Goal: Information Seeking & Learning: Compare options

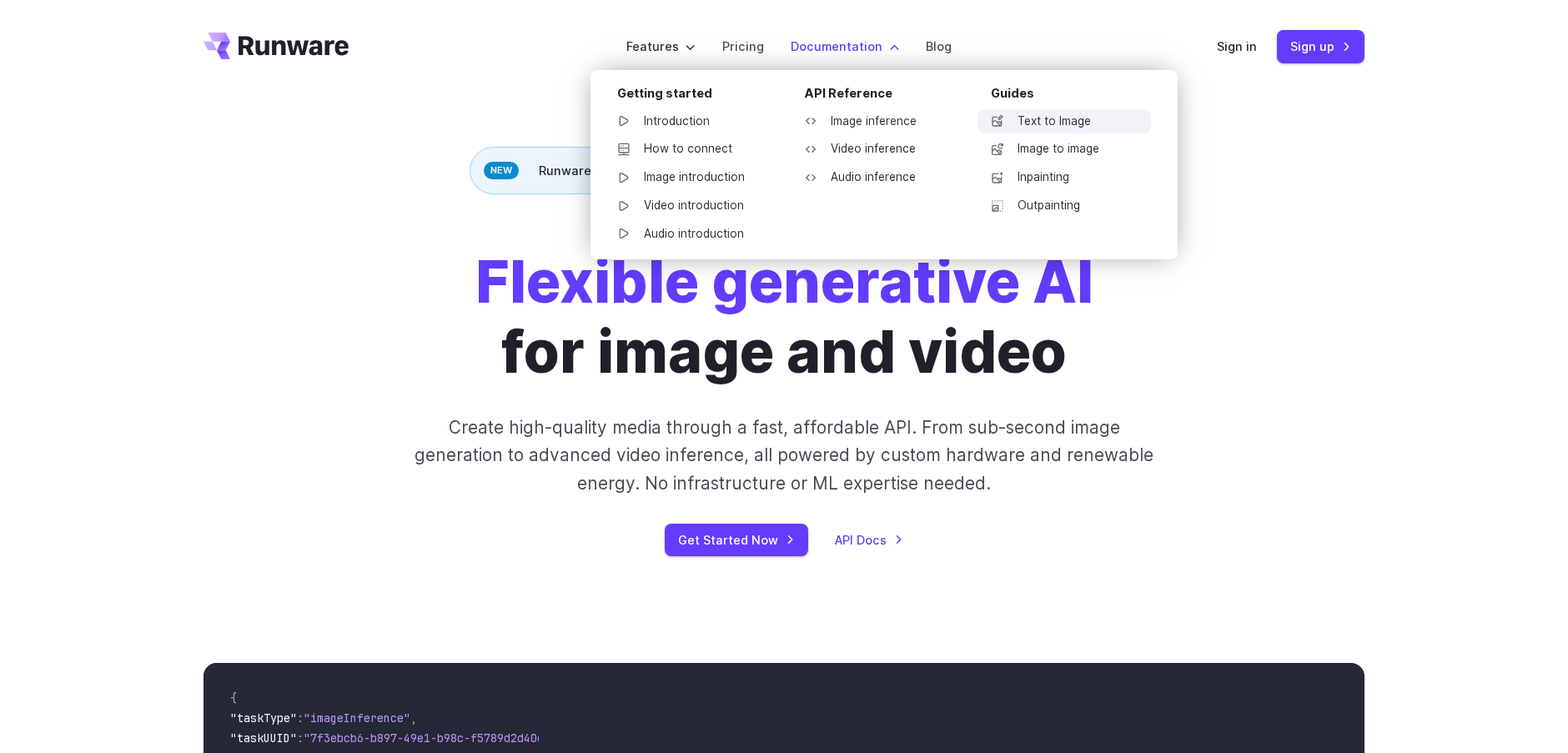
click at [1058, 121] on link "Text to Image" at bounding box center [1064, 122] width 173 height 25
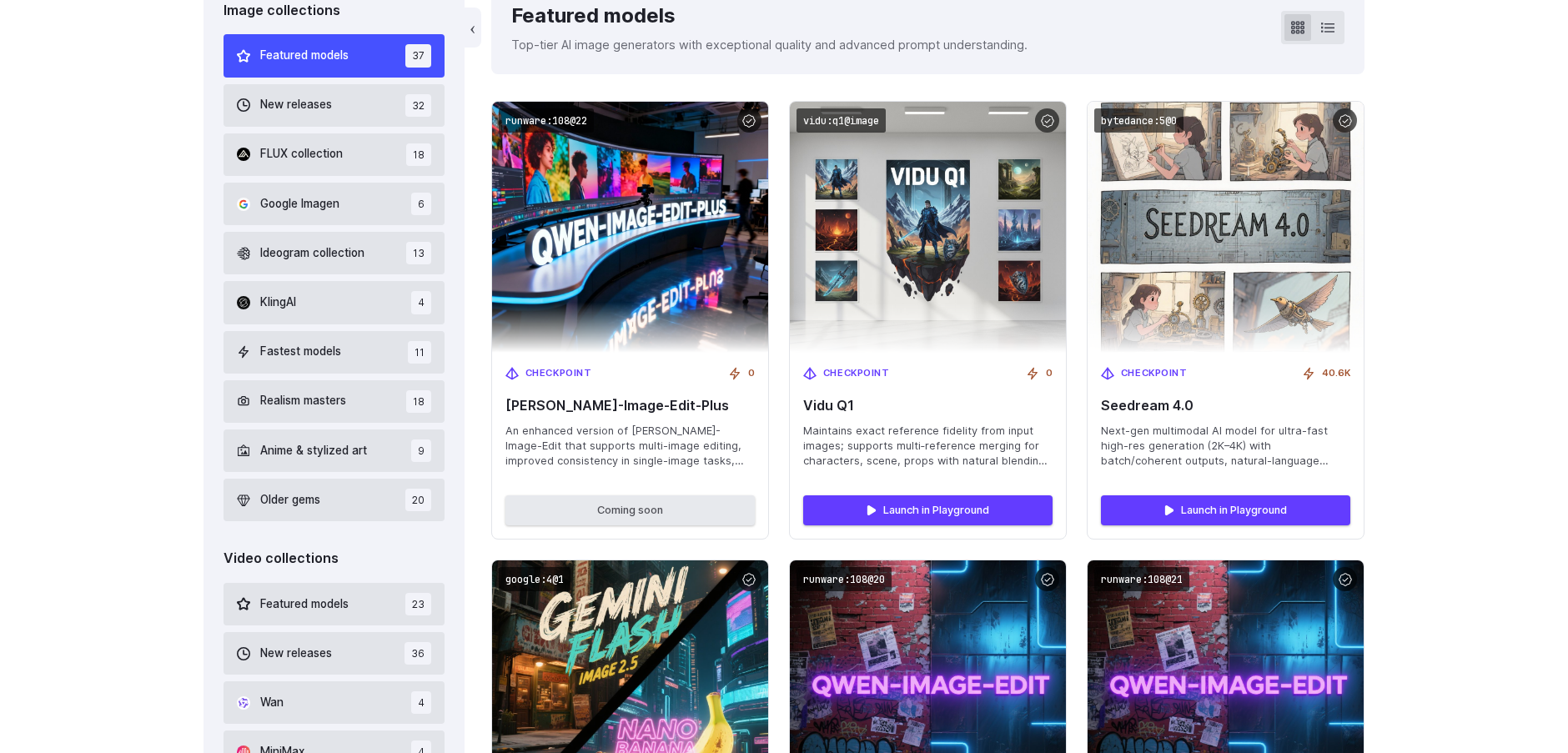
scroll to position [557, 0]
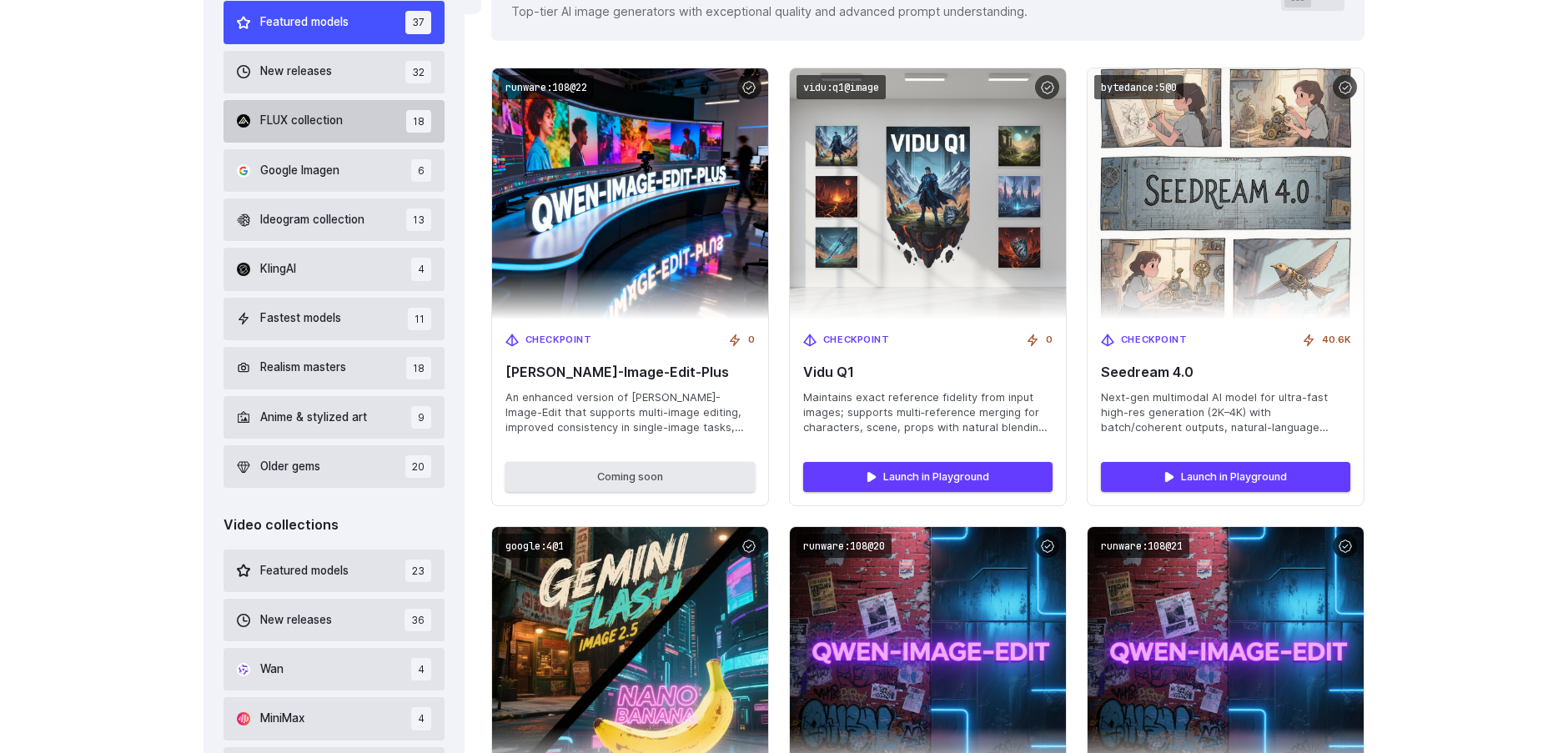
click at [282, 126] on span "FLUX collection" at bounding box center [301, 121] width 83 height 18
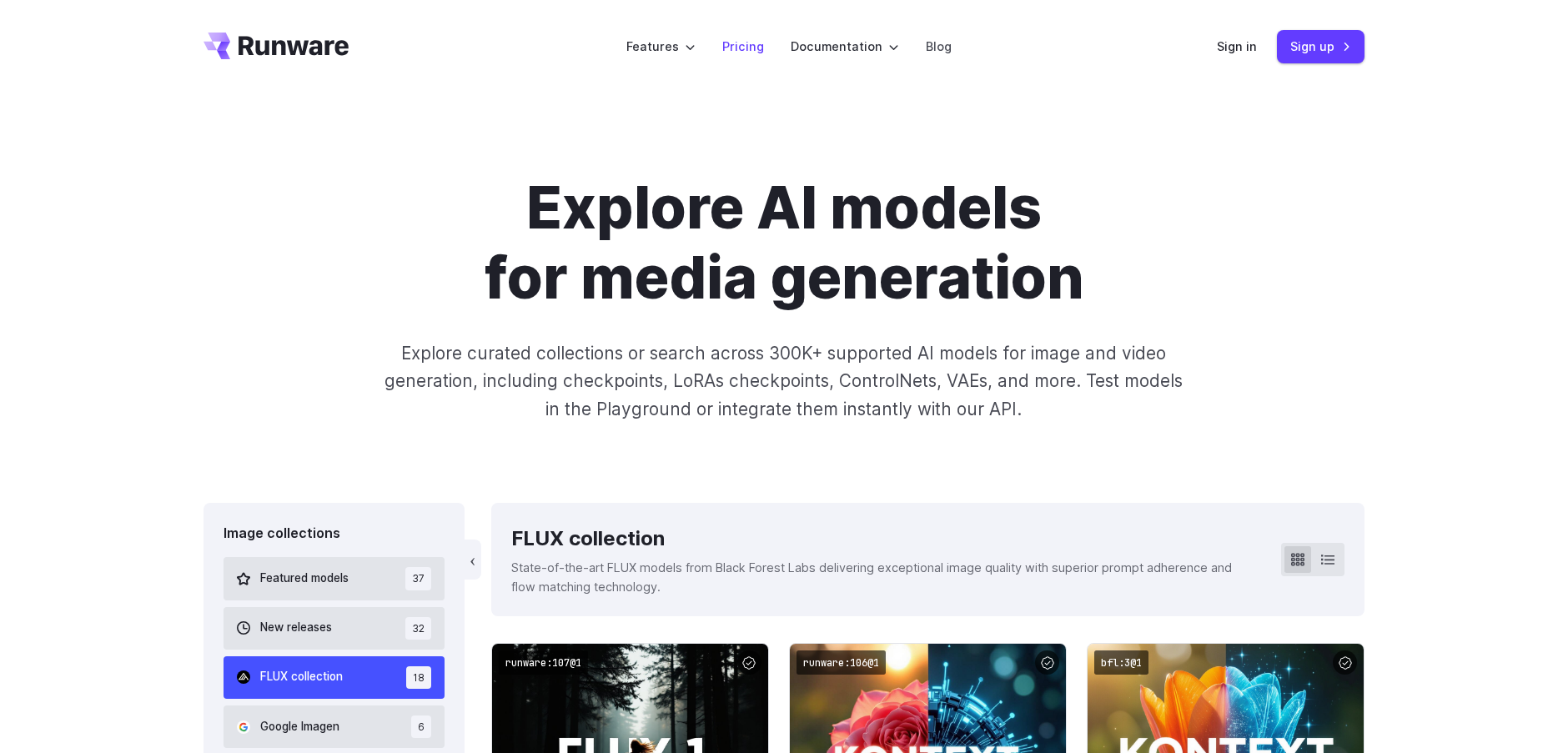
click at [745, 48] on link "Pricing" at bounding box center [743, 46] width 42 height 19
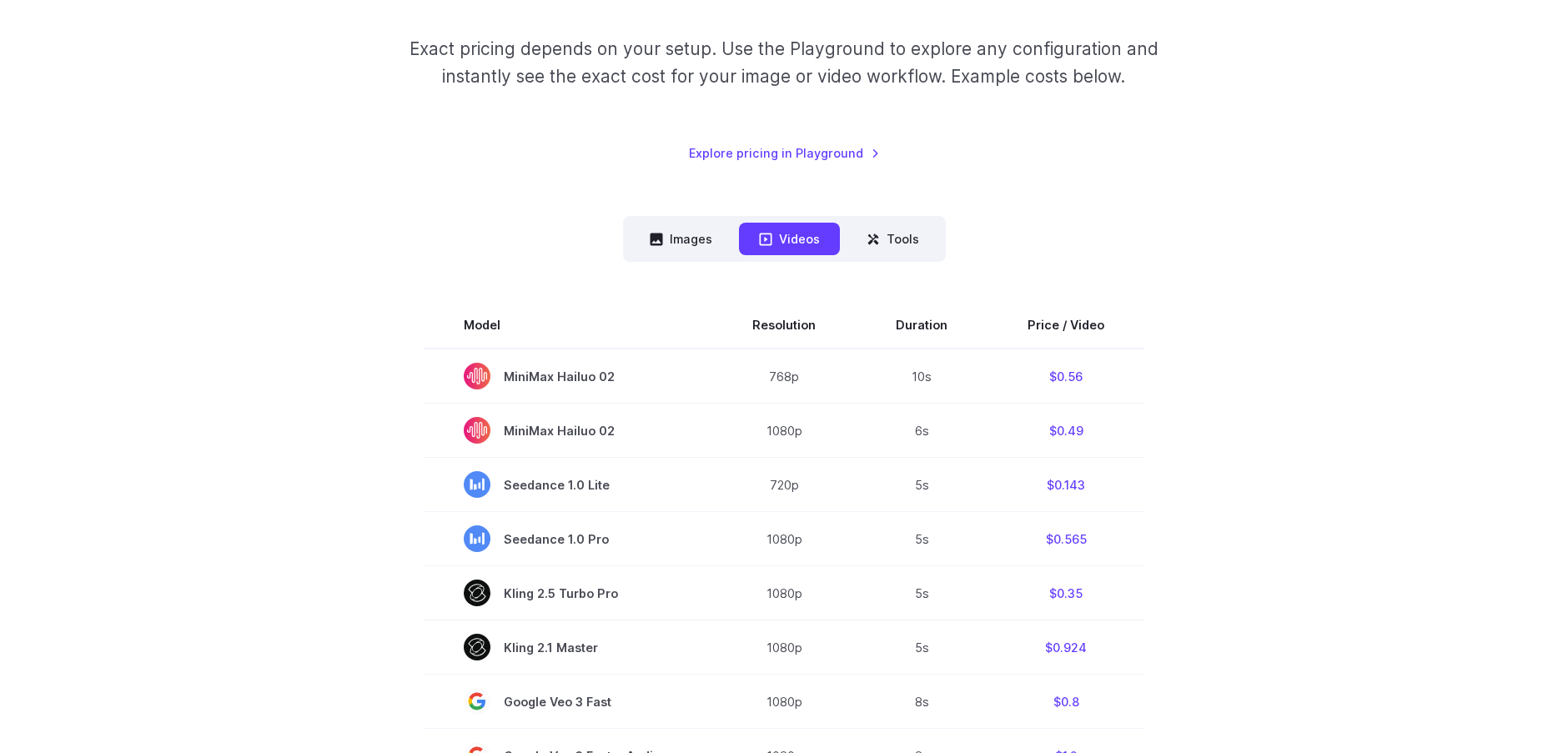
scroll to position [278, 0]
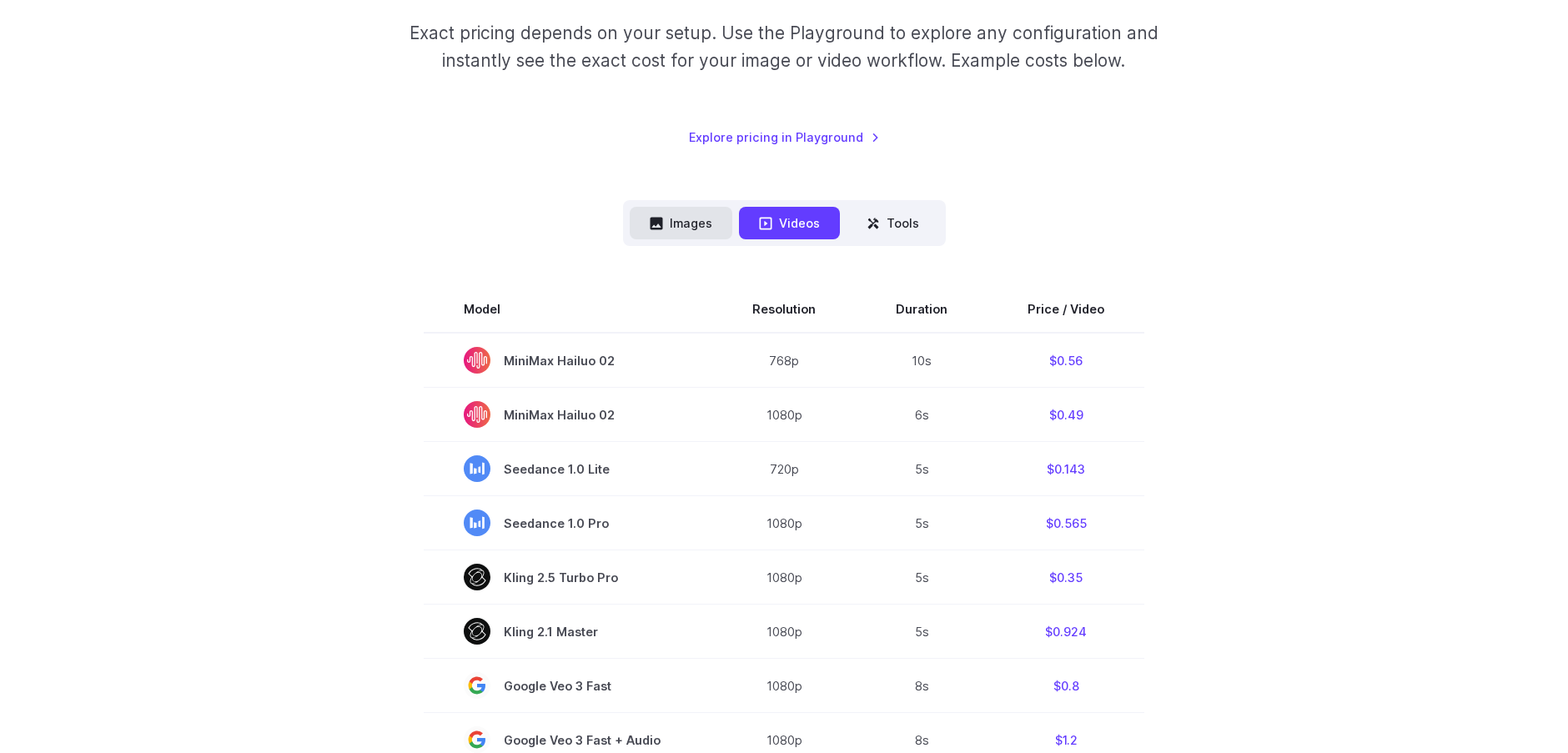
click at [696, 226] on button "Images" at bounding box center [680, 223] width 103 height 33
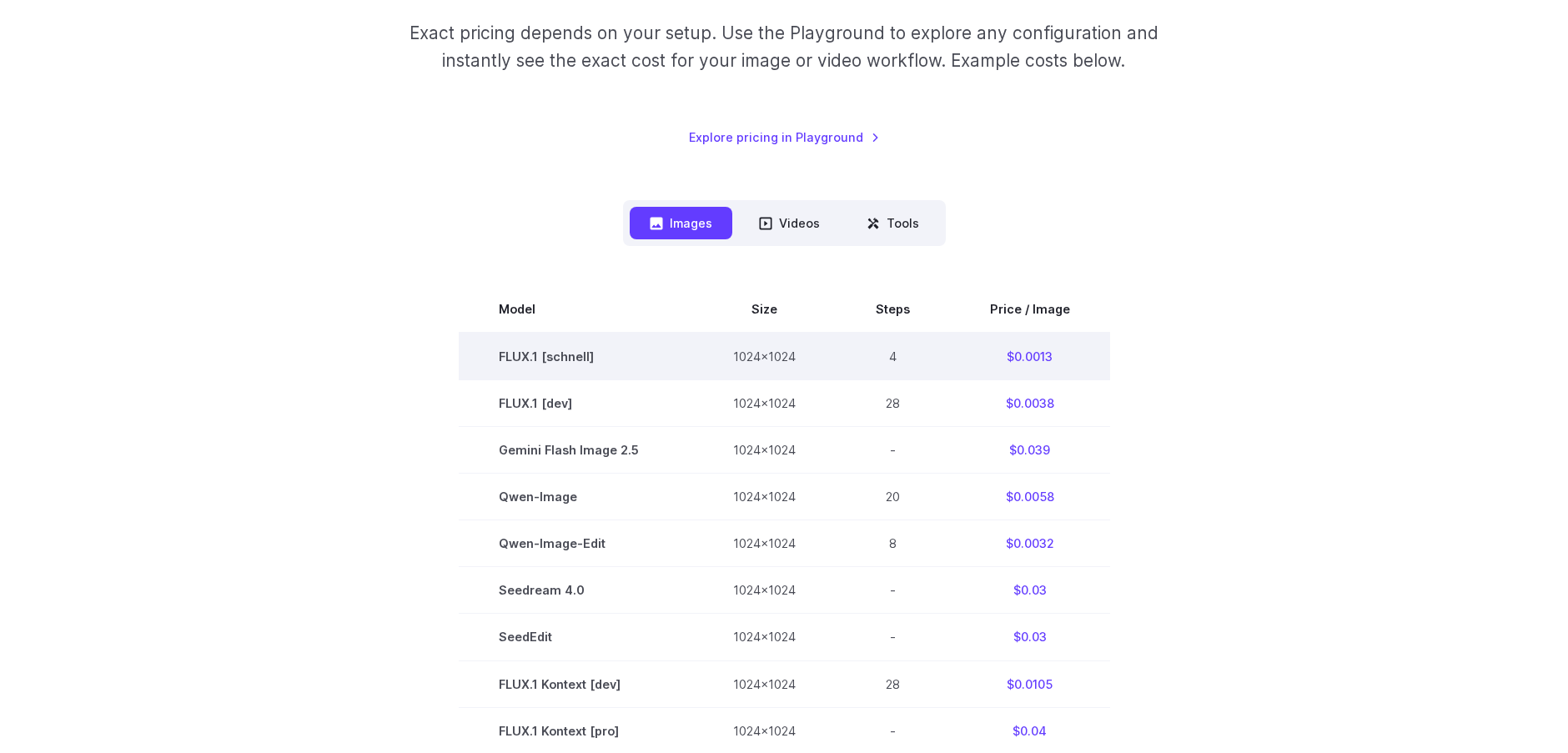
click at [560, 359] on td "FLUX.1 [schnell]" at bounding box center [575, 357] width 234 height 48
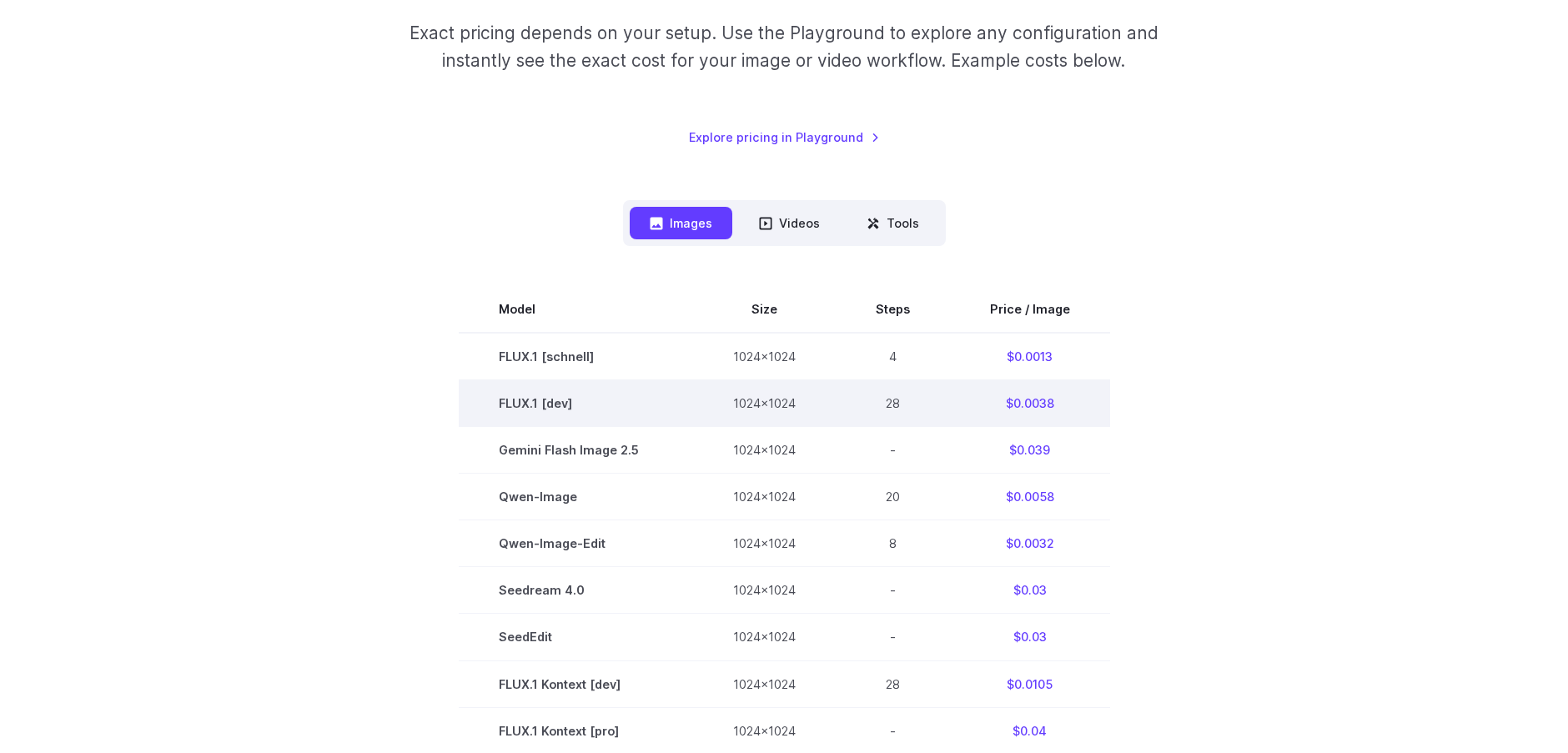
click at [546, 403] on td "FLUX.1 [dev]" at bounding box center [575, 403] width 234 height 47
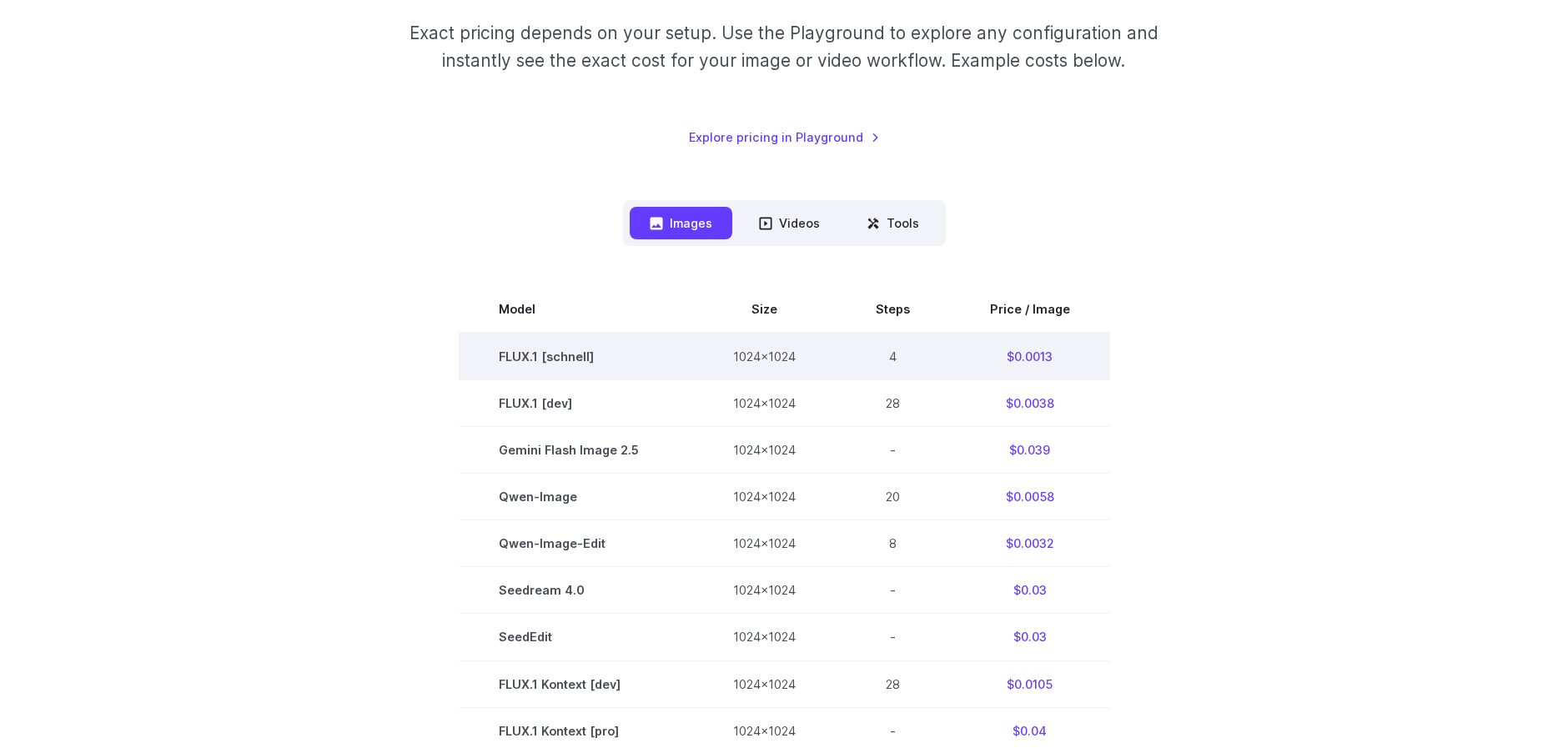
click at [562, 368] on td "FLUX.1 [schnell]" at bounding box center [575, 357] width 234 height 48
click at [890, 360] on td "4" at bounding box center [892, 357] width 114 height 48
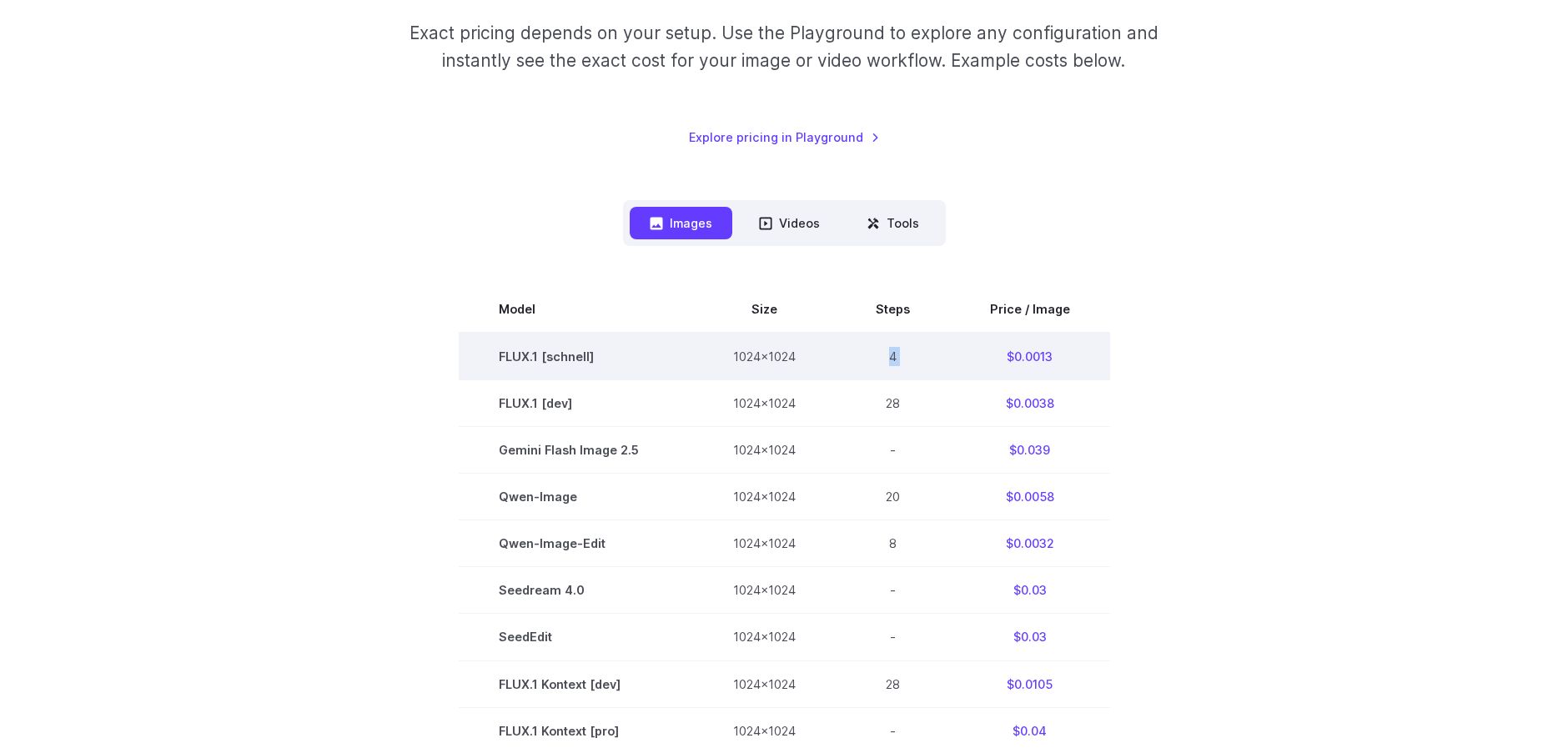
click at [890, 360] on td "4" at bounding box center [892, 357] width 114 height 48
click at [768, 354] on td "1024x1024" at bounding box center [764, 357] width 142 height 48
click at [1027, 361] on td "$0.0013" at bounding box center [1029, 357] width 160 height 48
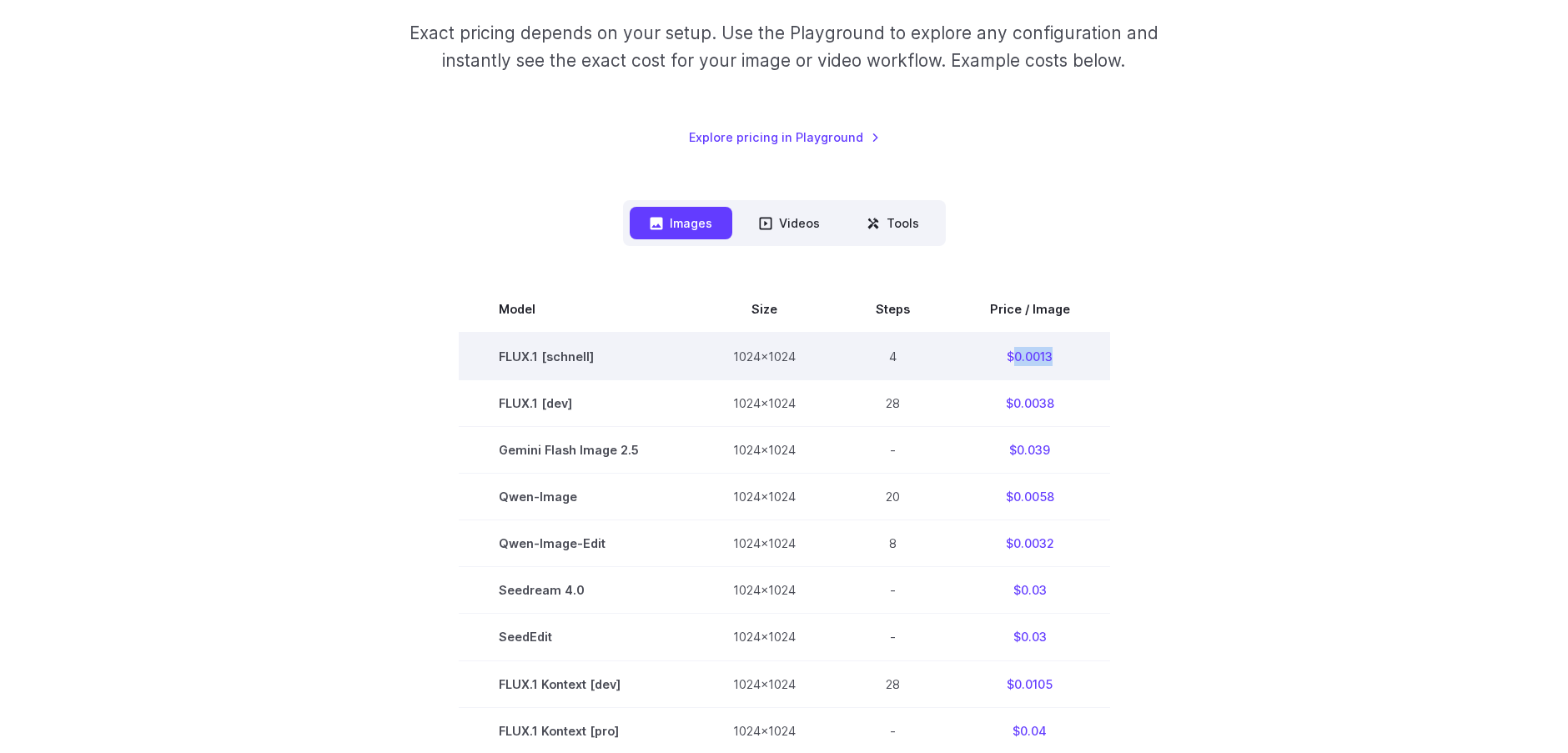
click at [1027, 361] on td "$0.0013" at bounding box center [1029, 357] width 160 height 48
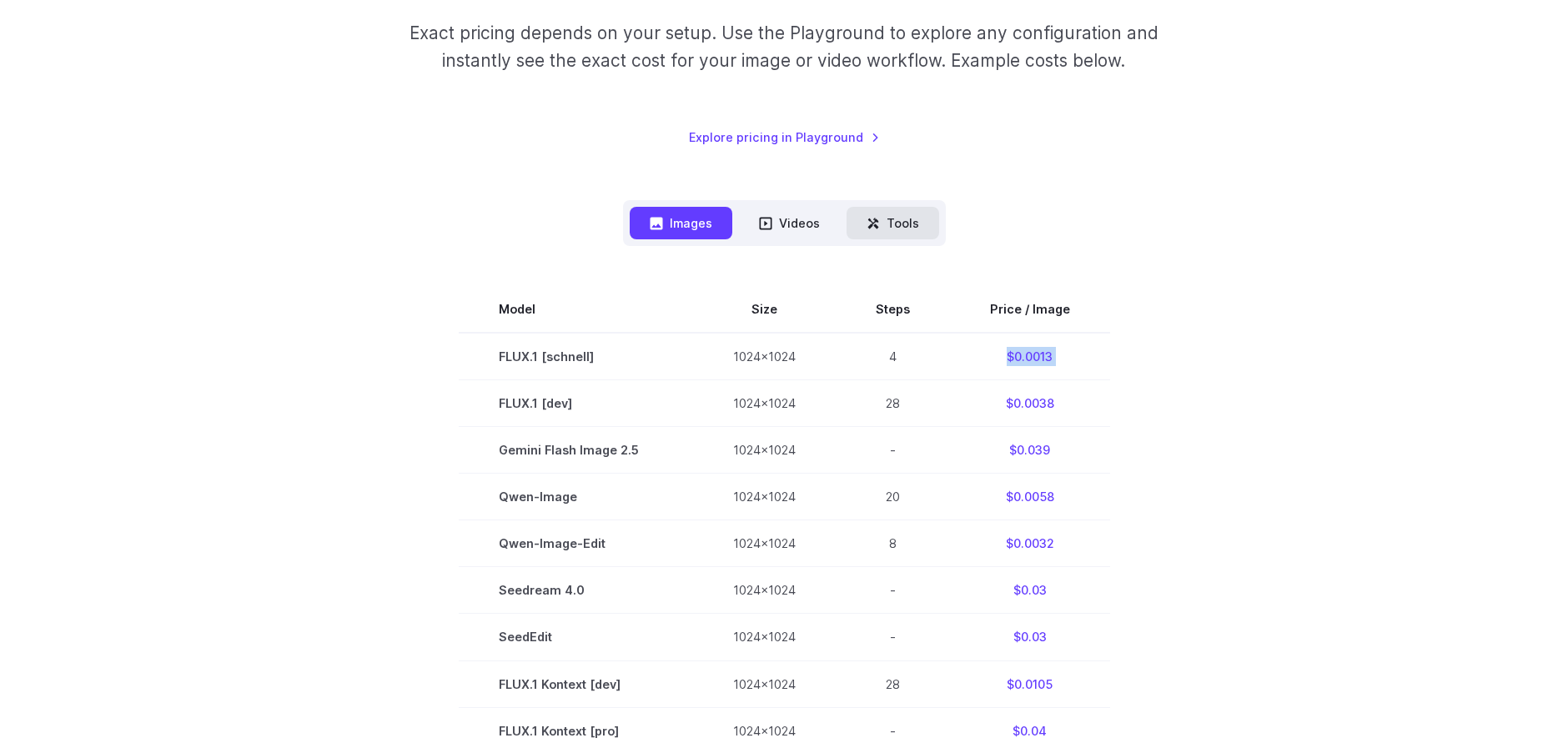
click at [902, 223] on button "Tools" at bounding box center [892, 223] width 93 height 33
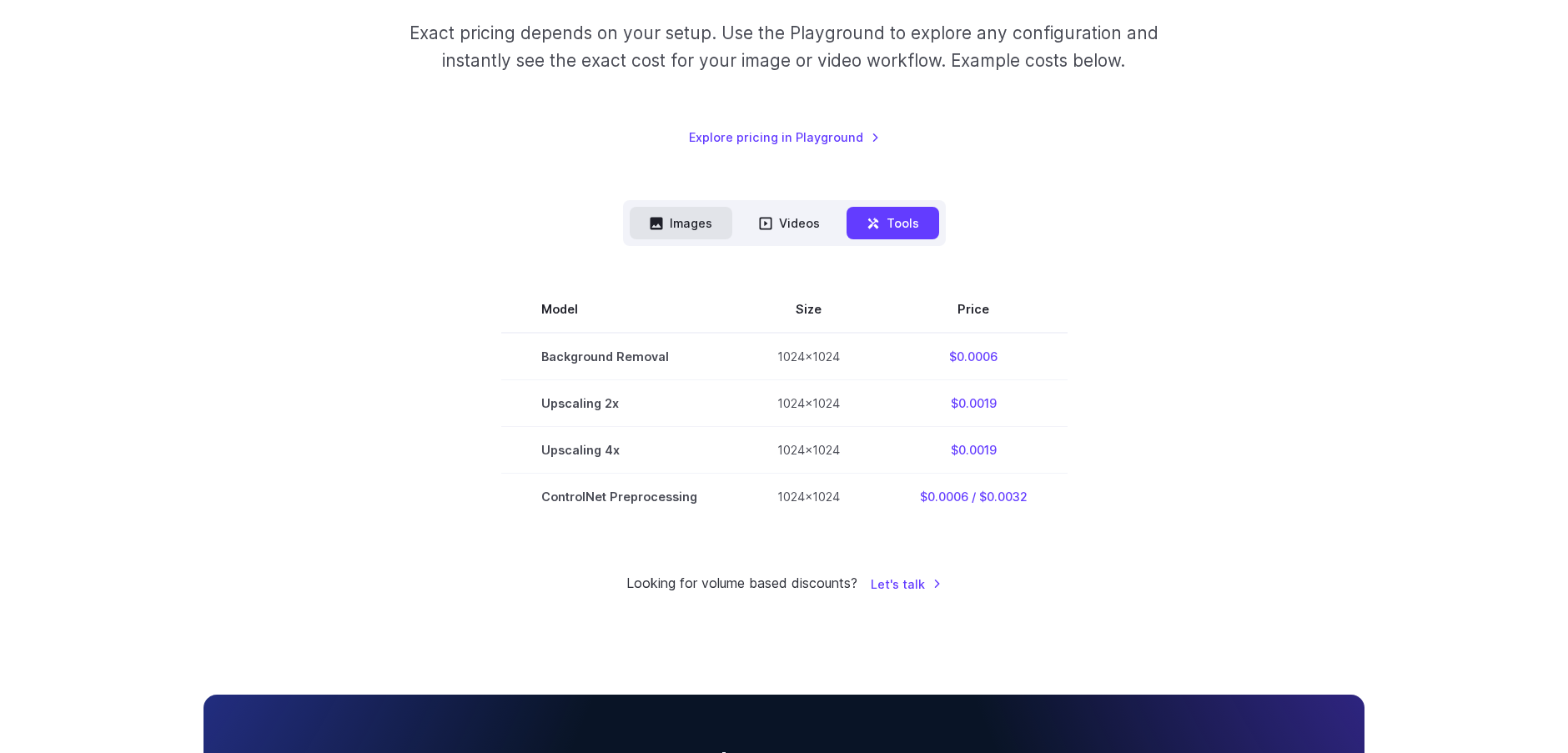
click at [689, 224] on button "Images" at bounding box center [680, 223] width 103 height 33
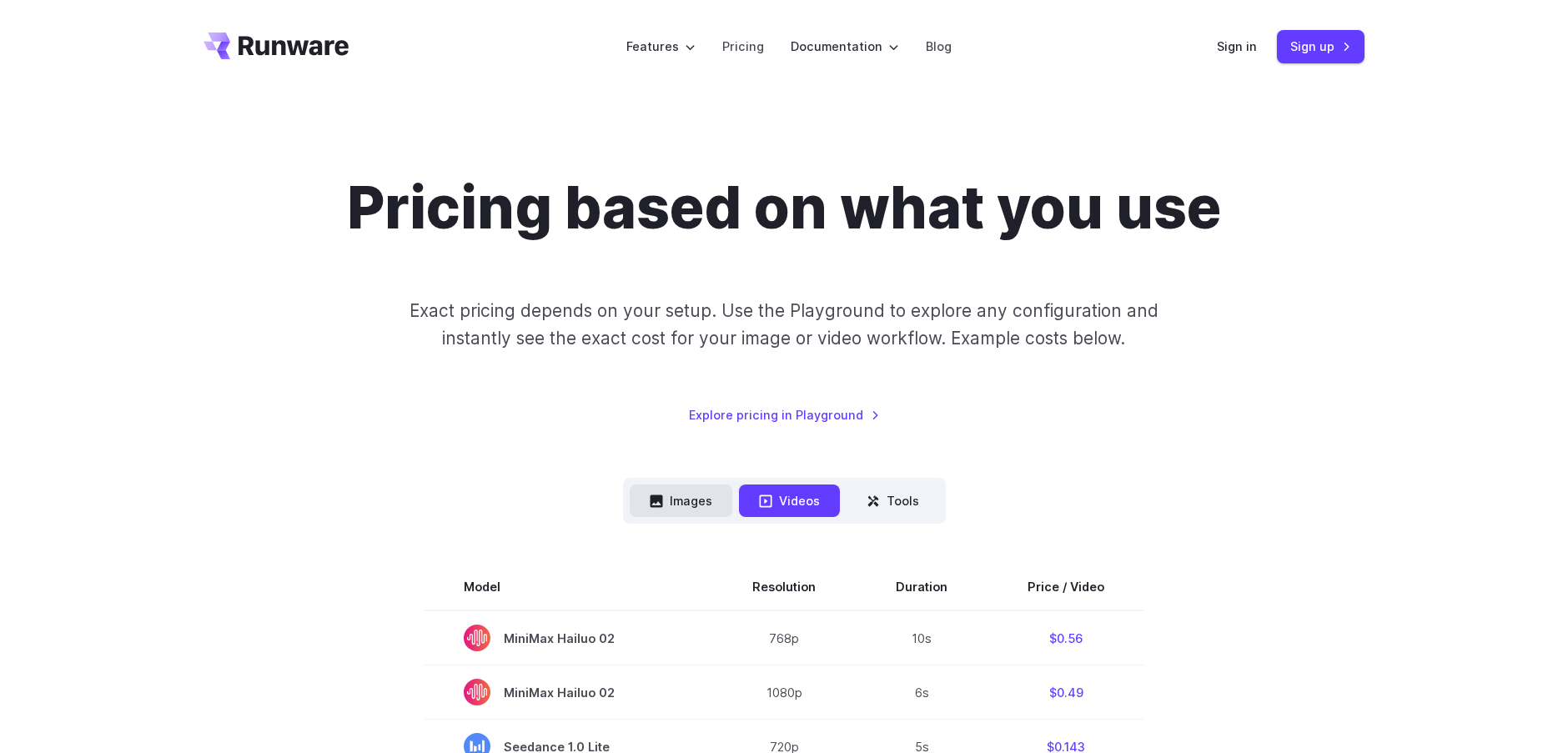
click at [703, 501] on button "Images" at bounding box center [680, 501] width 103 height 33
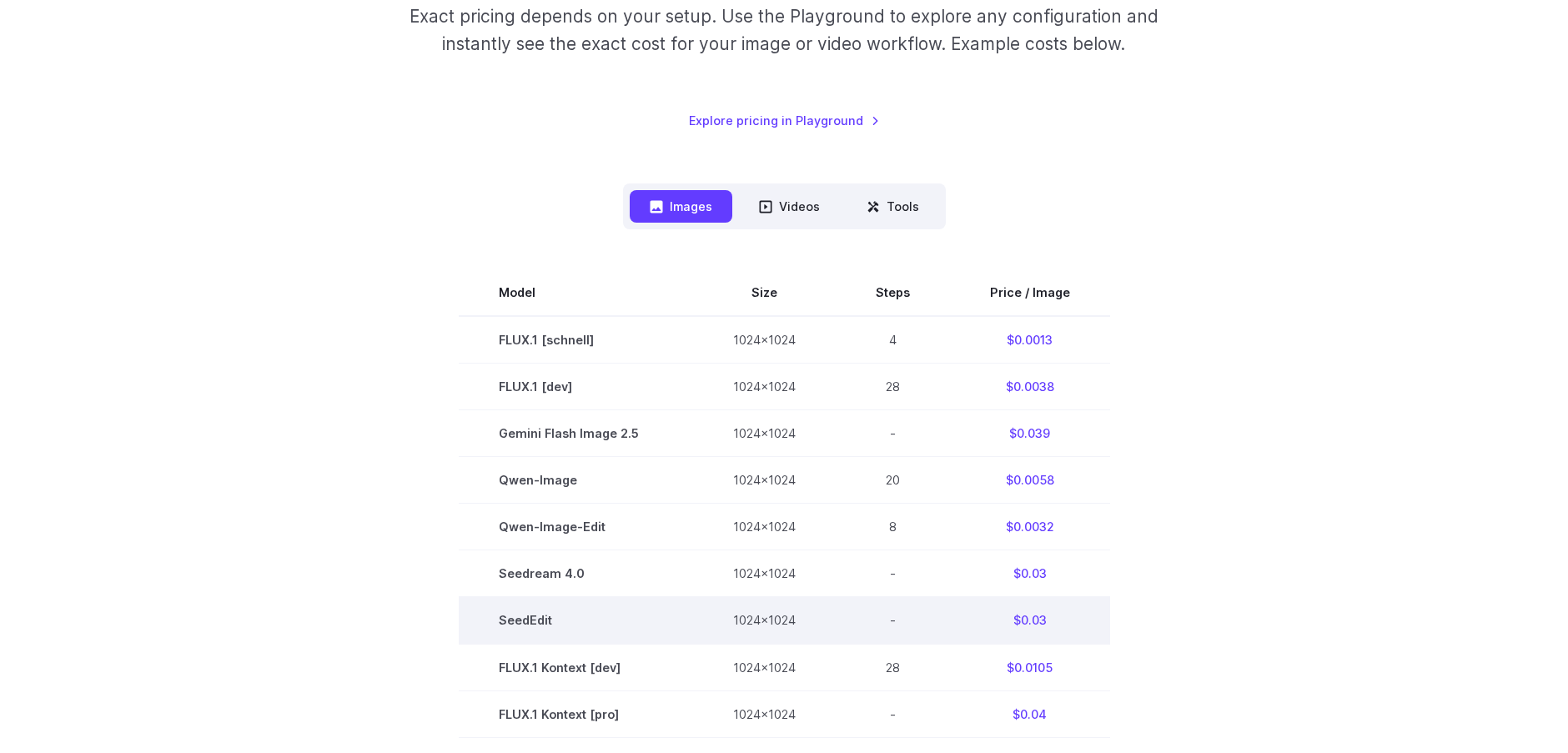
scroll to position [278, 0]
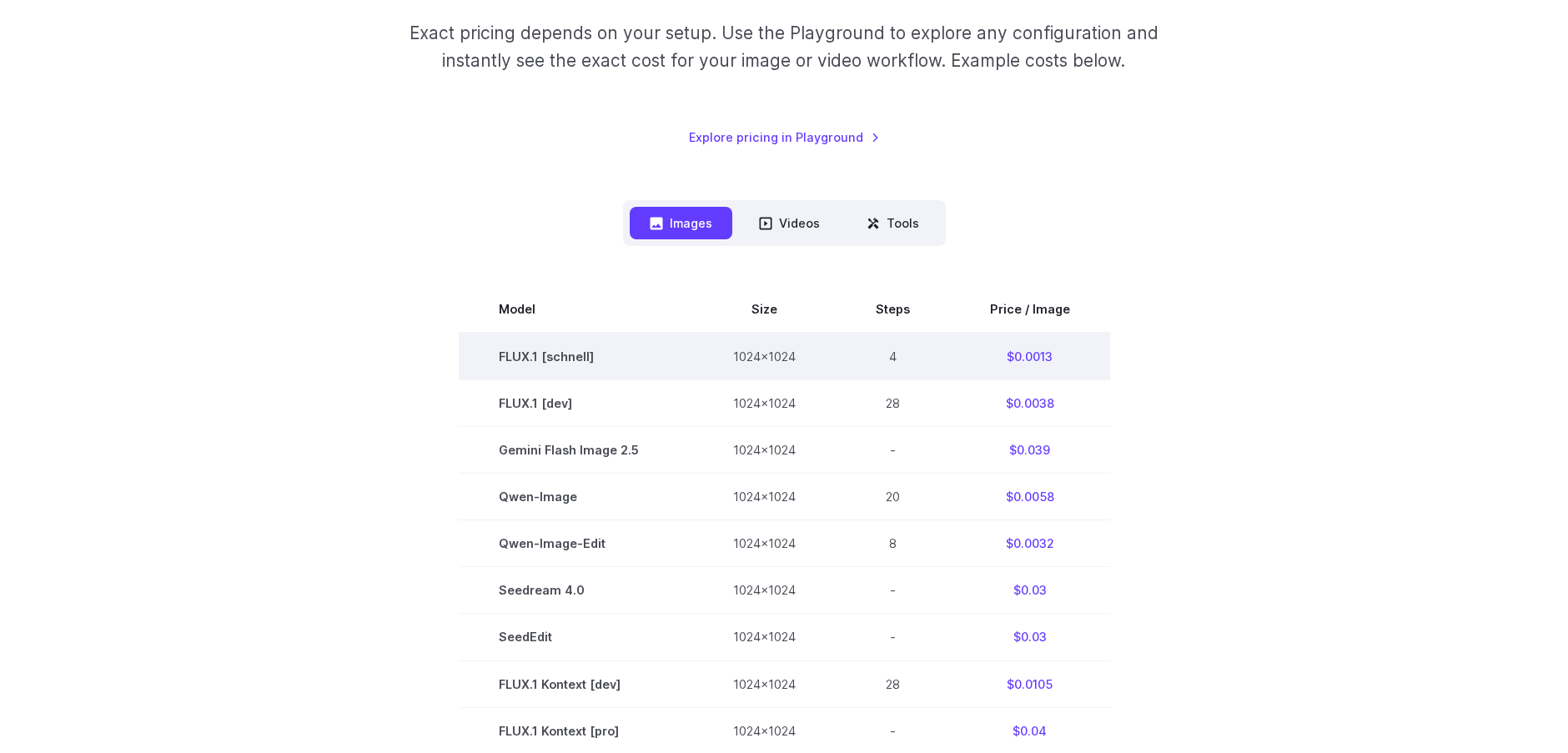
click at [1040, 363] on td "$0.0013" at bounding box center [1029, 357] width 160 height 48
click at [531, 352] on td "FLUX.1 [schnell]" at bounding box center [575, 357] width 234 height 48
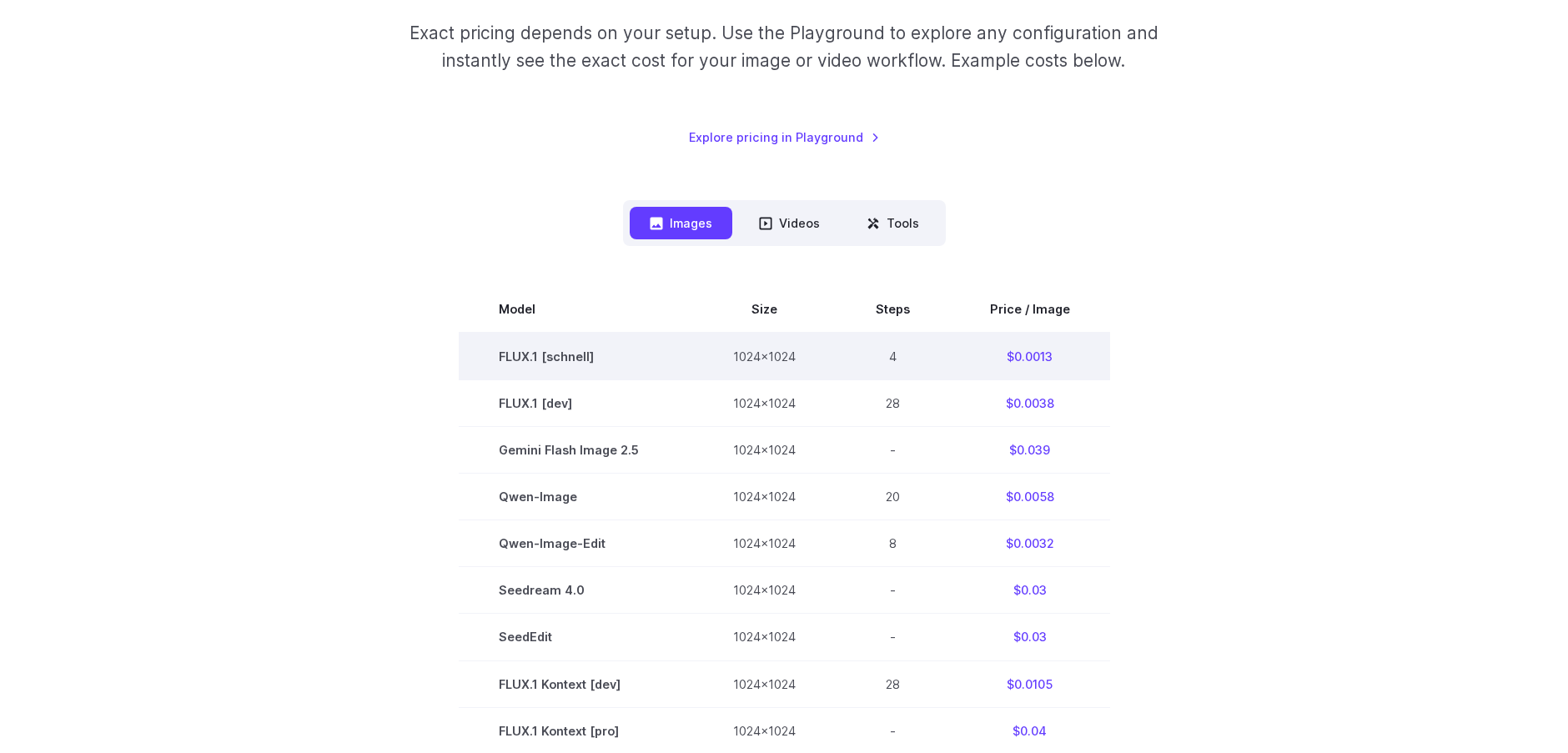
click at [912, 358] on td "4" at bounding box center [892, 357] width 114 height 48
click at [1030, 357] on td "$0.0013" at bounding box center [1029, 357] width 160 height 48
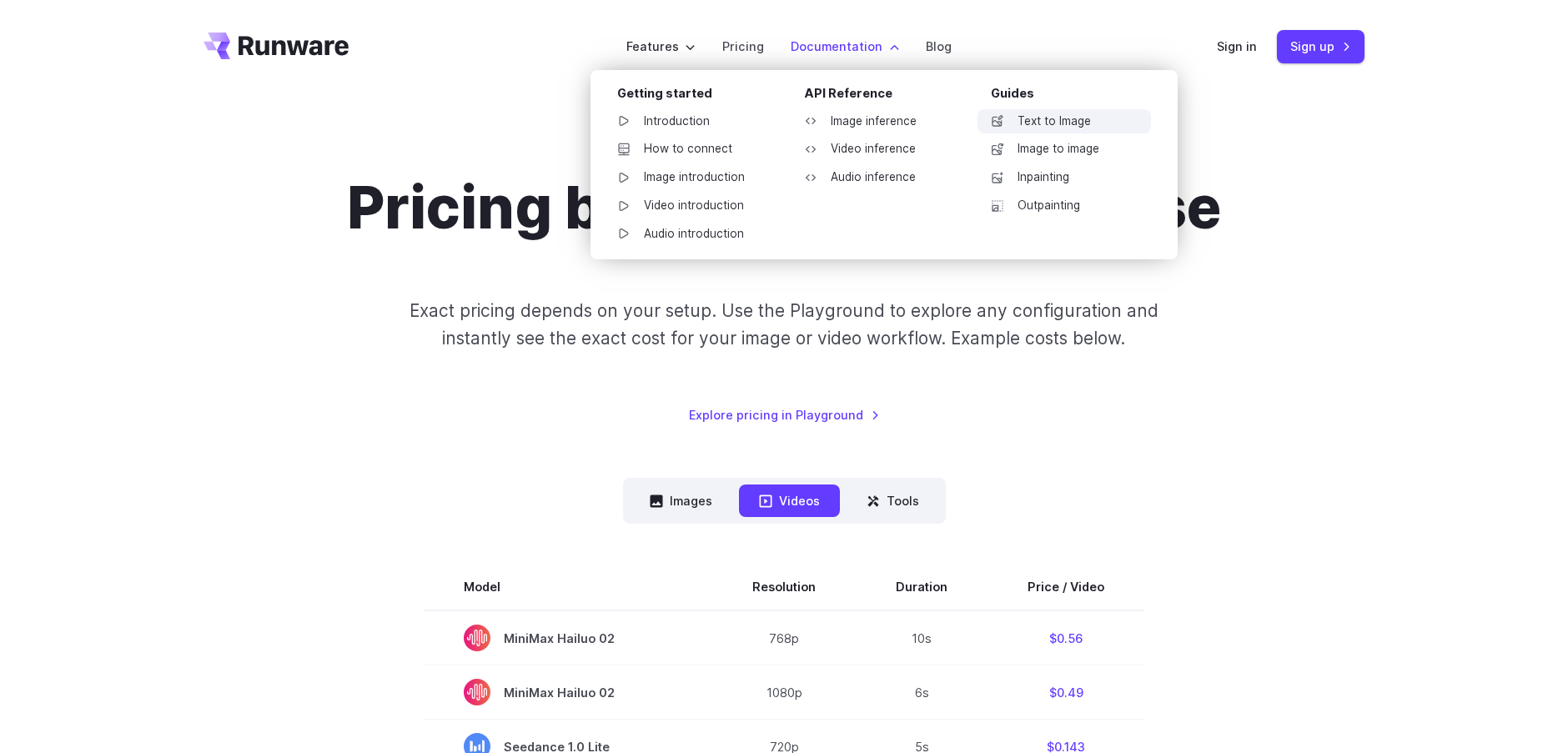
click at [1055, 127] on link "Text to Image" at bounding box center [1064, 122] width 173 height 25
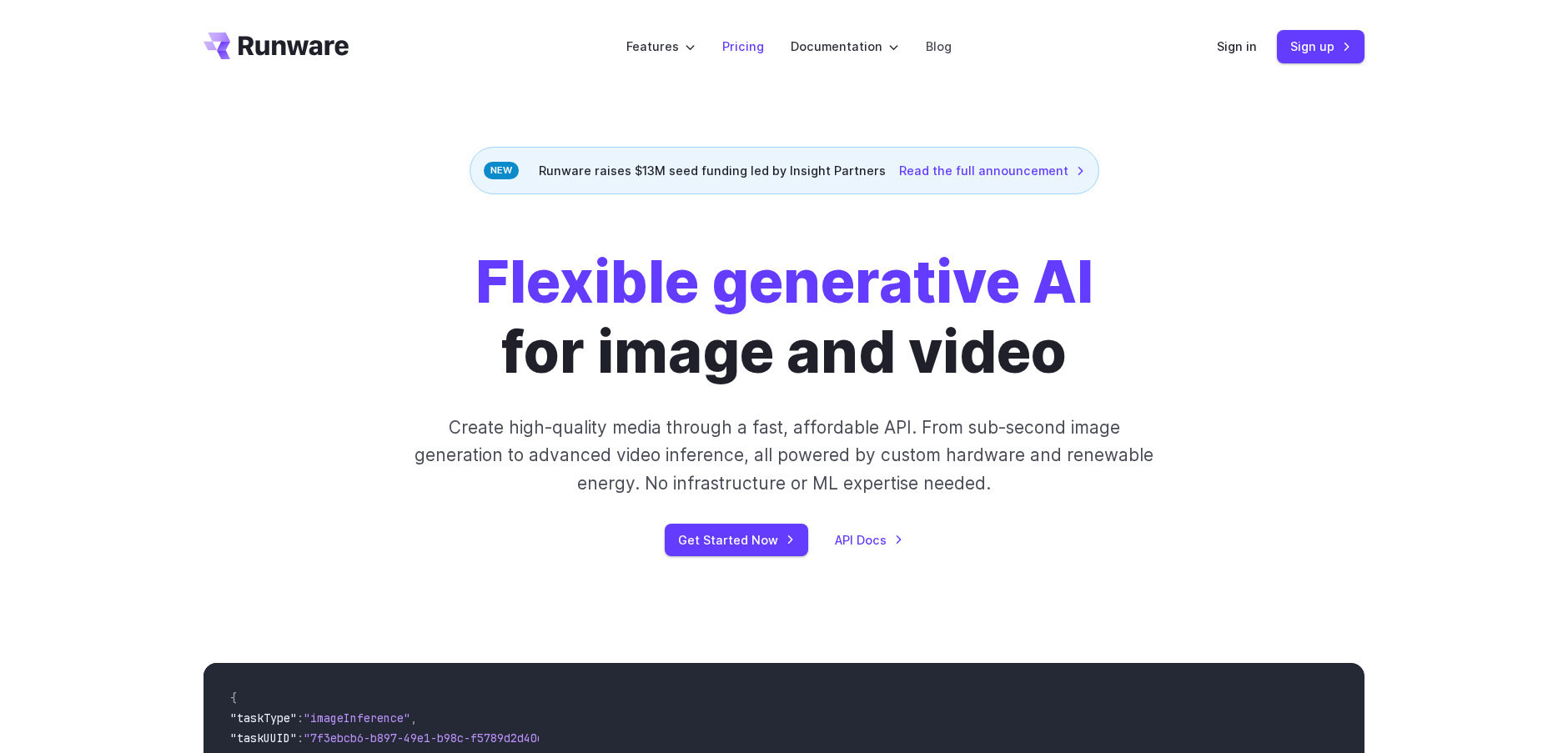
click at [754, 34] on li "Pricing" at bounding box center [743, 46] width 69 height 46
click at [743, 47] on link "Pricing" at bounding box center [743, 46] width 42 height 19
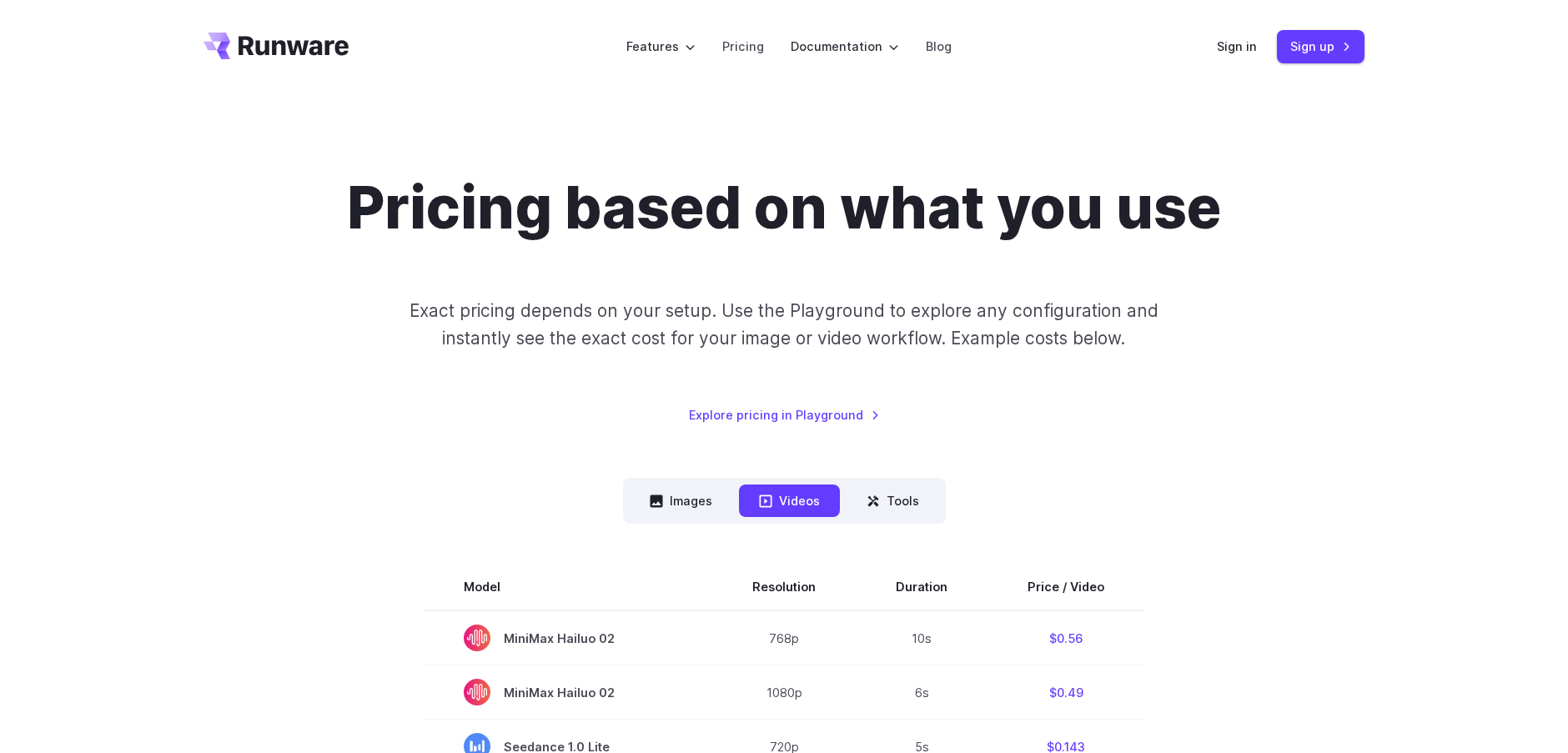
click at [785, 496] on button "Videos" at bounding box center [788, 501] width 101 height 33
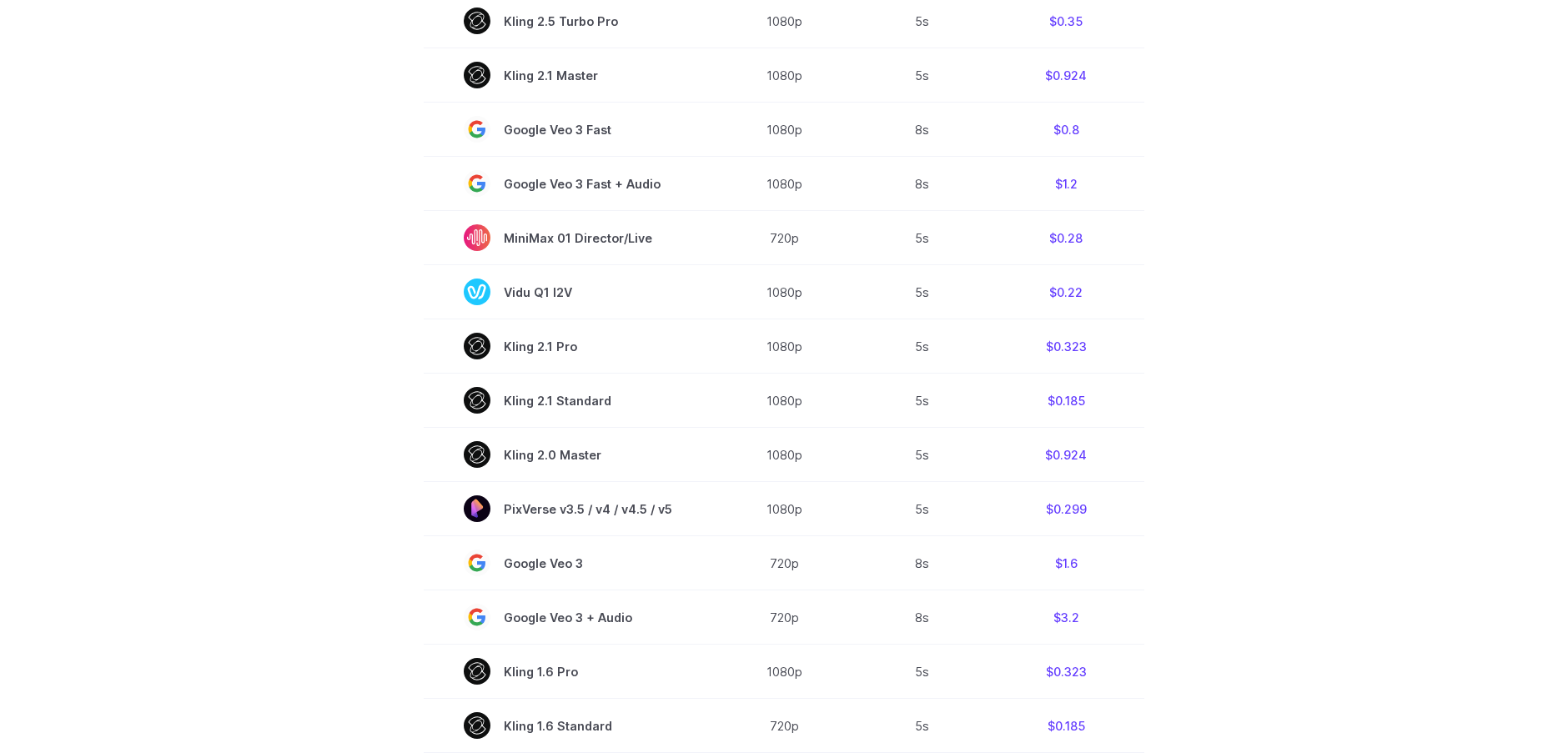
scroll to position [1113, 0]
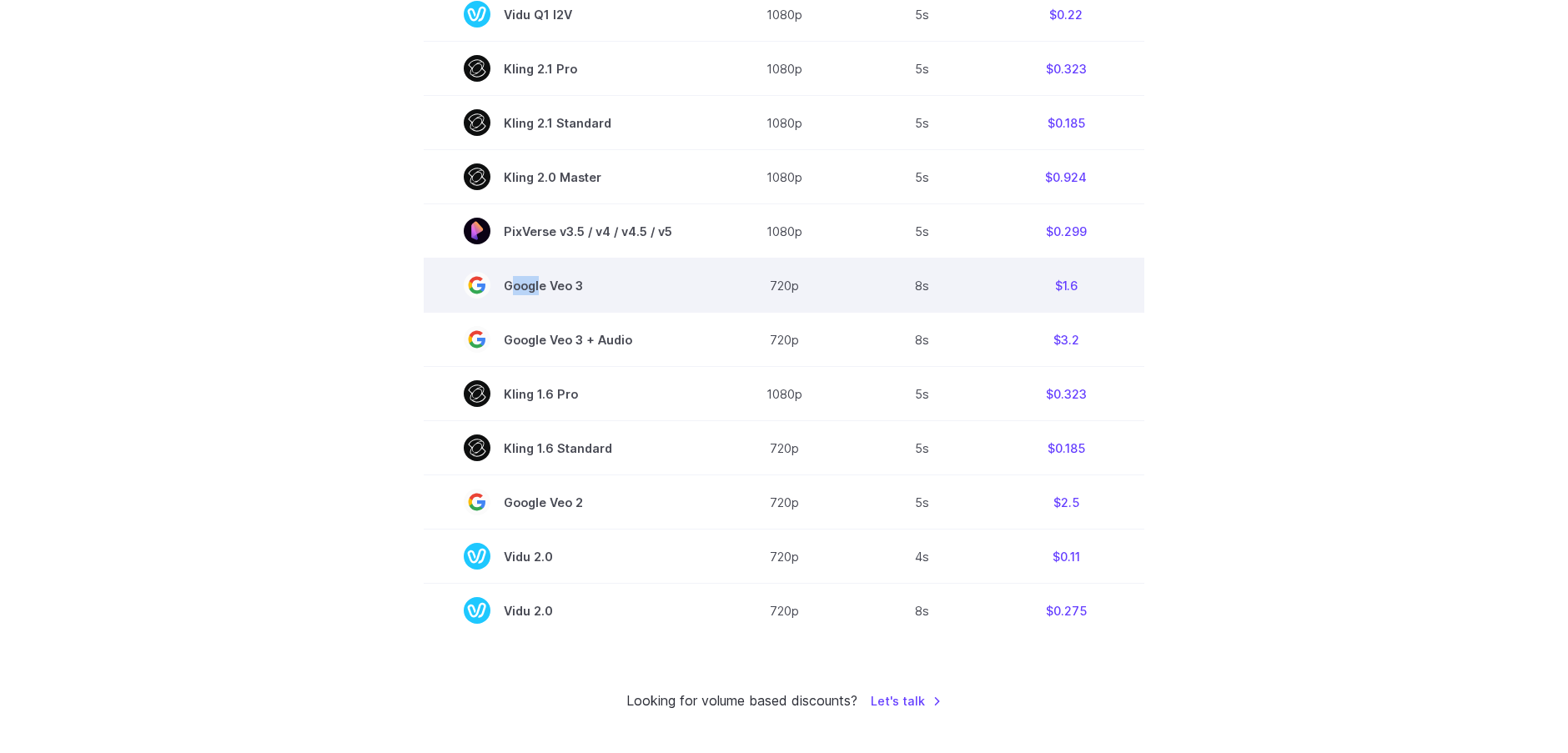
drag, startPoint x: 538, startPoint y: 284, endPoint x: 717, endPoint y: 296, distance: 179.4
click at [640, 291] on span "Google Veo 3" at bounding box center [567, 285] width 208 height 27
drag, startPoint x: 913, startPoint y: 287, endPoint x: 927, endPoint y: 287, distance: 14.0
click at [927, 287] on td "8s" at bounding box center [921, 286] width 131 height 54
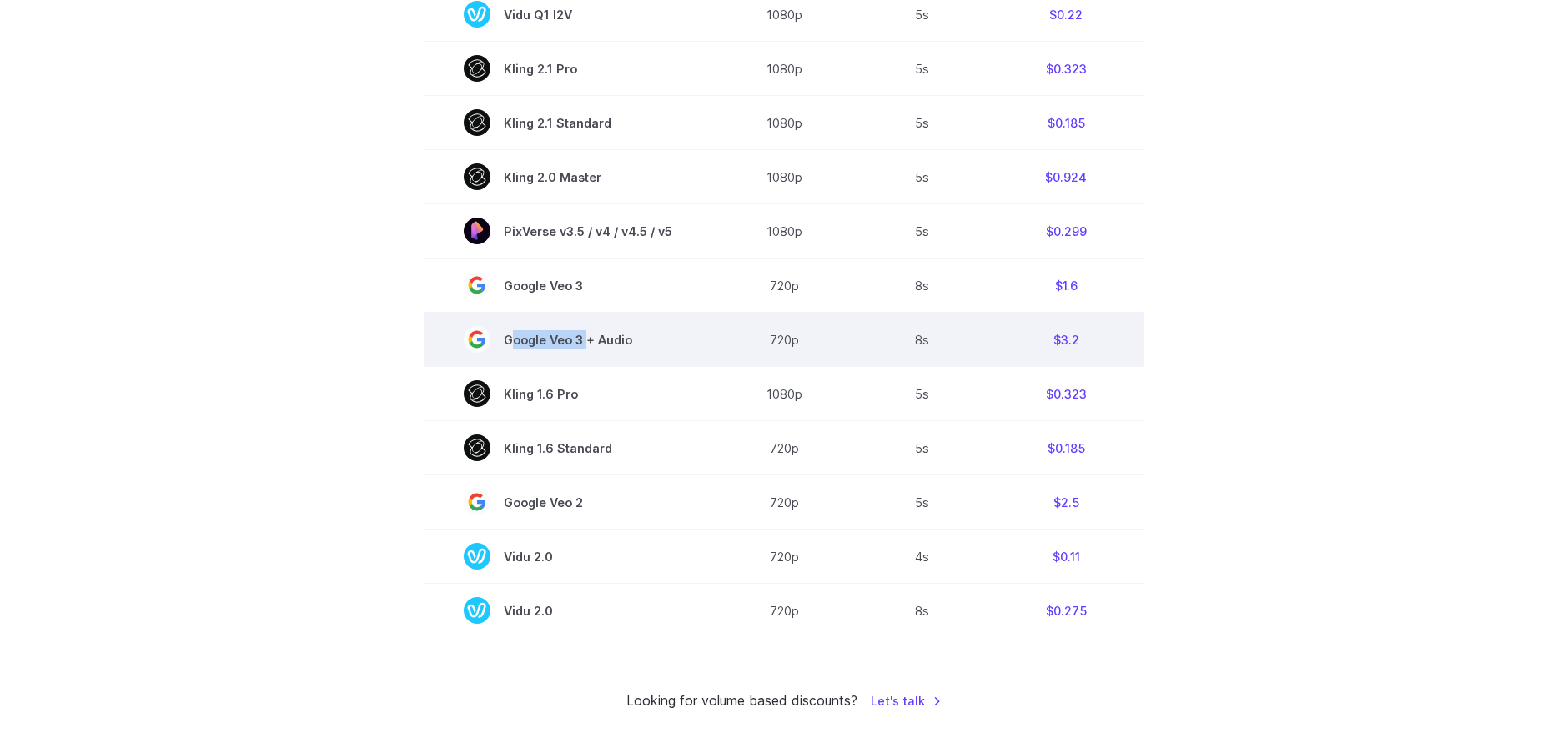
drag, startPoint x: 585, startPoint y: 340, endPoint x: 634, endPoint y: 342, distance: 49.0
click at [634, 342] on span "Google Veo 3 + Audio" at bounding box center [567, 340] width 208 height 27
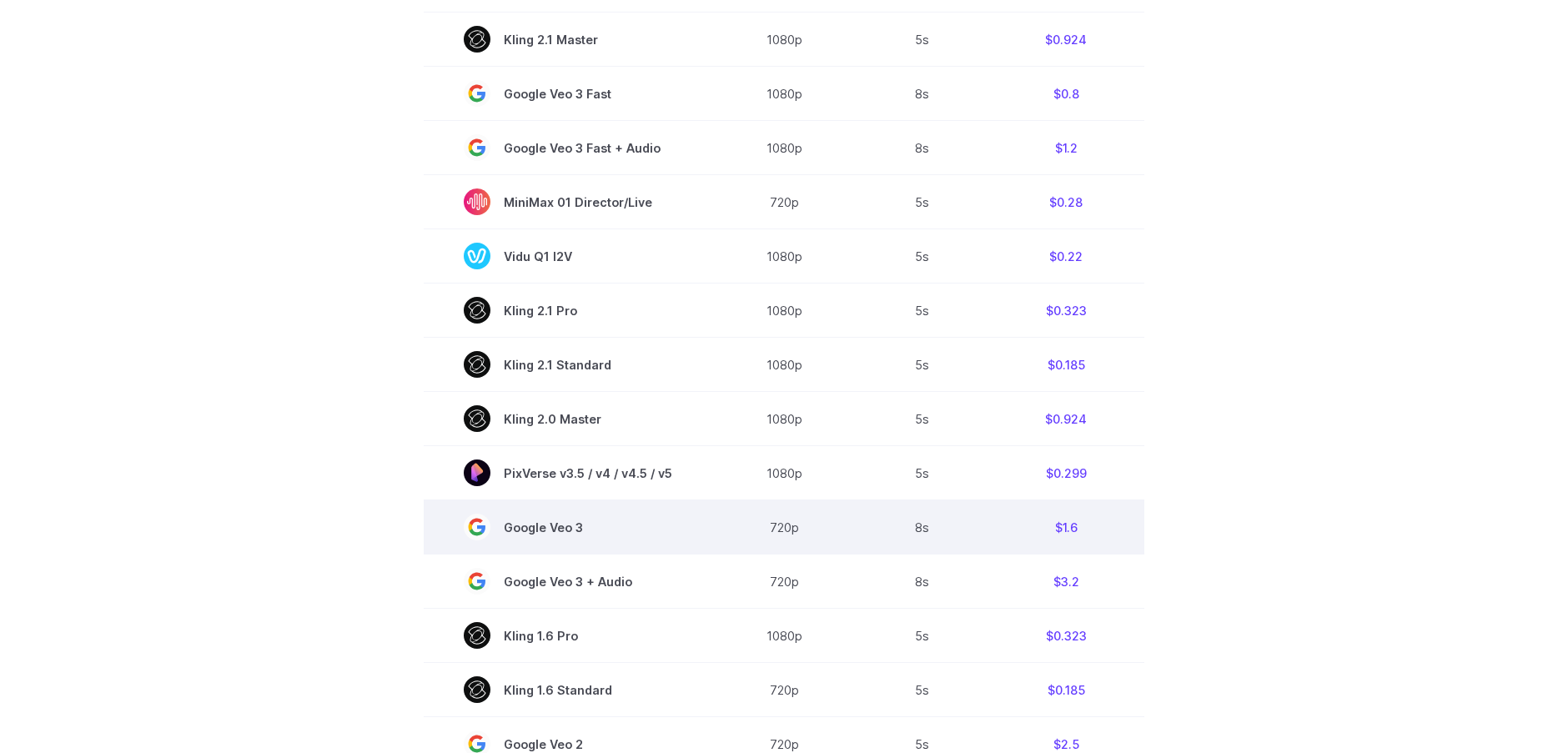
scroll to position [855, 0]
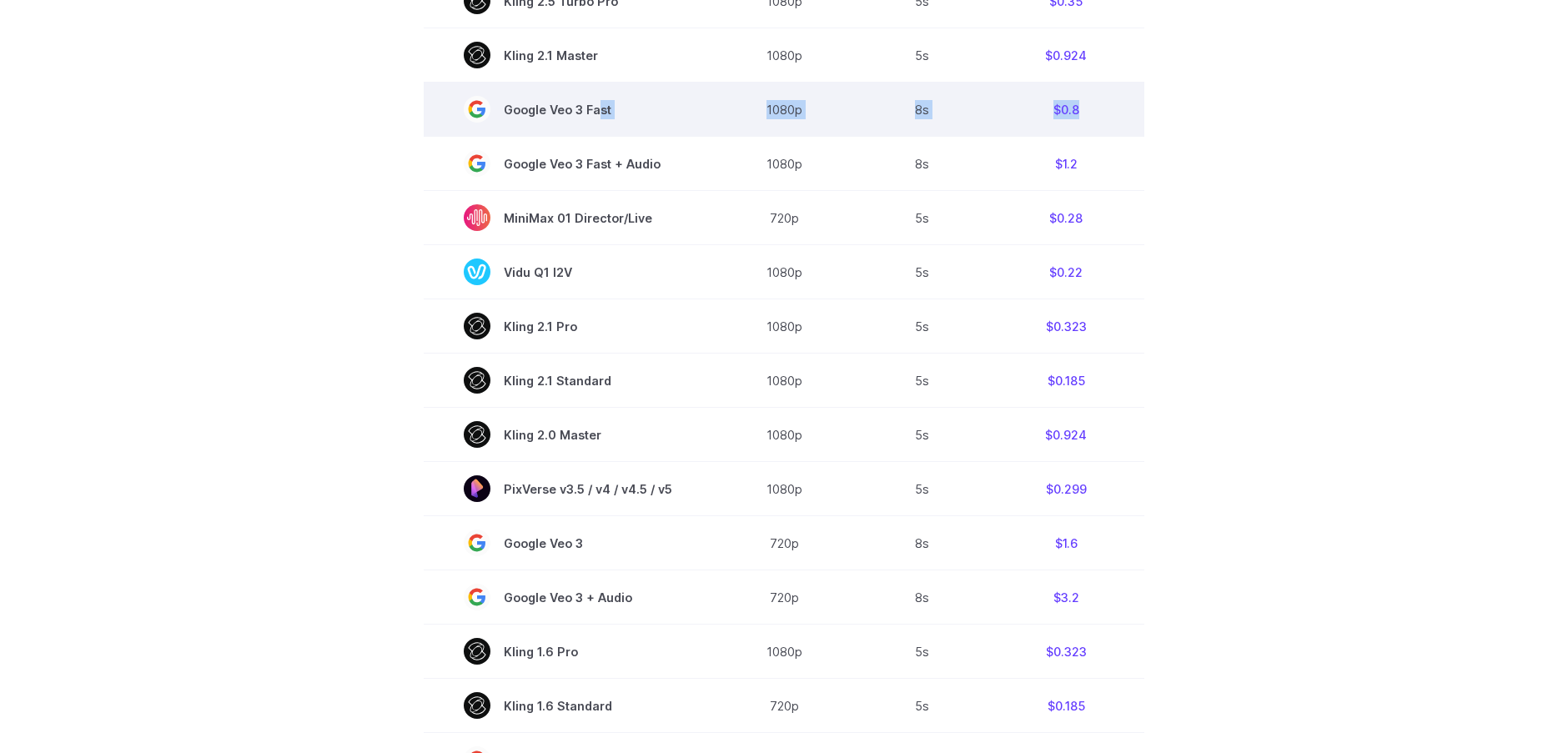
drag, startPoint x: 596, startPoint y: 113, endPoint x: 1123, endPoint y: 116, distance: 527.0
click at [1122, 116] on tr "Google Veo 3 Fast 1080p 8s $0.8" at bounding box center [784, 110] width 721 height 54
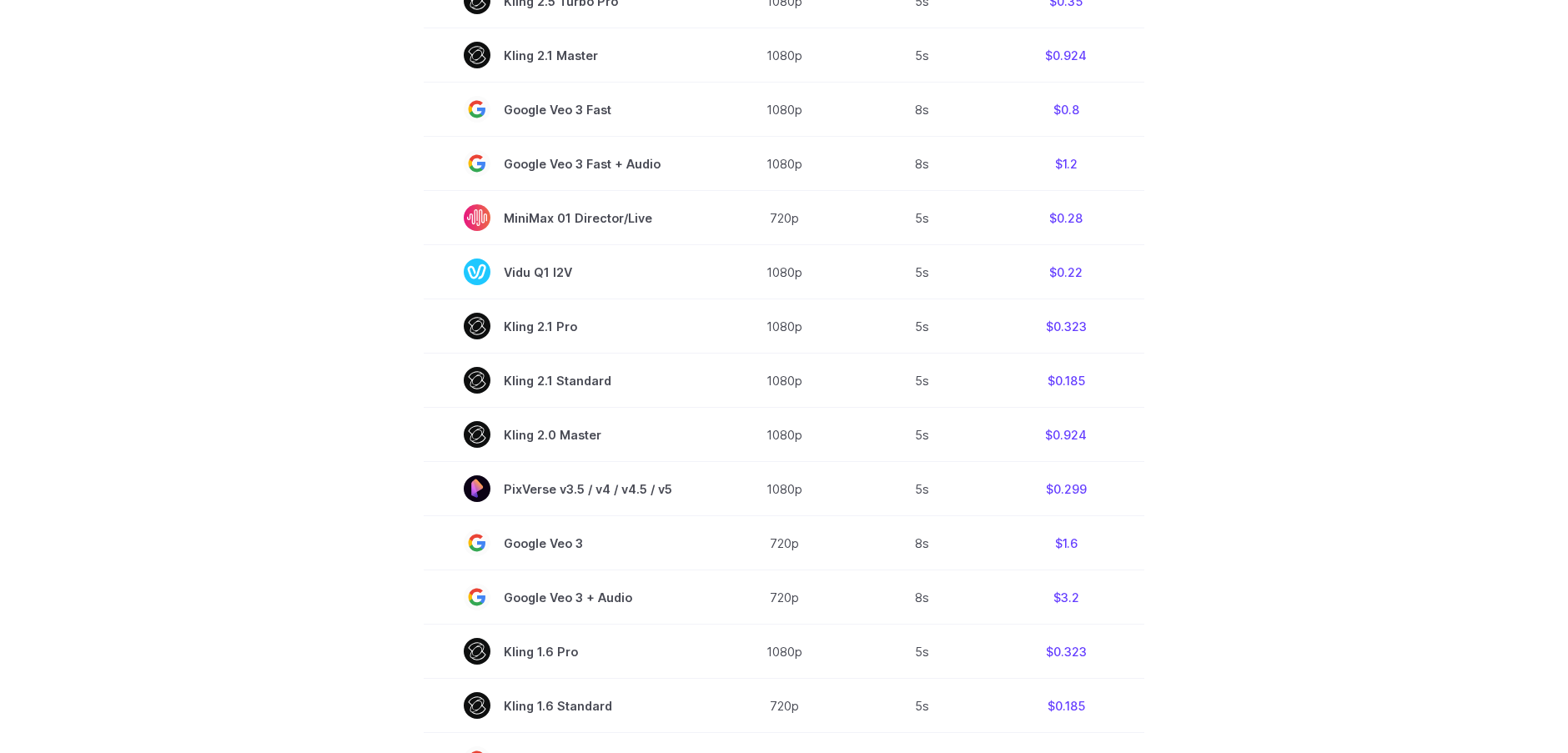
click at [1251, 131] on section "Model Resolution Duration Price / Video MiniMax Hailuo 02 768p 10s $0.56 MiniMa…" at bounding box center [784, 302] width 1161 height 1185
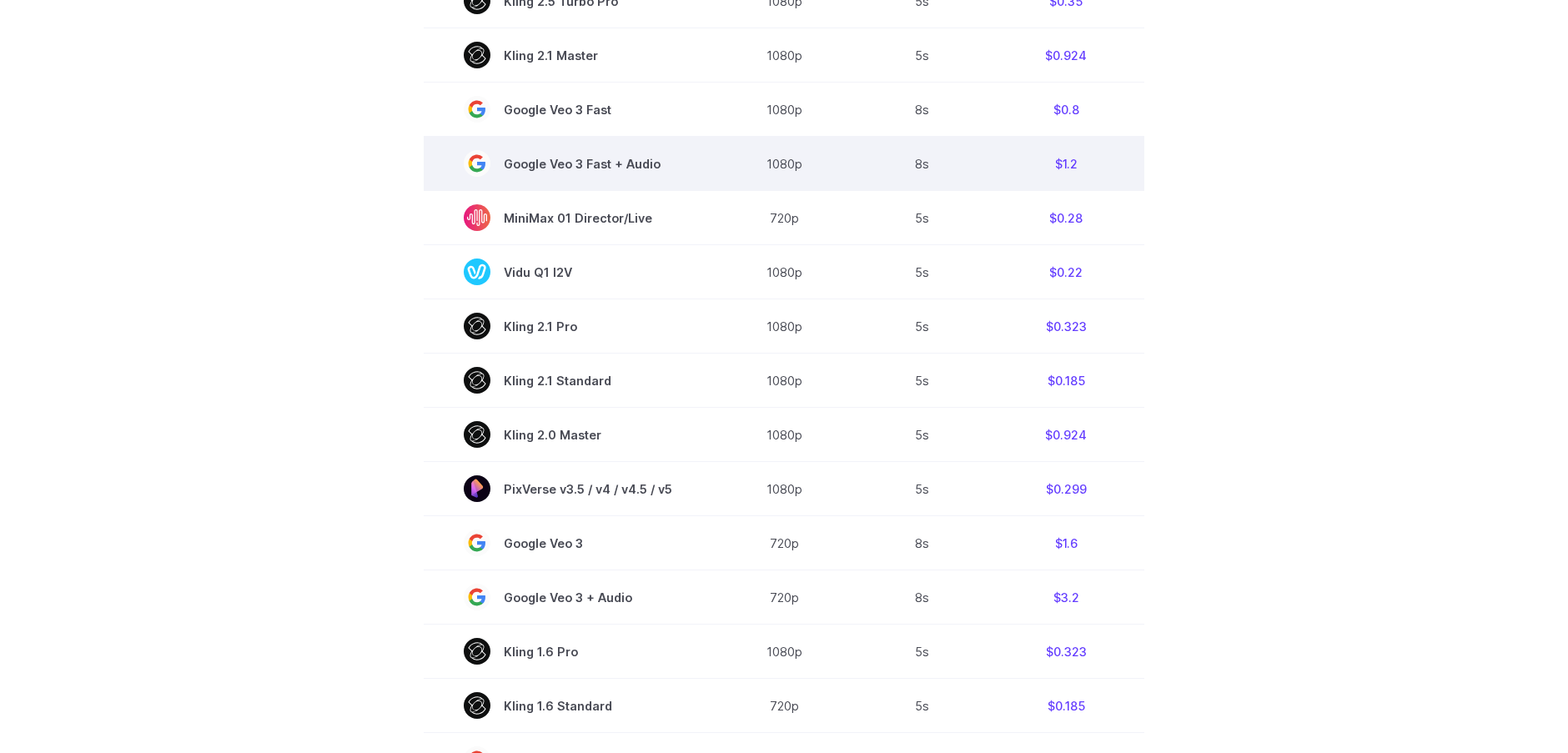
click at [613, 165] on span "Google Veo 3 Fast + Audio" at bounding box center [567, 163] width 208 height 27
click at [528, 160] on span "Google Veo 3 Fast + Audio" at bounding box center [567, 163] width 208 height 27
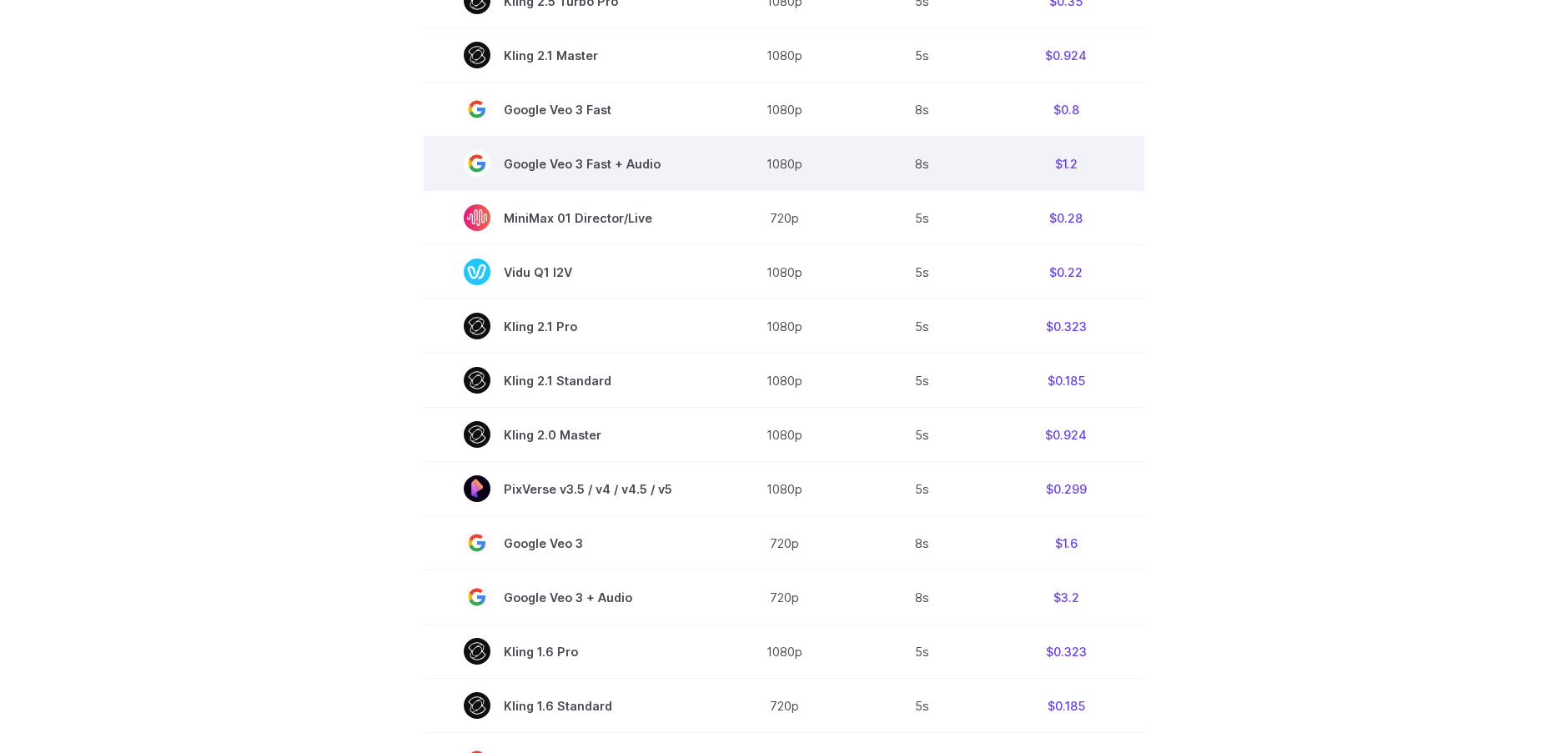
click at [593, 167] on span "Google Veo 3 Fast + Audio" at bounding box center [567, 163] width 208 height 27
click at [762, 165] on td "1080p" at bounding box center [784, 163] width 143 height 54
click at [781, 165] on td "1080p" at bounding box center [784, 163] width 143 height 54
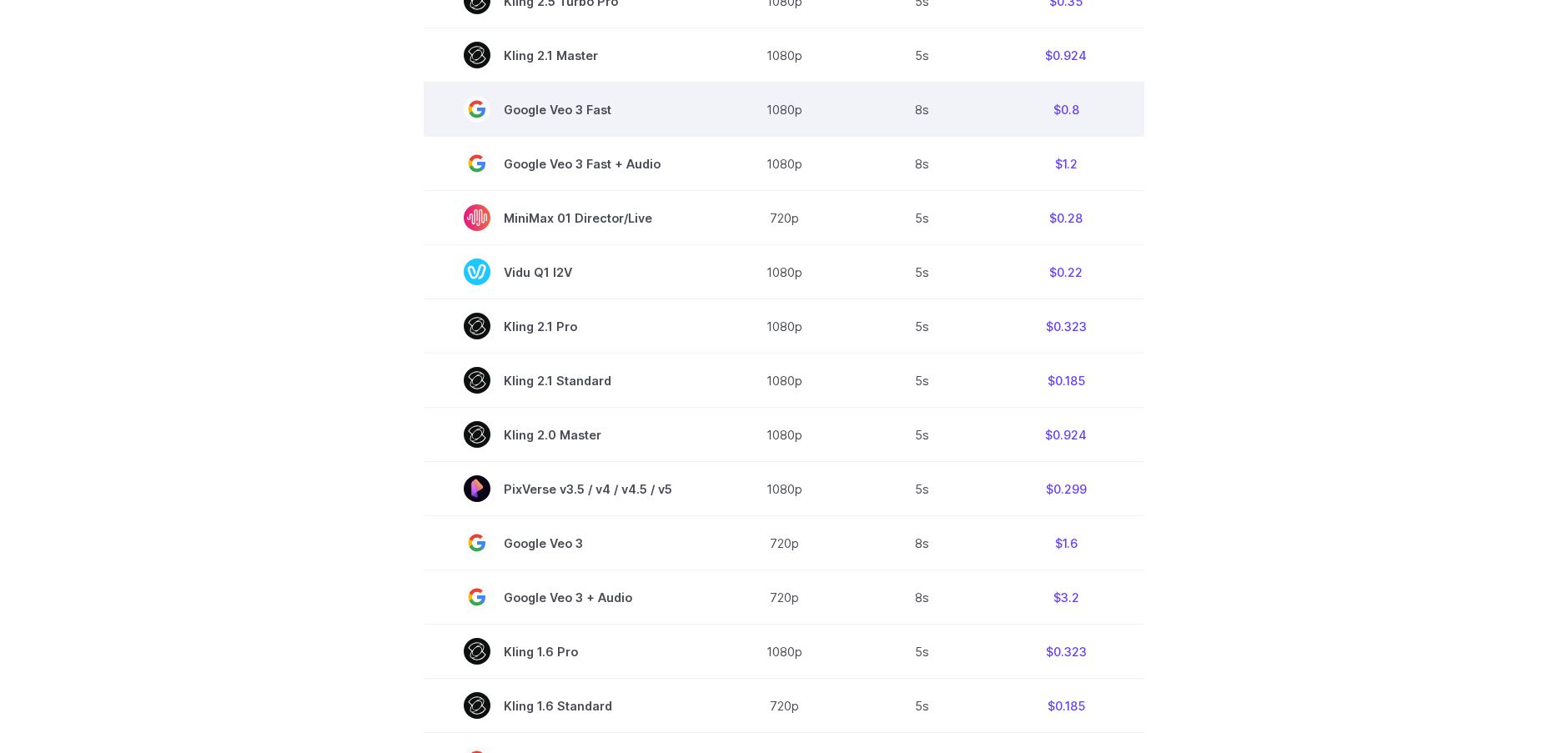
click at [798, 111] on td "1080p" at bounding box center [784, 110] width 143 height 54
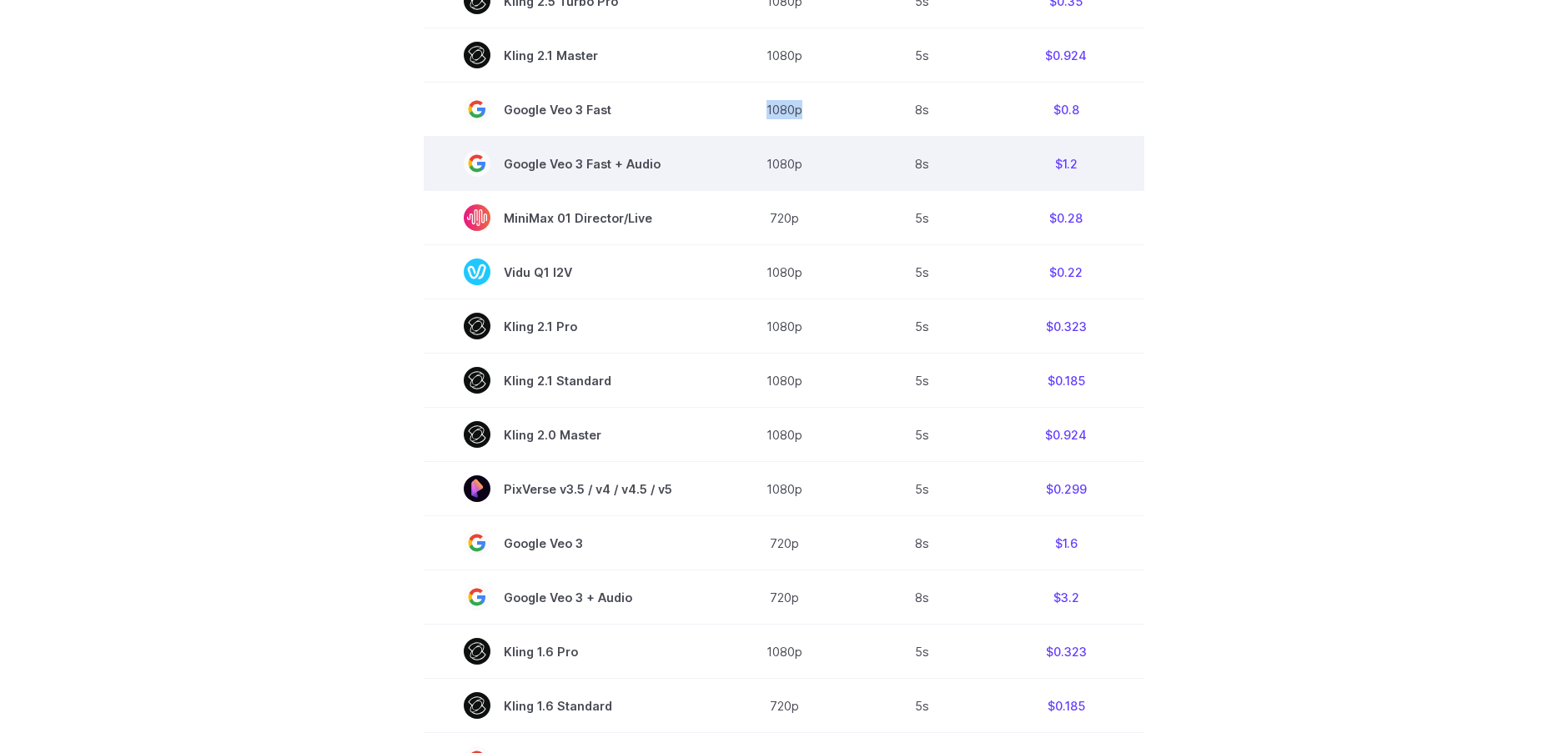
click at [784, 160] on td "1080p" at bounding box center [784, 163] width 143 height 54
click at [541, 162] on span "Google Veo 3 Fast + Audio" at bounding box center [567, 163] width 208 height 27
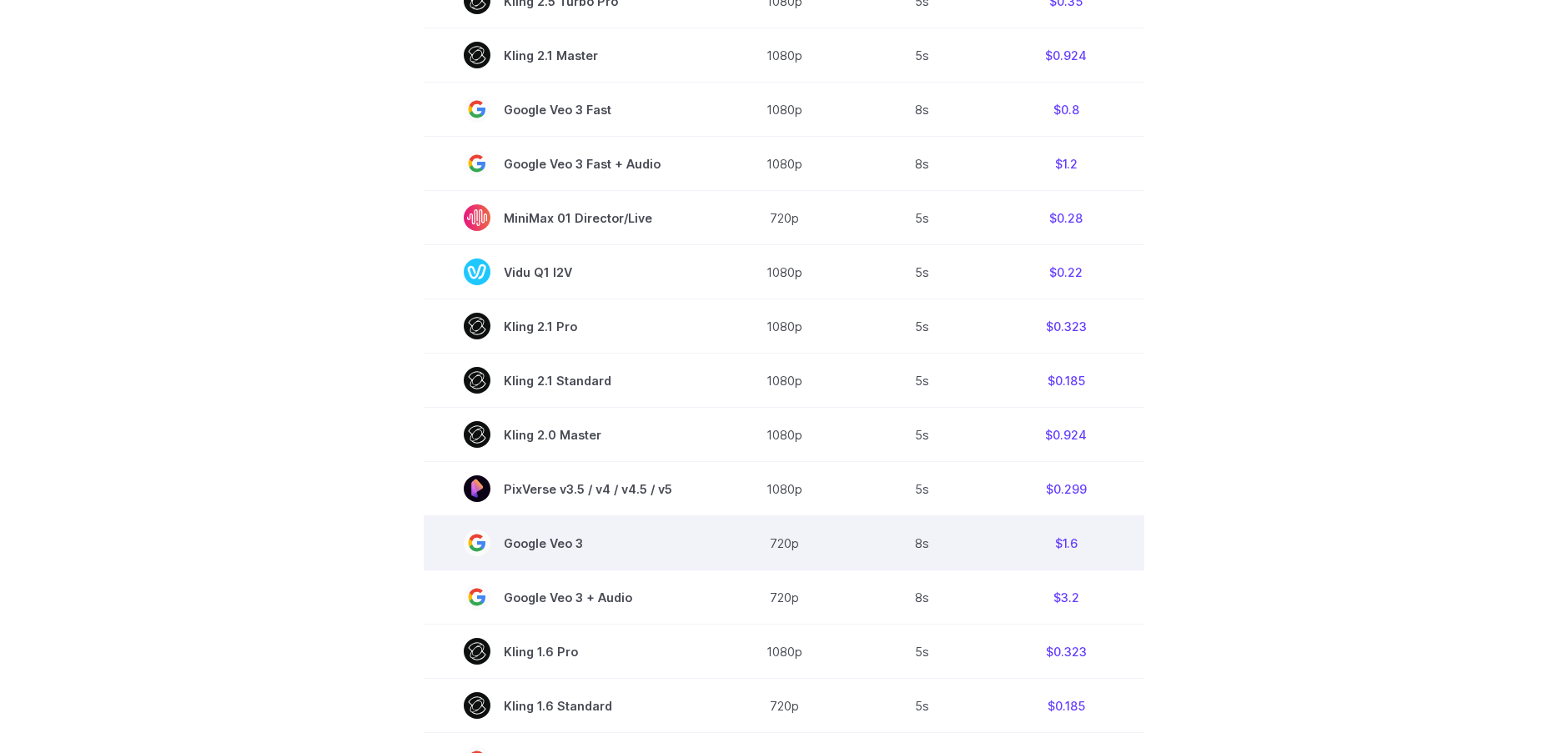
drag, startPoint x: 511, startPoint y: 547, endPoint x: 585, endPoint y: 548, distance: 74.0
click at [585, 548] on span "Google Veo 3" at bounding box center [567, 543] width 208 height 27
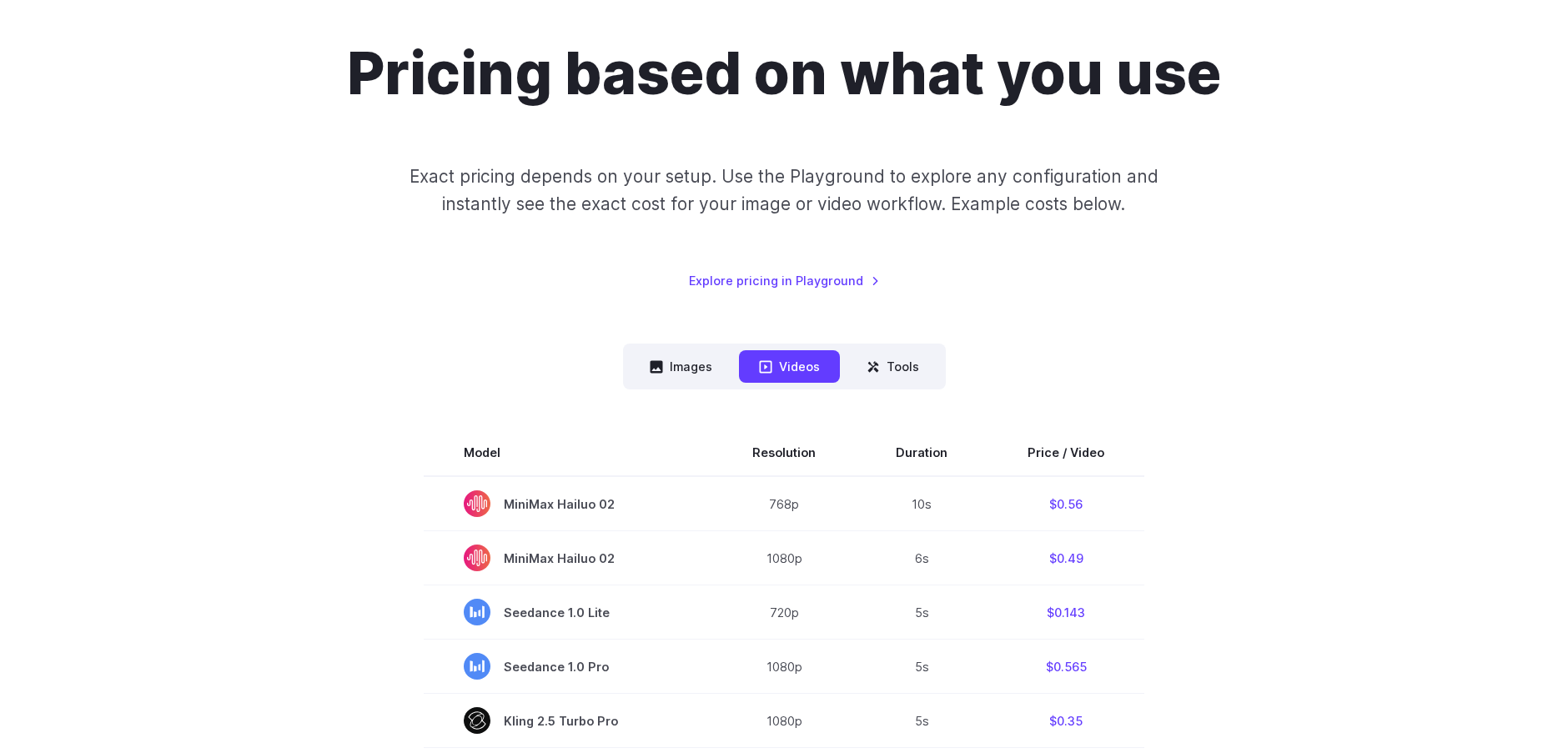
scroll to position [0, 0]
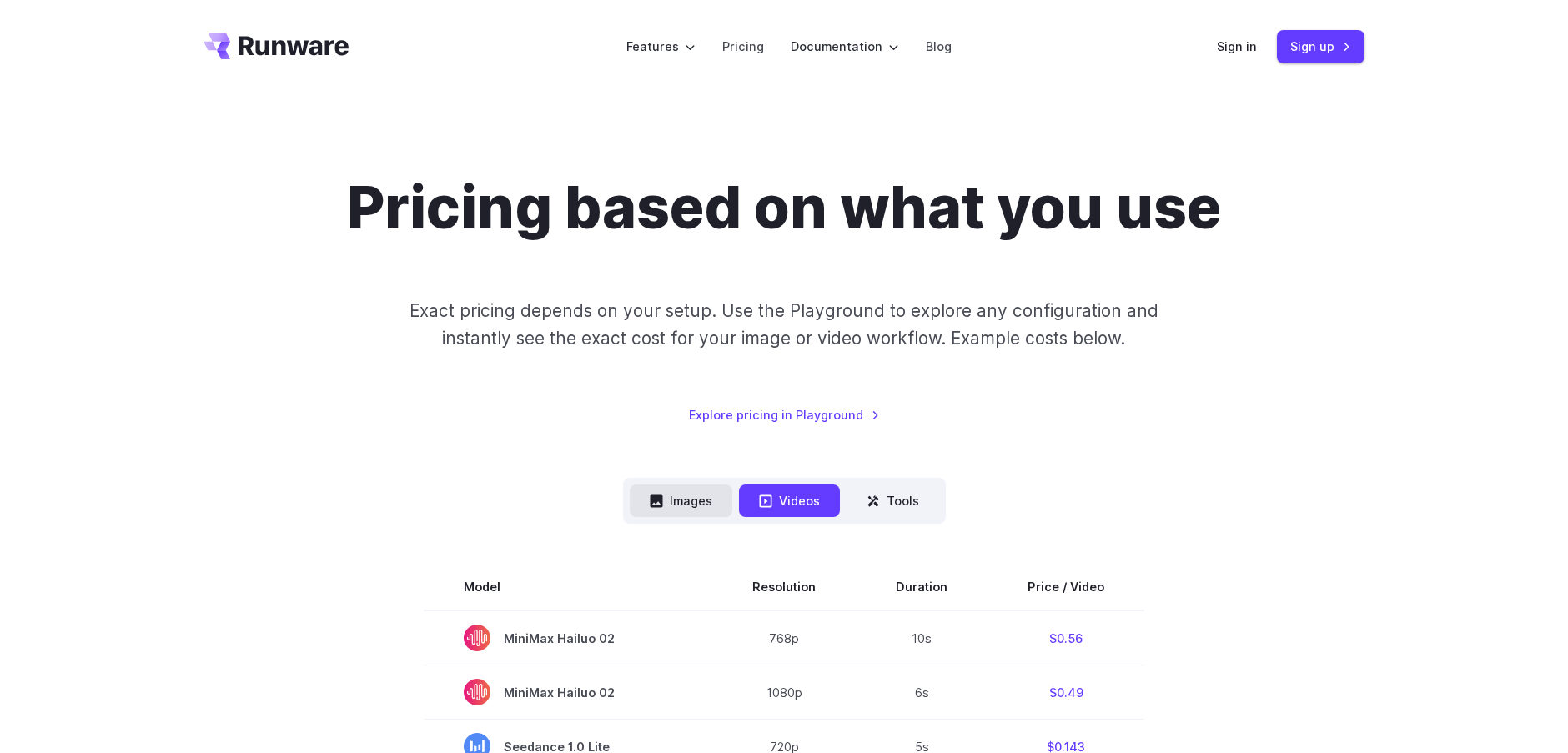
click at [676, 501] on button "Images" at bounding box center [680, 501] width 103 height 33
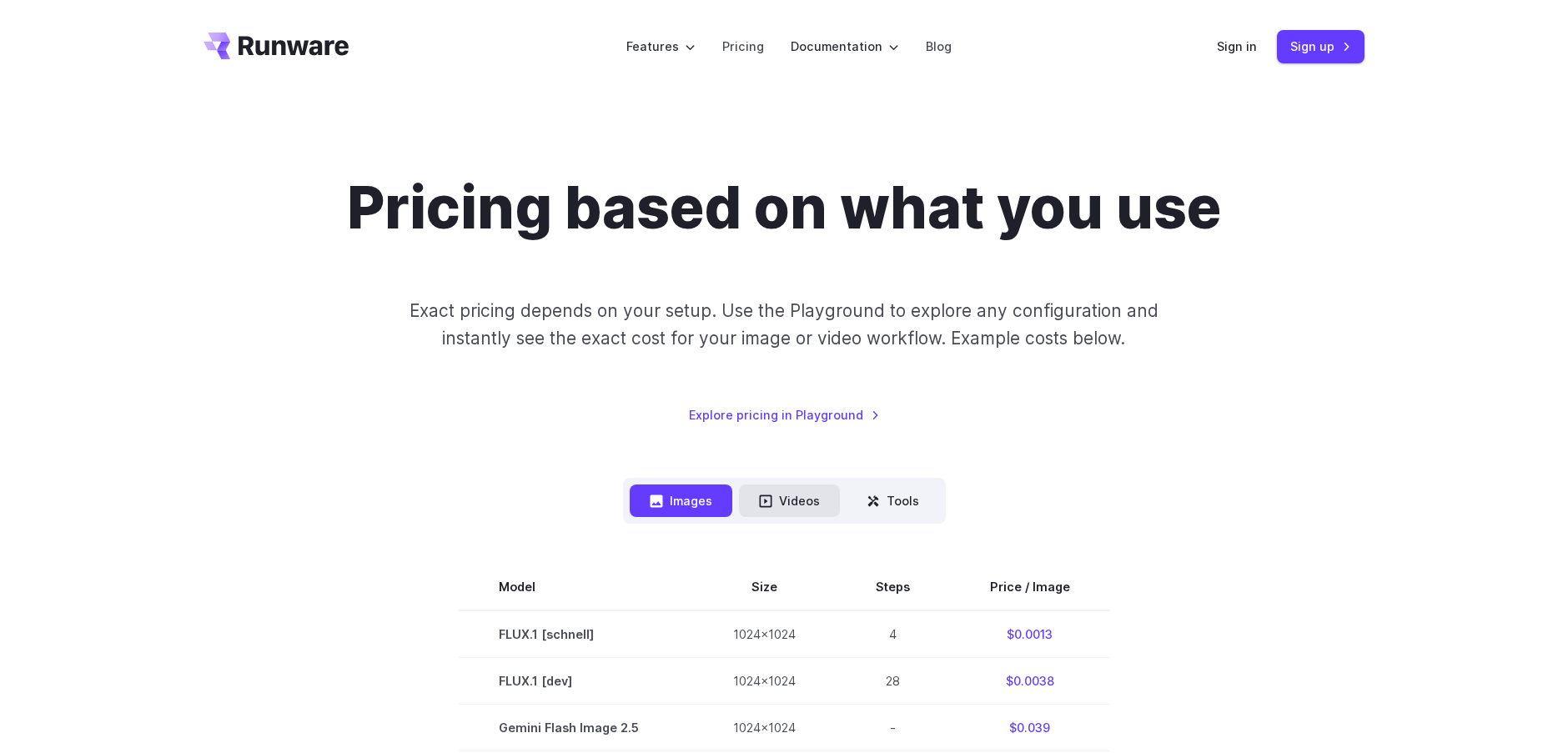
click at [808, 502] on button "Videos" at bounding box center [788, 501] width 101 height 33
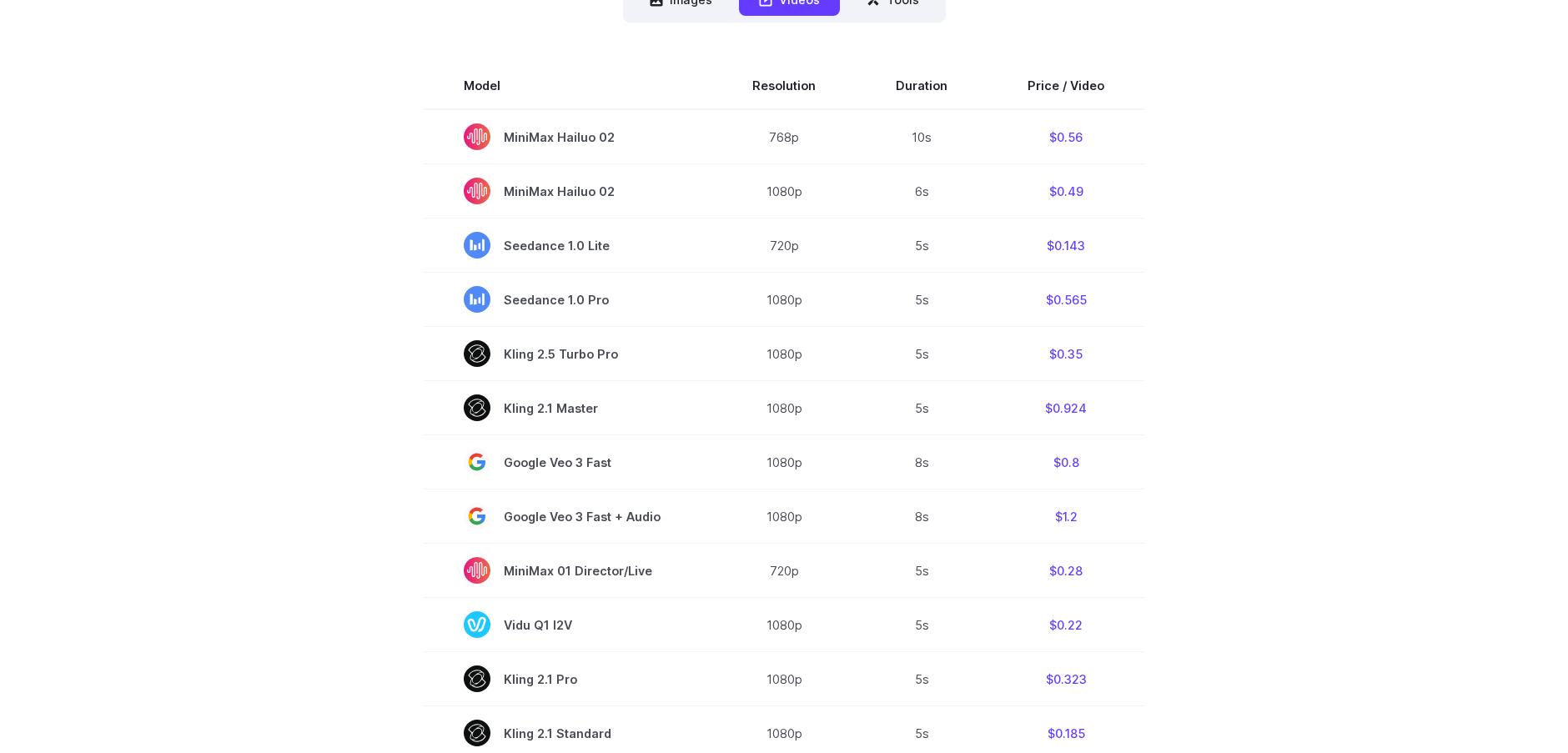
scroll to position [278, 0]
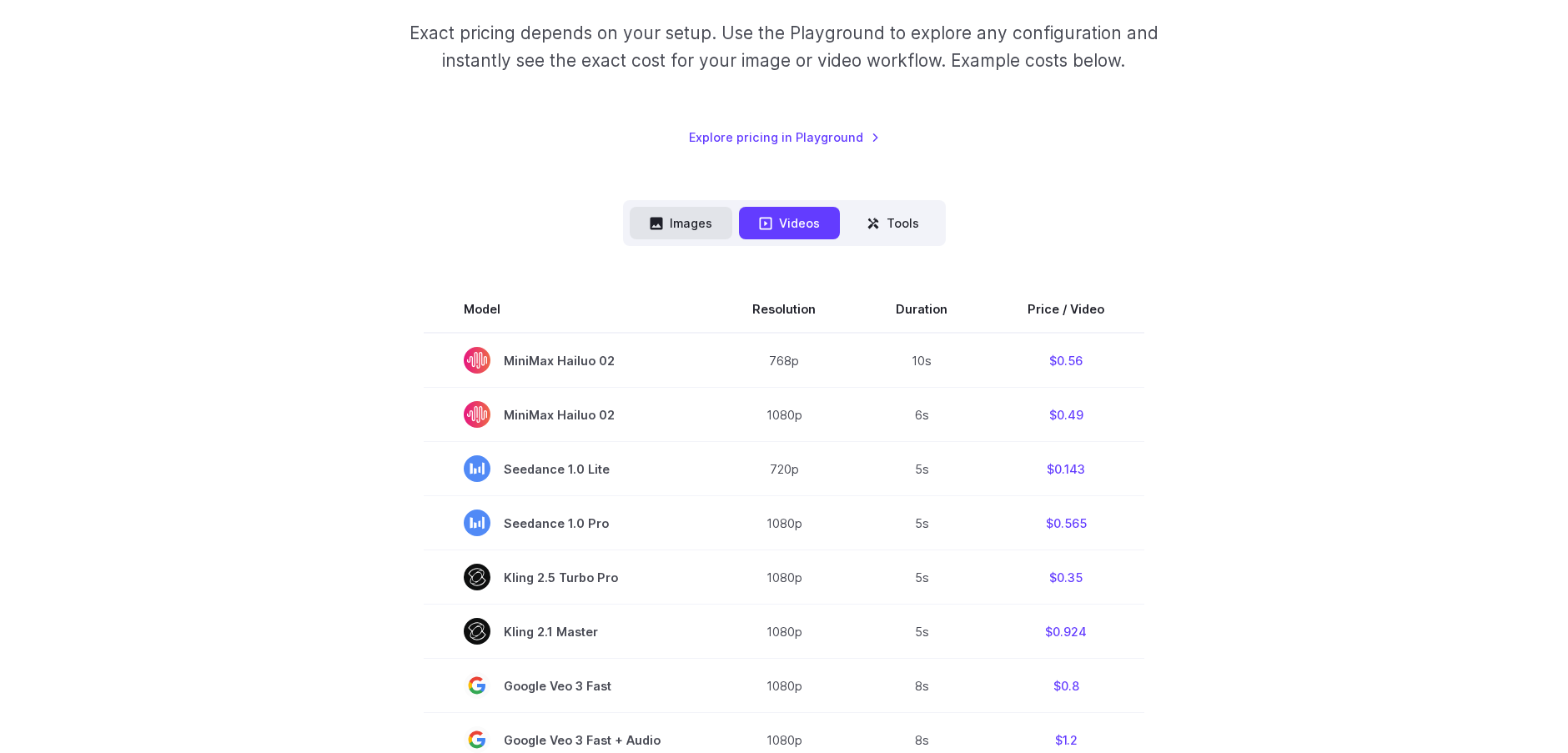
click at [687, 218] on button "Images" at bounding box center [680, 223] width 103 height 33
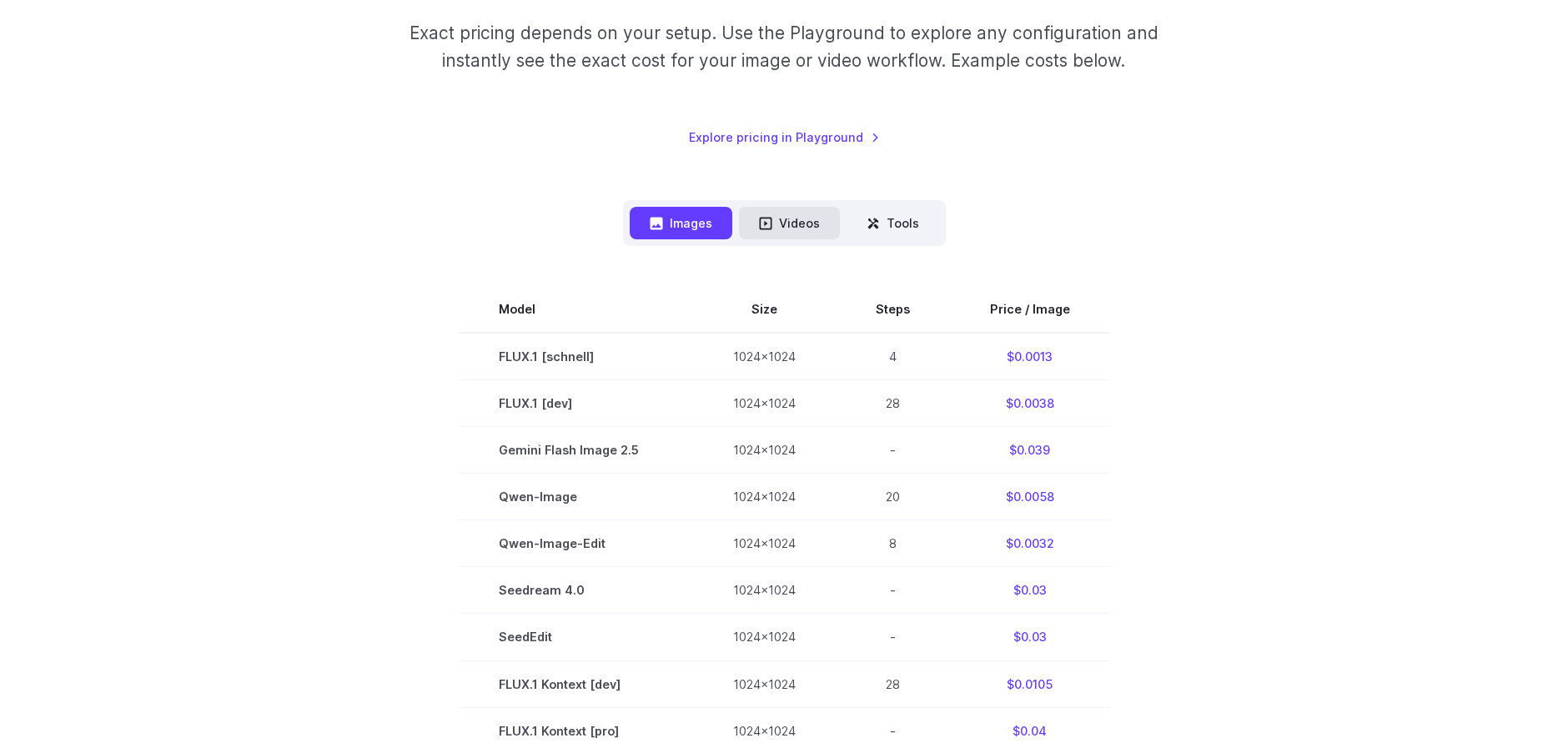
click at [789, 235] on button "Videos" at bounding box center [788, 223] width 101 height 33
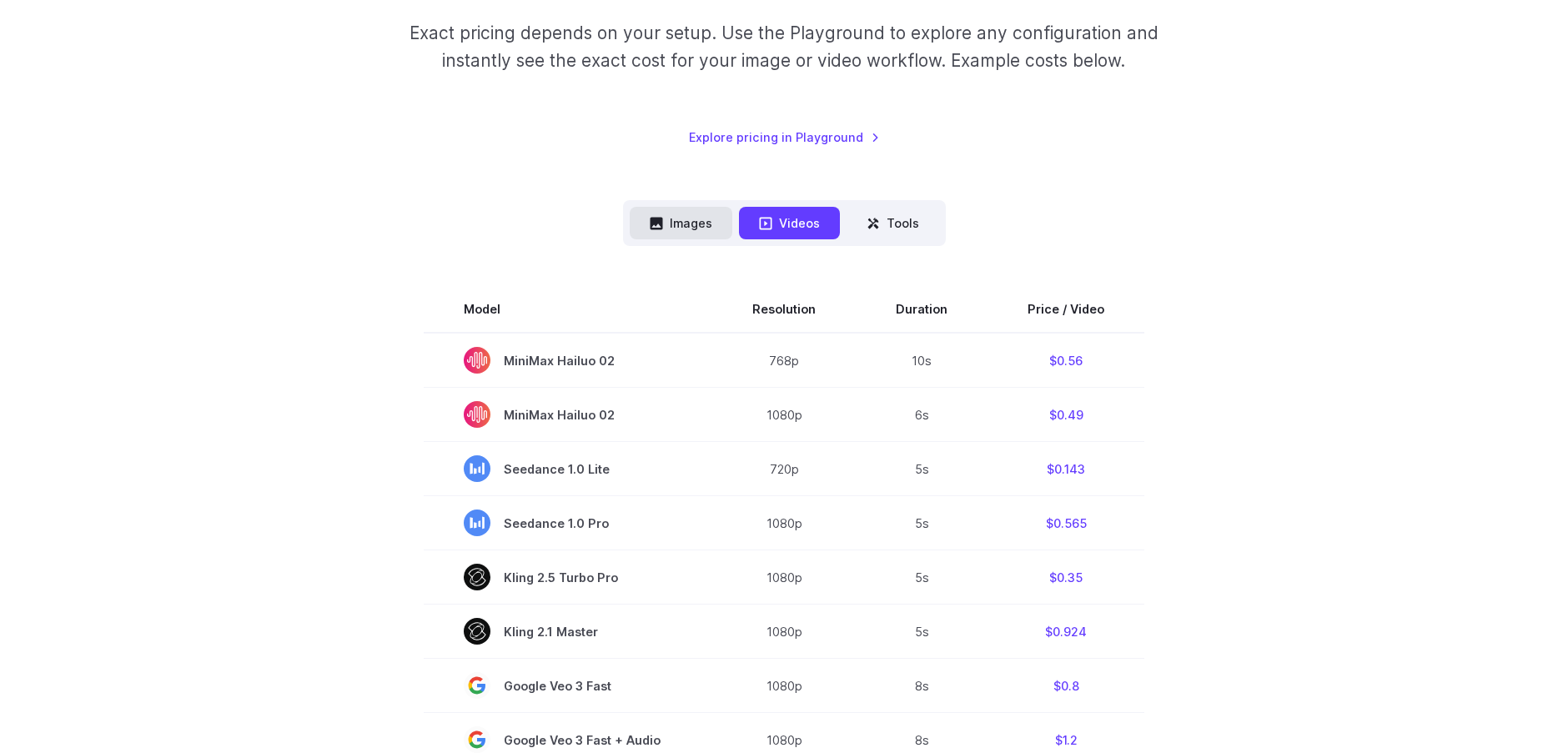
click at [683, 228] on button "Images" at bounding box center [680, 223] width 103 height 33
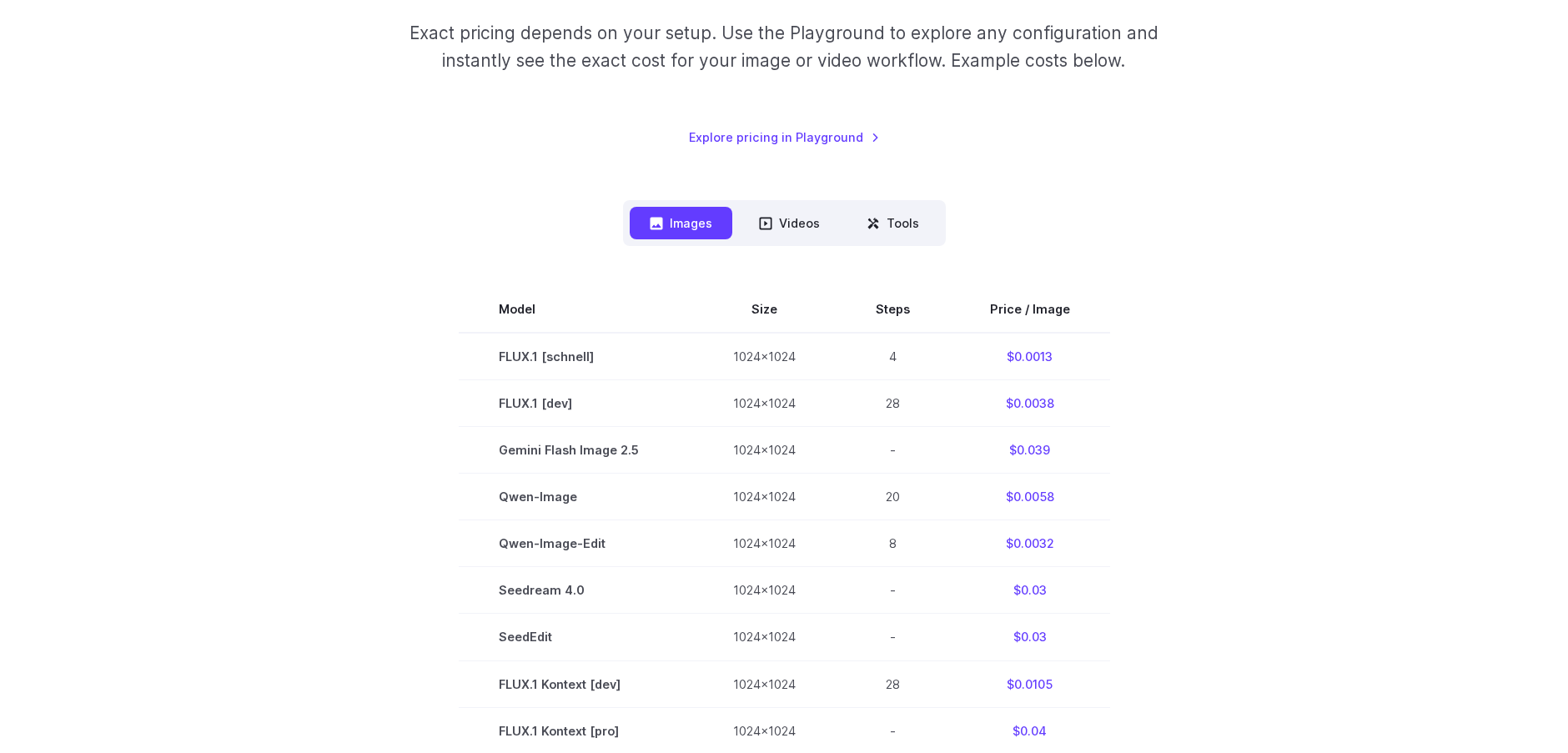
click at [840, 223] on nav "Images Videos Tools ****** ****** *****" at bounding box center [784, 223] width 323 height 46
click at [816, 223] on button "Videos" at bounding box center [788, 223] width 101 height 33
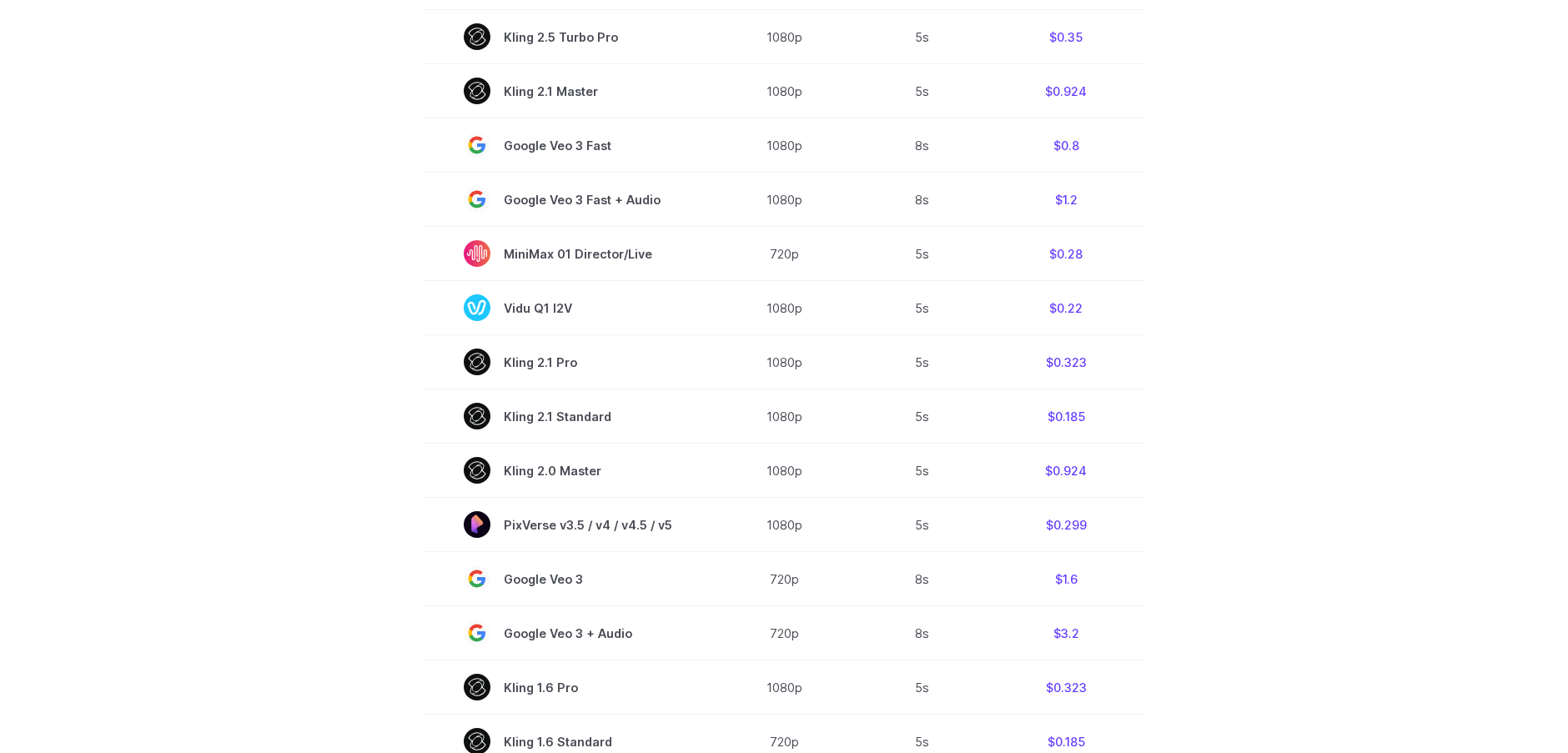
scroll to position [835, 0]
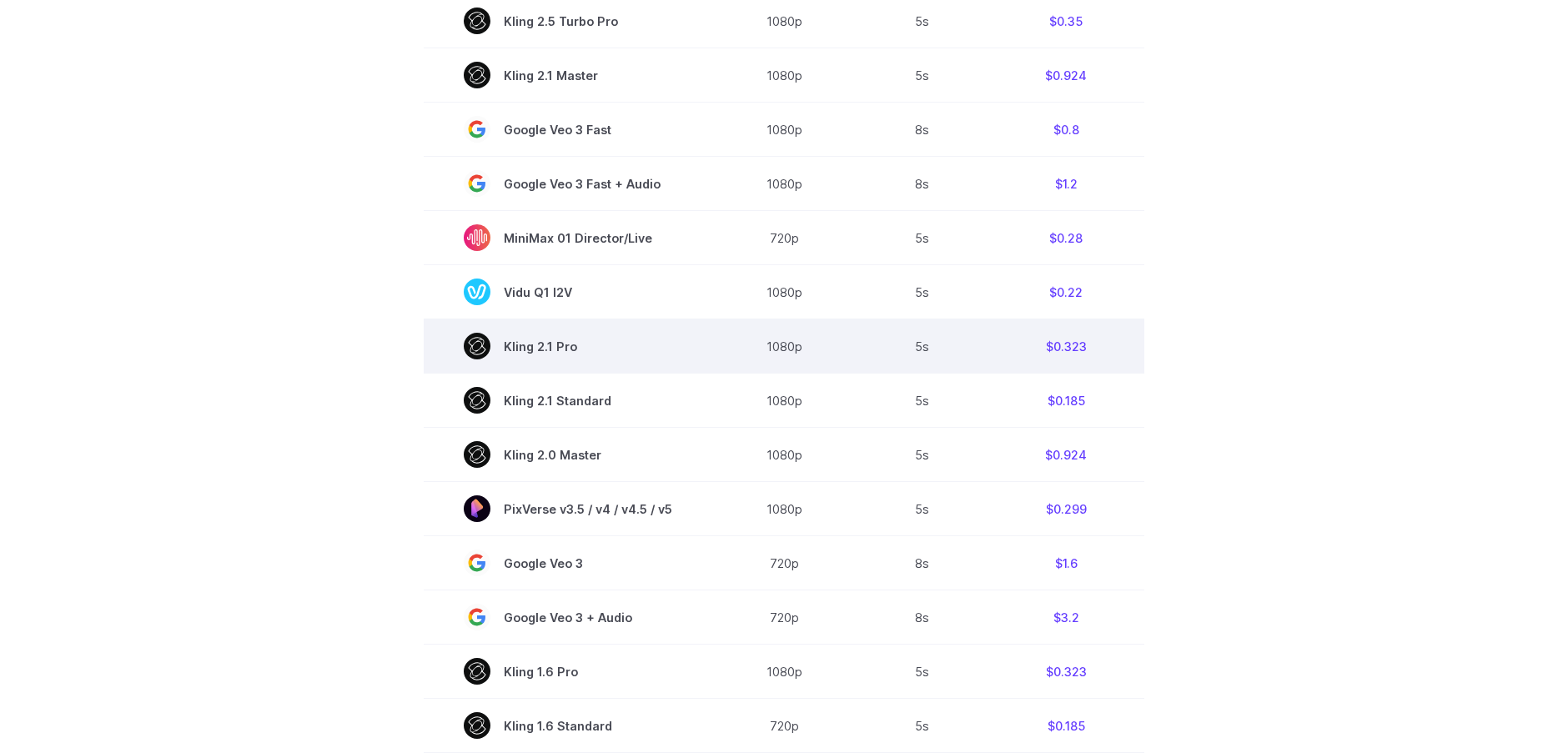
click at [790, 346] on td "1080p" at bounding box center [784, 347] width 143 height 54
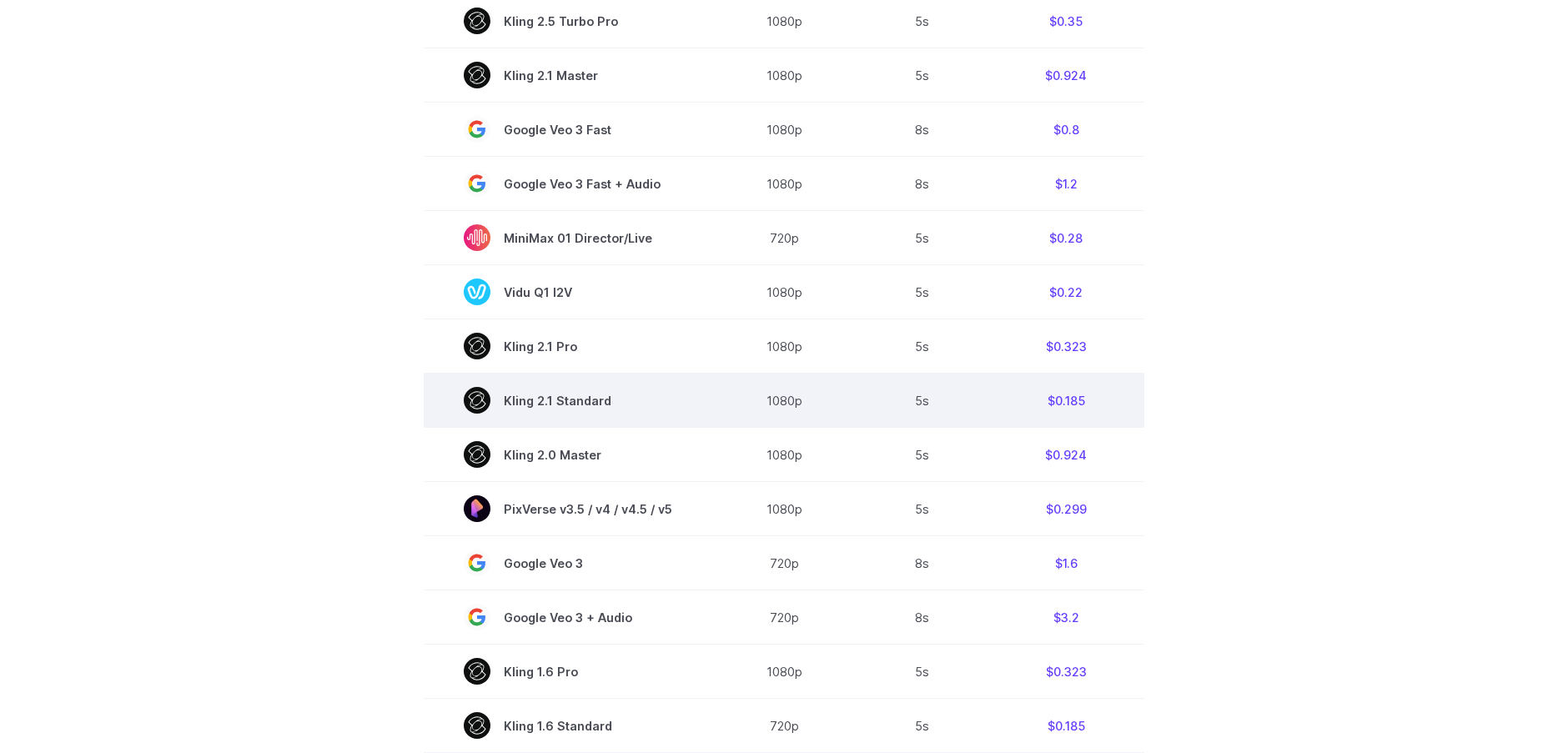
click at [783, 403] on td "1080p" at bounding box center [784, 400] width 143 height 54
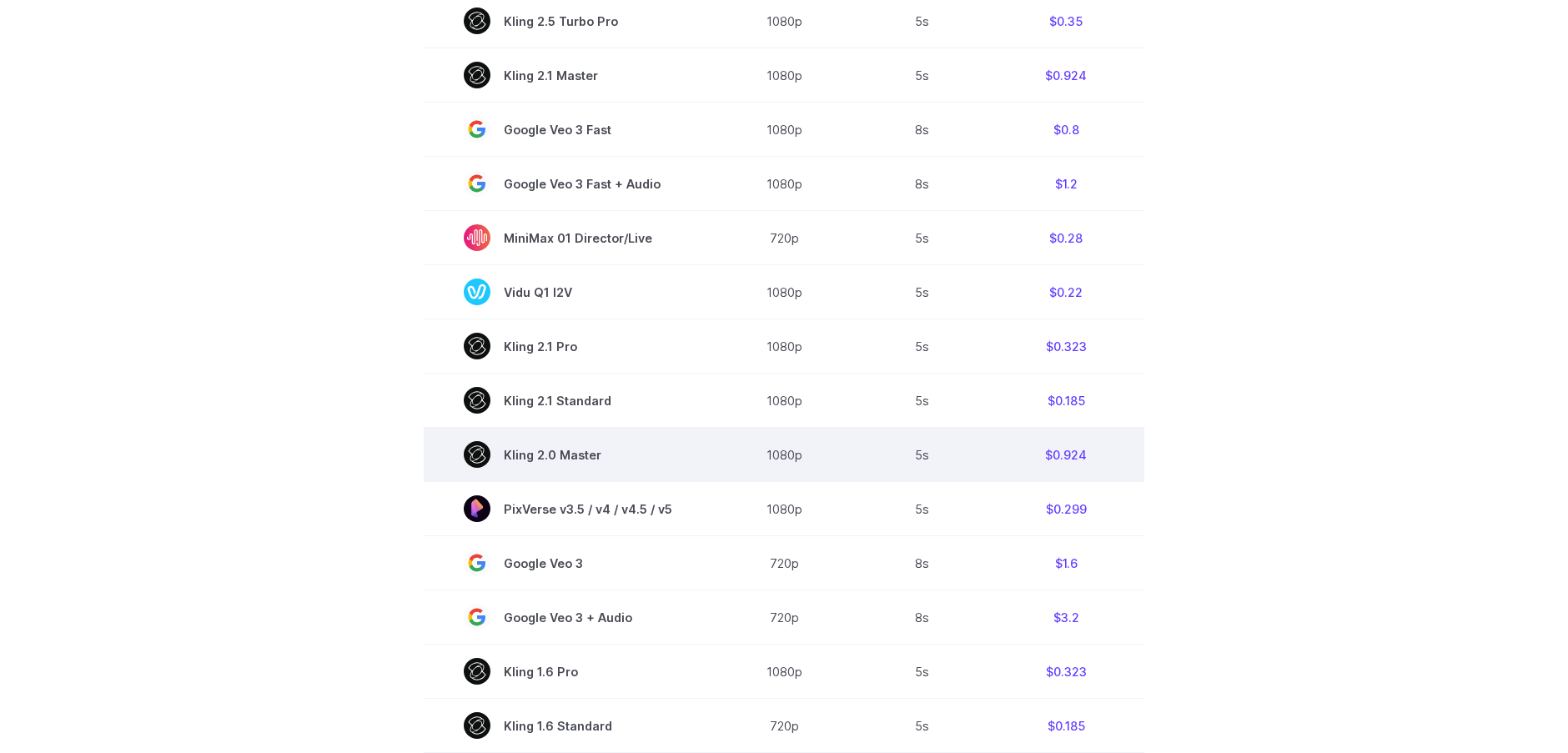
click at [778, 459] on td "1080p" at bounding box center [784, 455] width 143 height 54
click at [924, 459] on td "5s" at bounding box center [921, 455] width 131 height 54
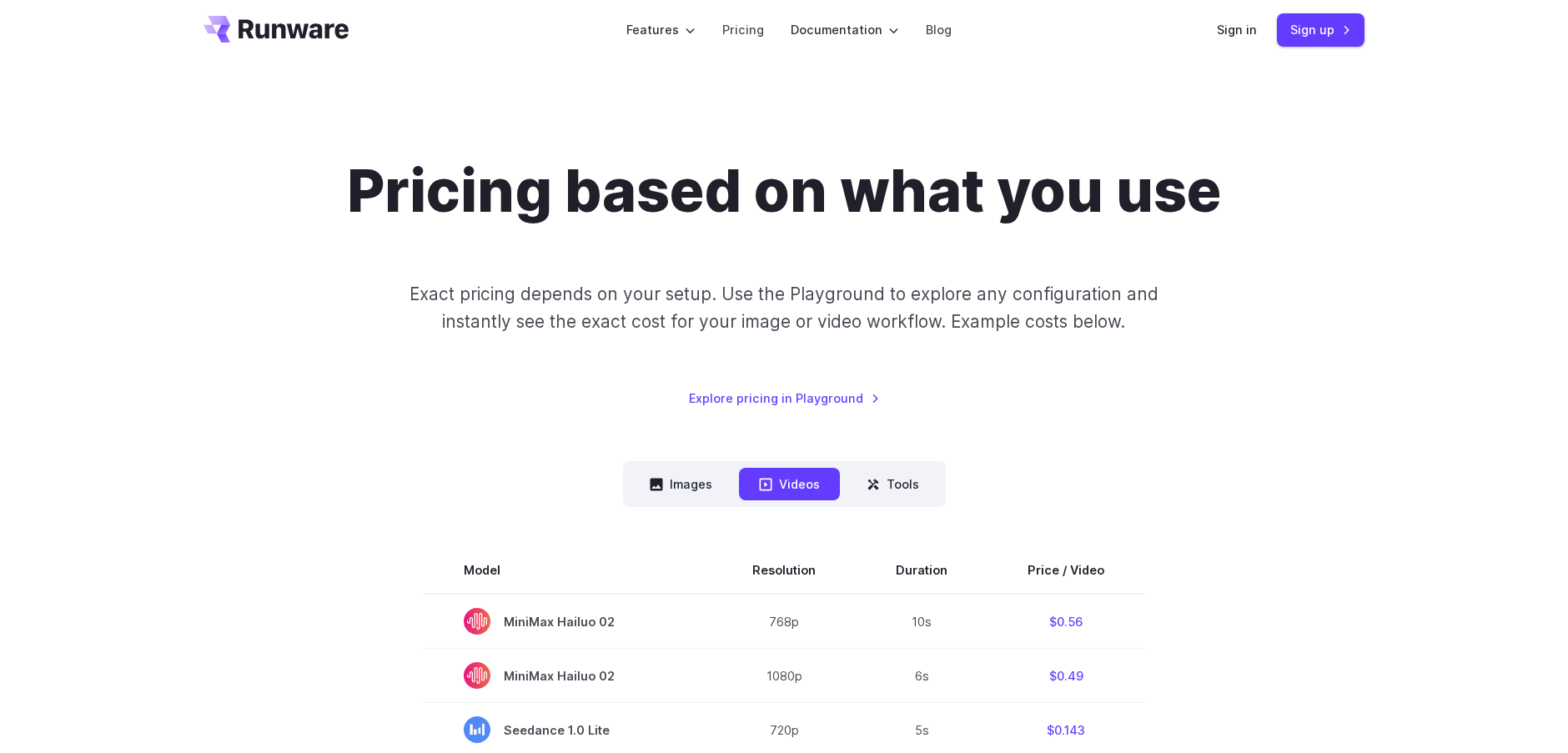
scroll to position [0, 0]
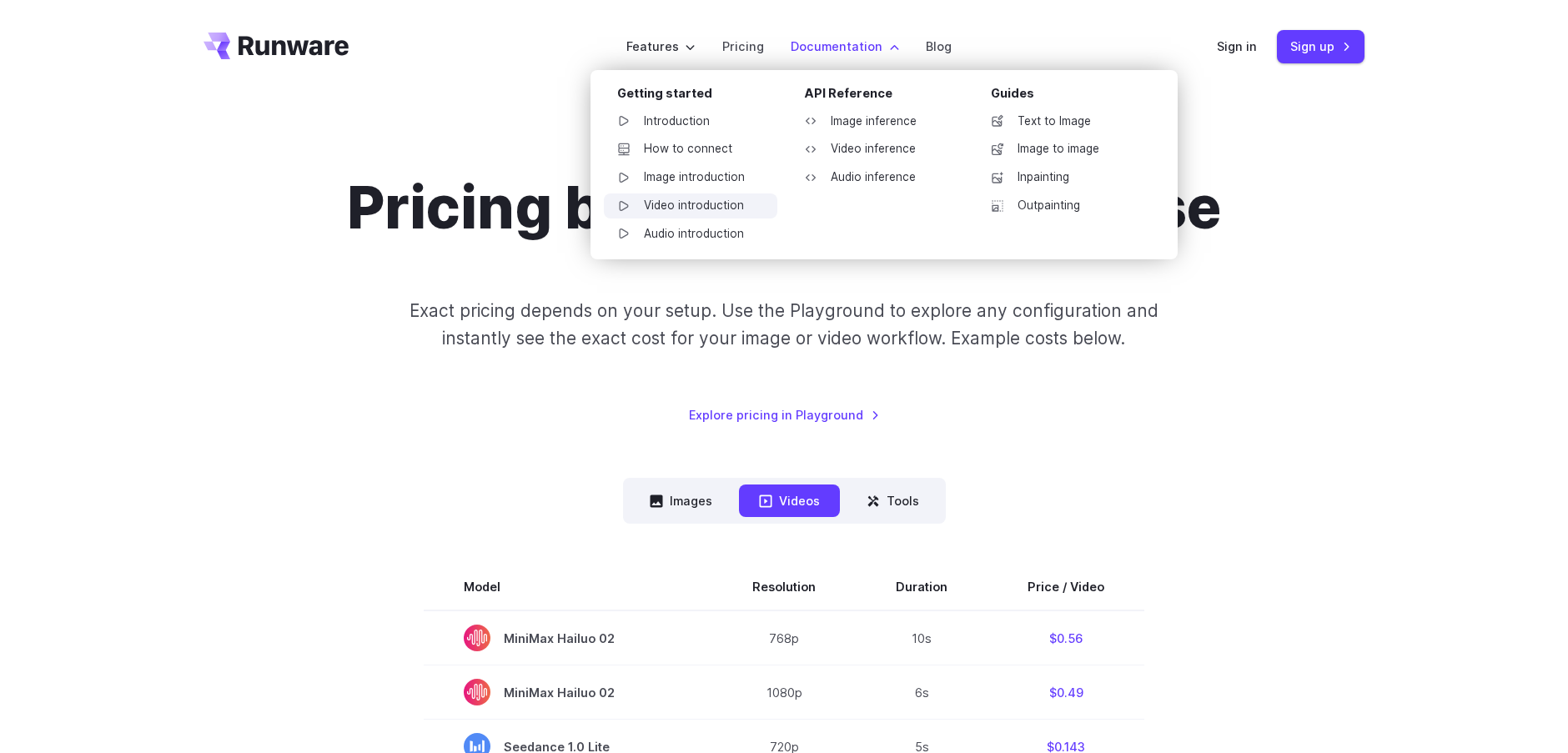
click at [675, 207] on link "Video introduction" at bounding box center [690, 205] width 173 height 25
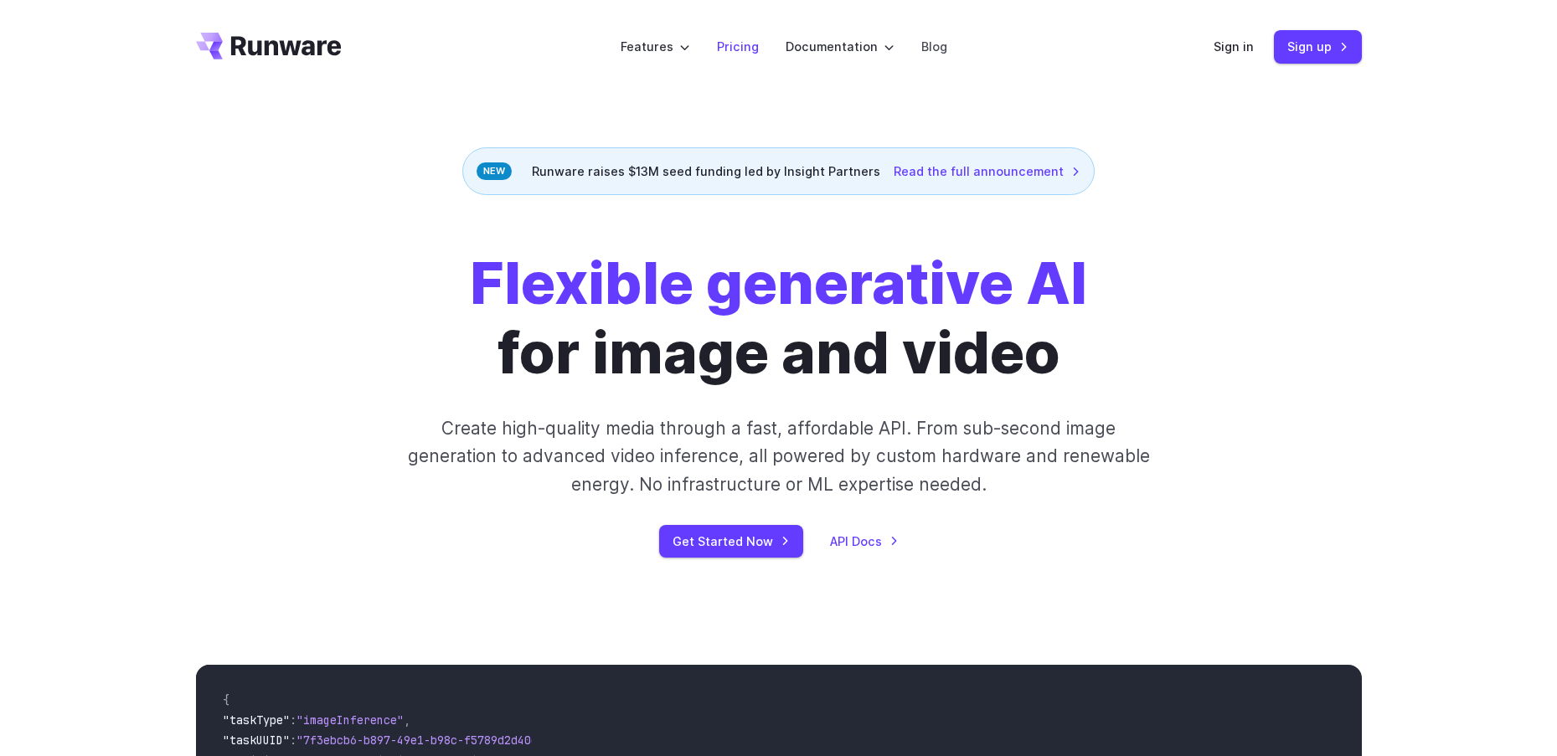
click at [740, 43] on link "Pricing" at bounding box center [738, 46] width 42 height 19
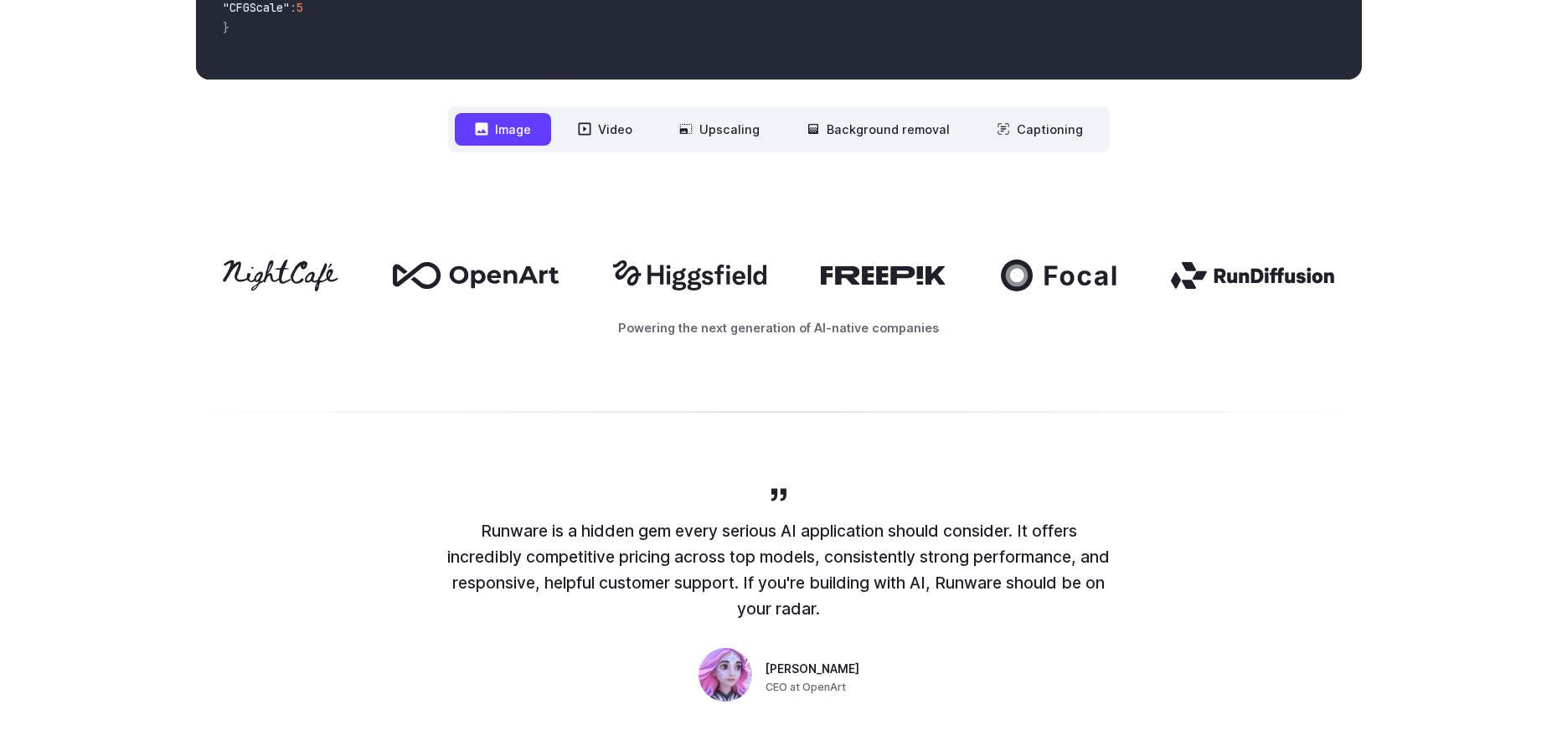
scroll to position [838, 0]
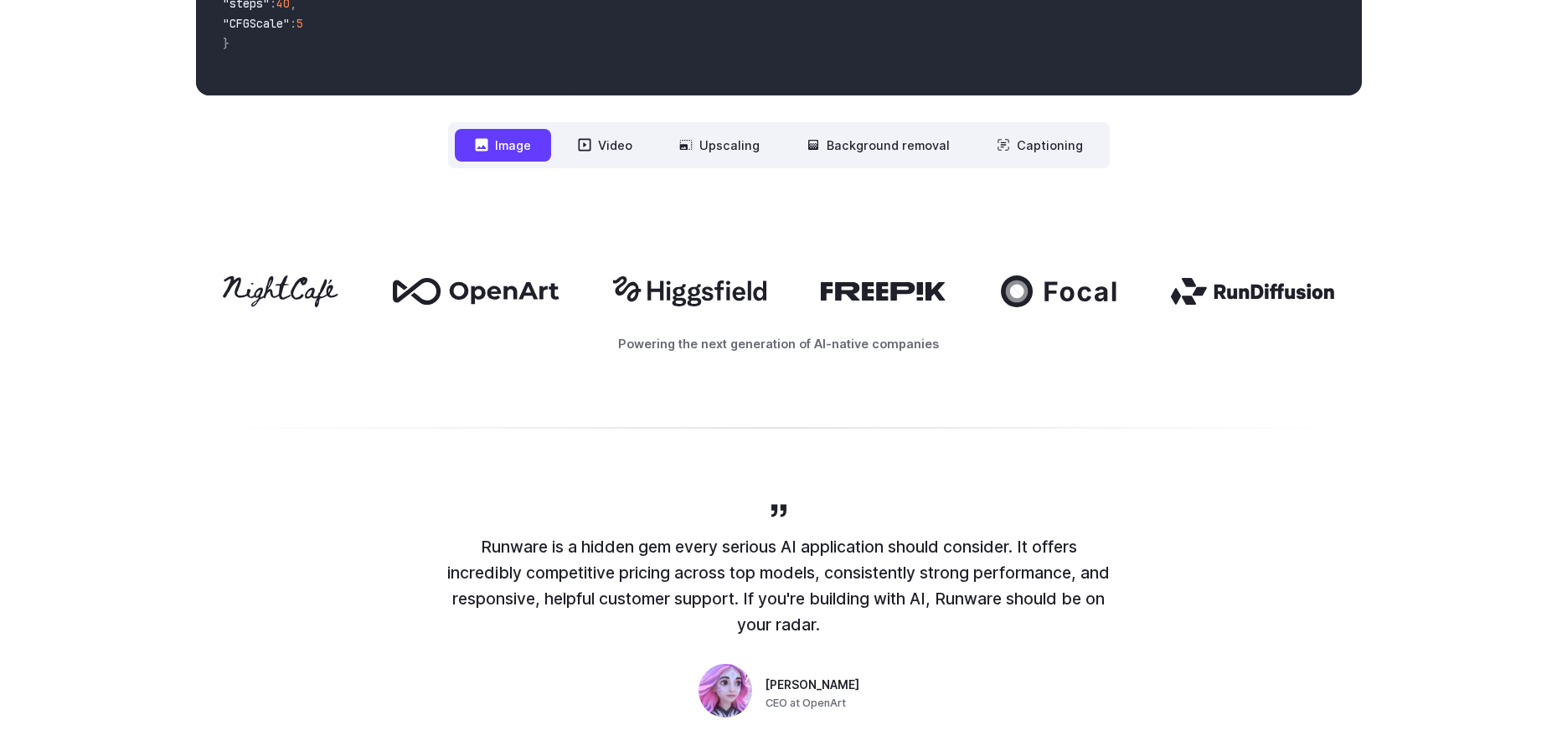
drag, startPoint x: 356, startPoint y: 291, endPoint x: 578, endPoint y: 303, distance: 222.3
click at [578, 303] on div at bounding box center [779, 292] width 1166 height 32
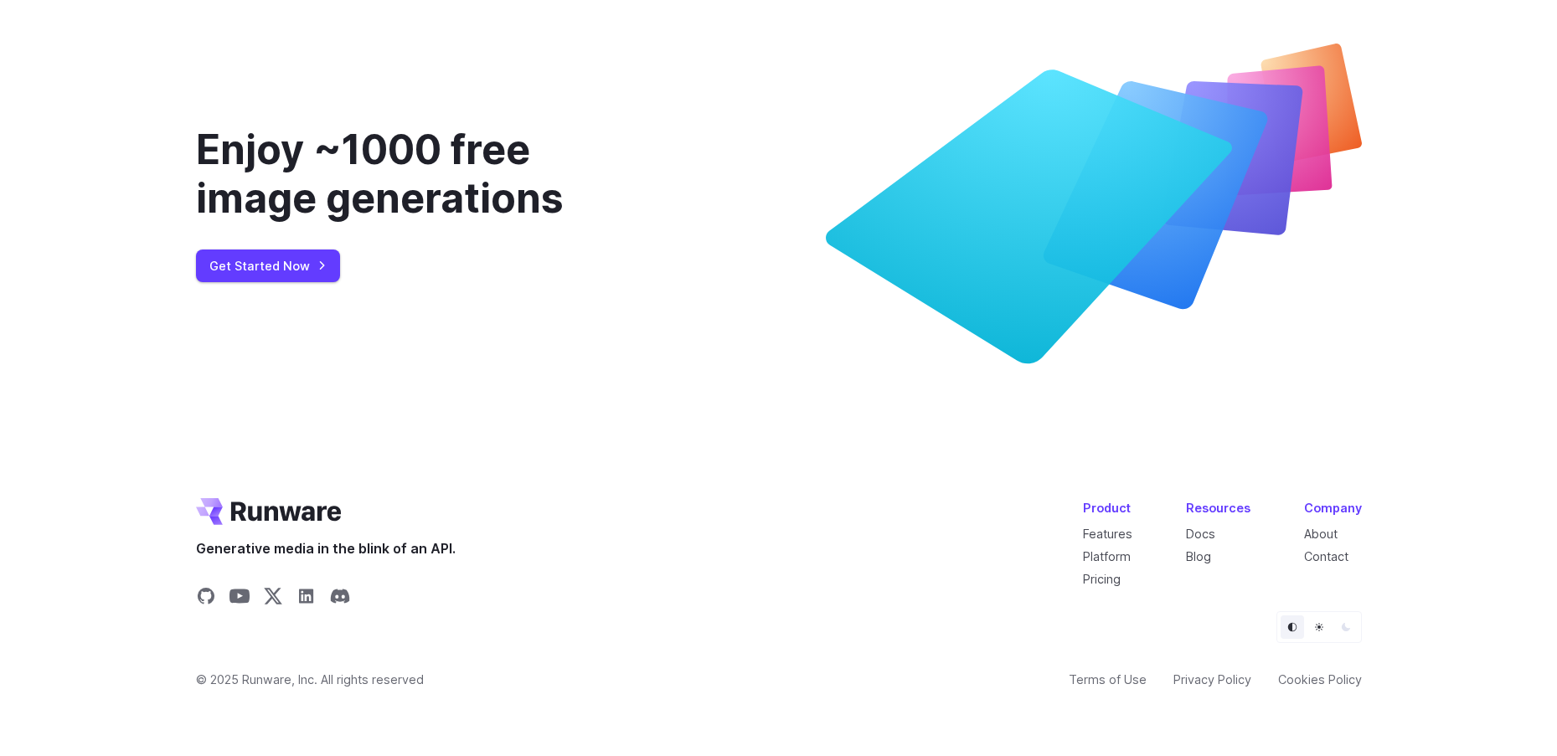
scroll to position [6437, 0]
click at [223, 676] on span "© 2025 Runware, Inc. All rights reserved" at bounding box center [310, 679] width 228 height 19
click at [1326, 537] on link "About" at bounding box center [1321, 534] width 34 height 14
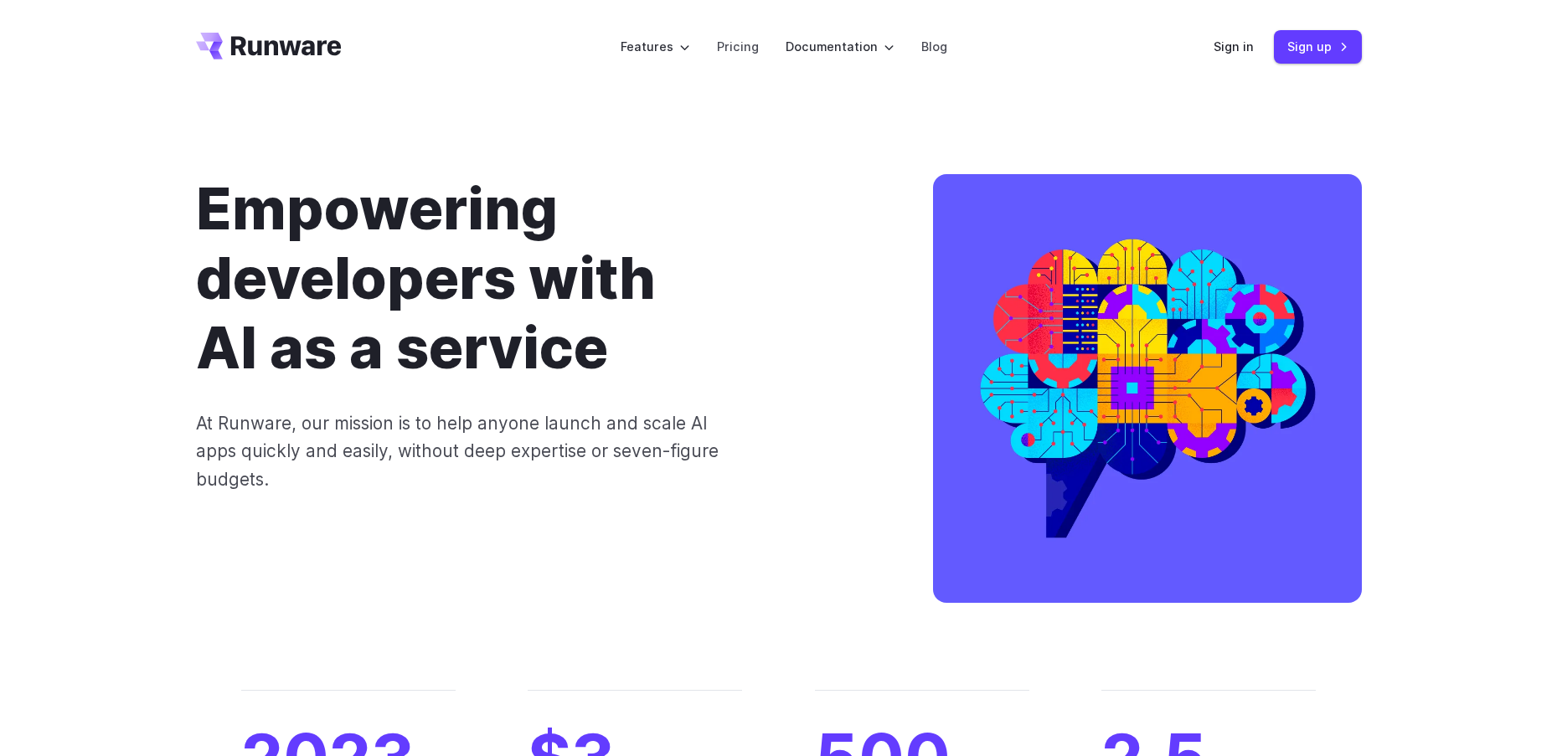
click at [349, 440] on p "At Runware, our mission is to help anyone launch and scale AI apps quickly and …" at bounding box center [469, 452] width 547 height 84
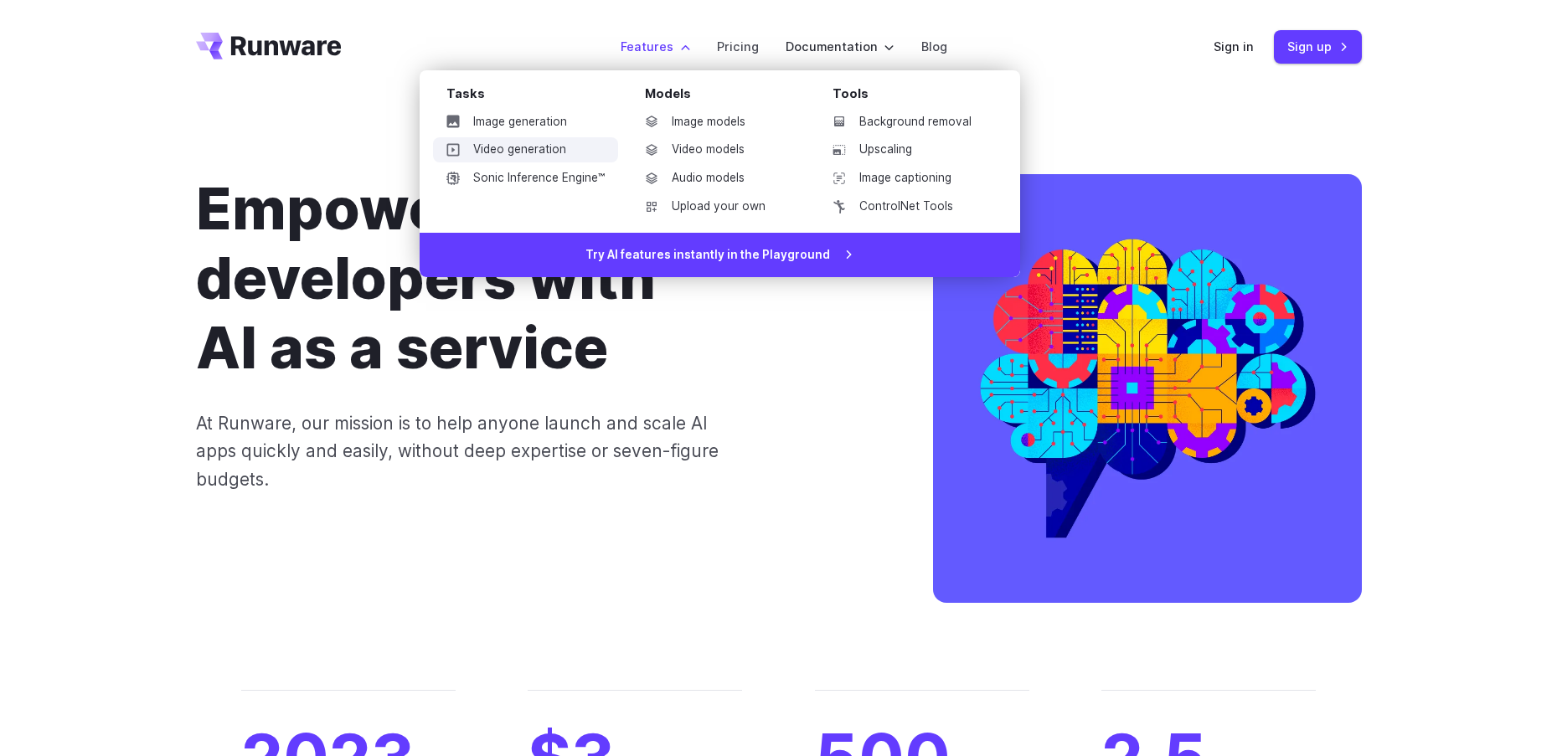
click at [532, 155] on link "Video generation" at bounding box center [525, 149] width 185 height 25
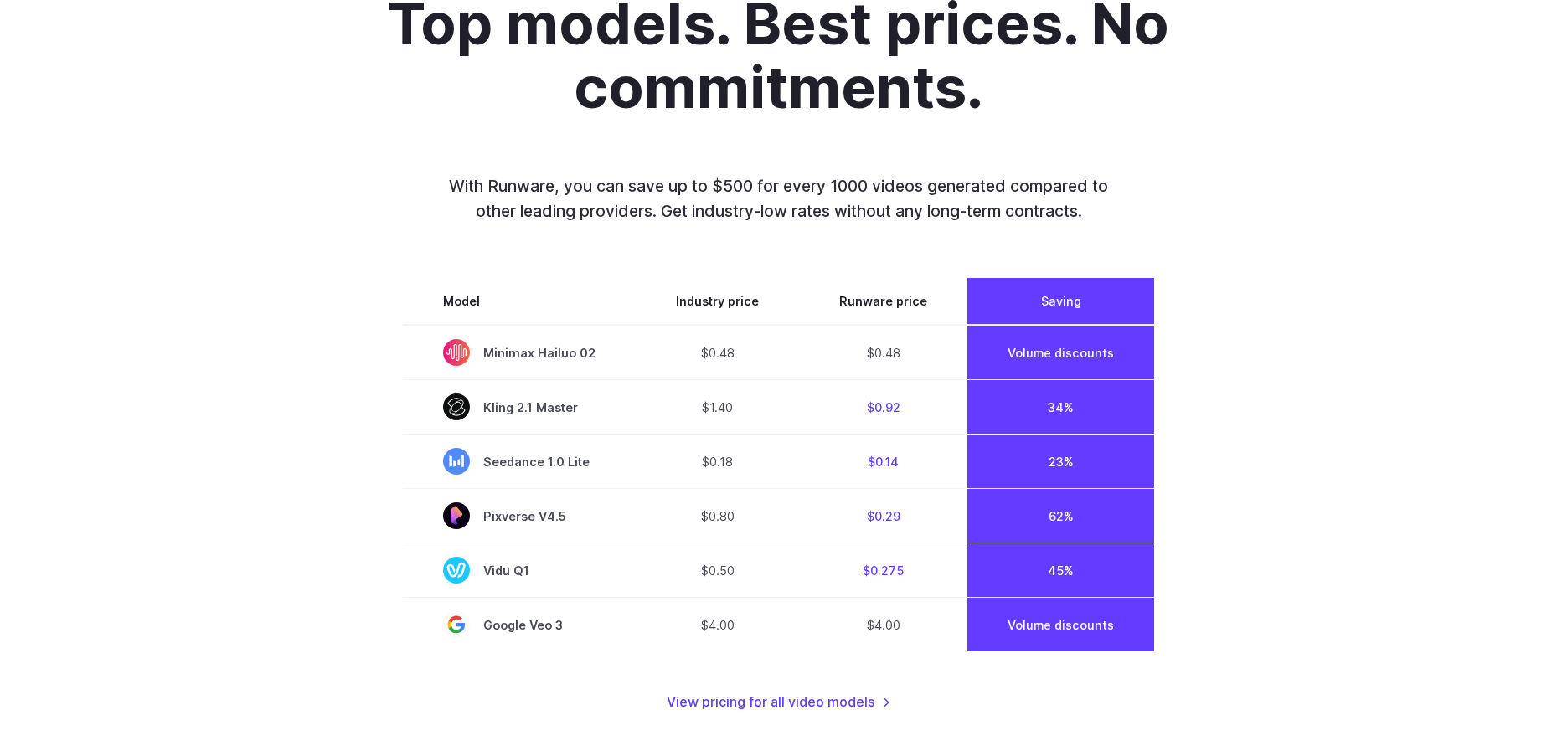
scroll to position [1117, 0]
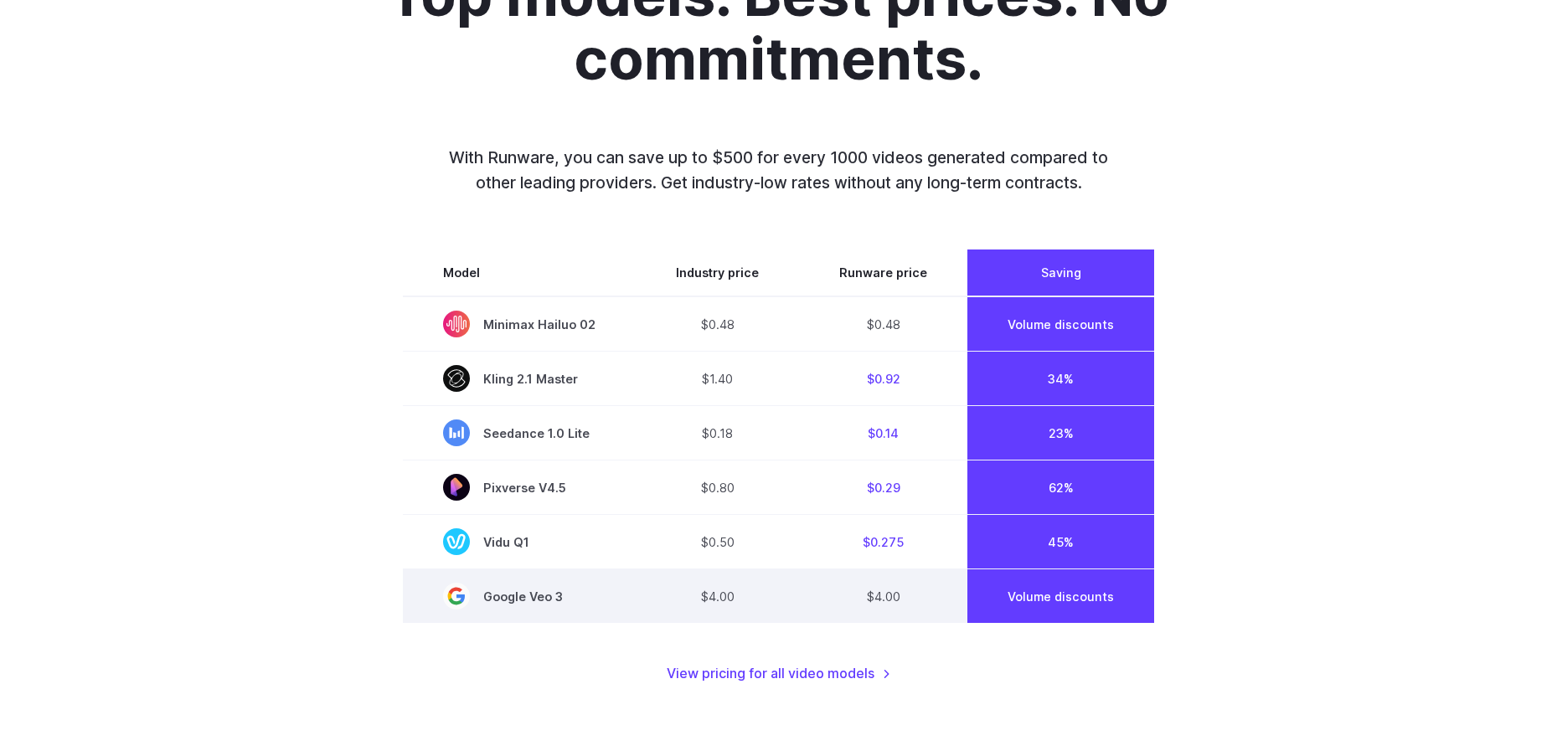
click at [881, 600] on td "$4.00" at bounding box center [883, 597] width 168 height 54
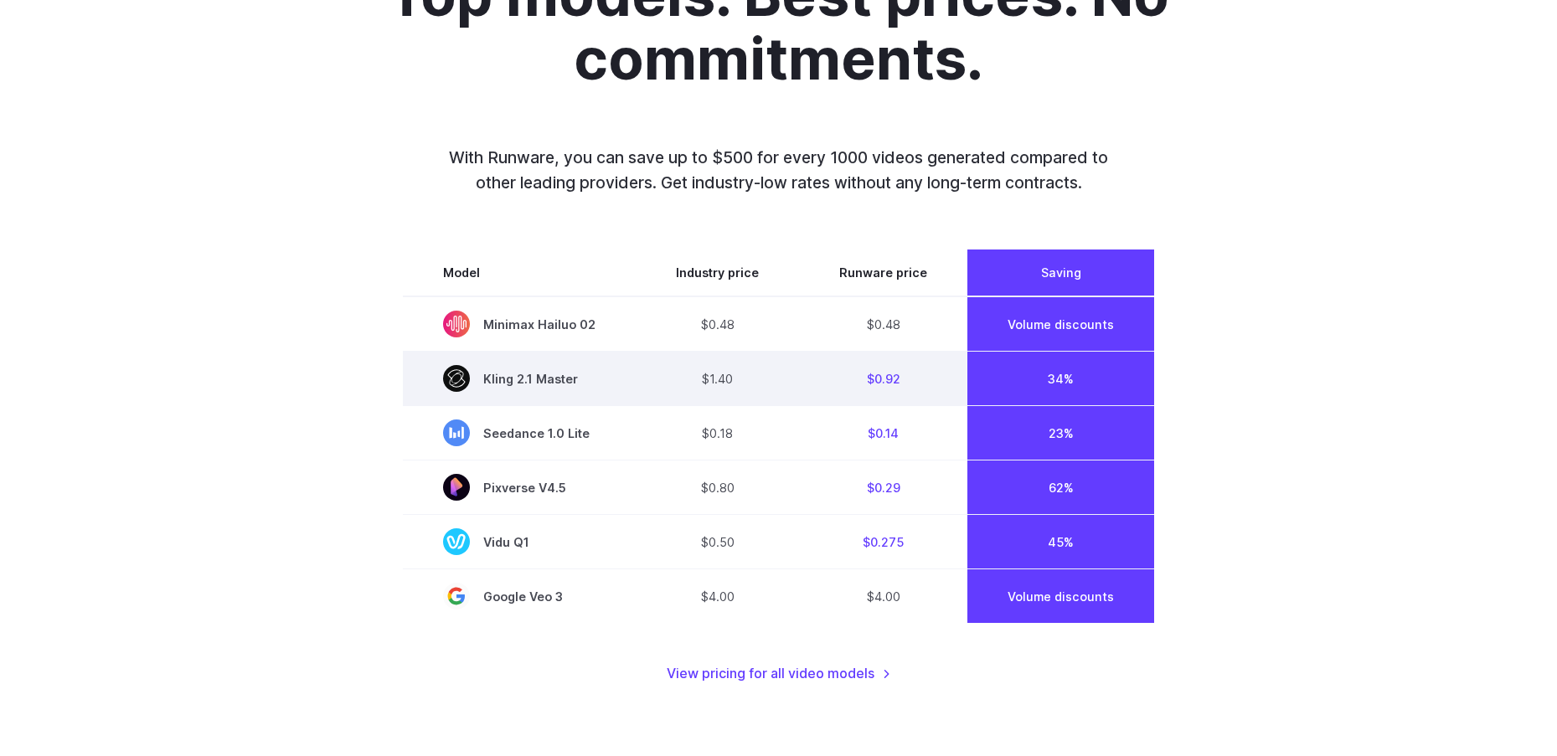
click at [1053, 382] on td "34%" at bounding box center [1060, 379] width 187 height 54
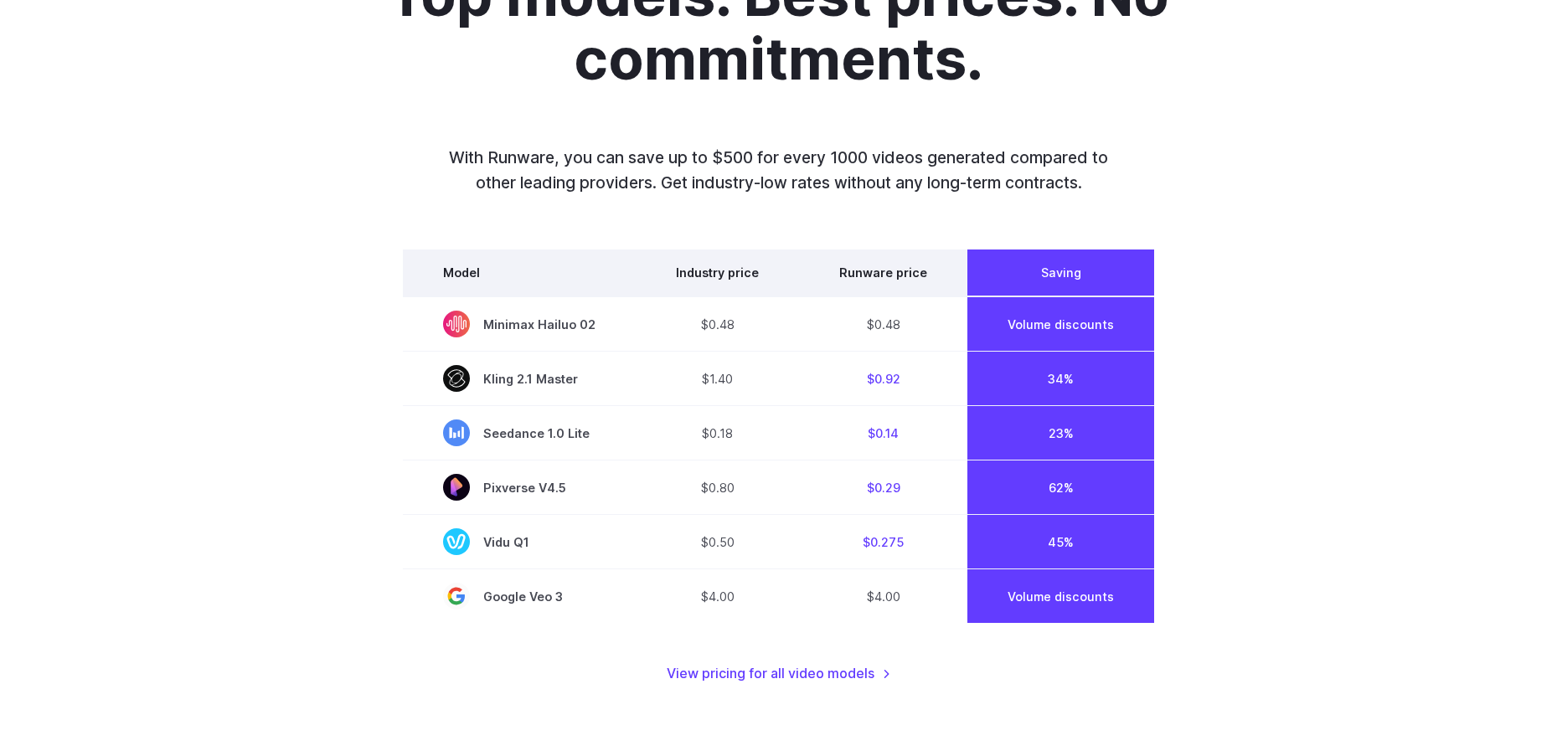
click at [850, 272] on th "Runware price" at bounding box center [883, 273] width 168 height 47
click at [740, 286] on th "Industry price" at bounding box center [717, 273] width 163 height 47
click at [872, 277] on th "Runware price" at bounding box center [883, 273] width 168 height 47
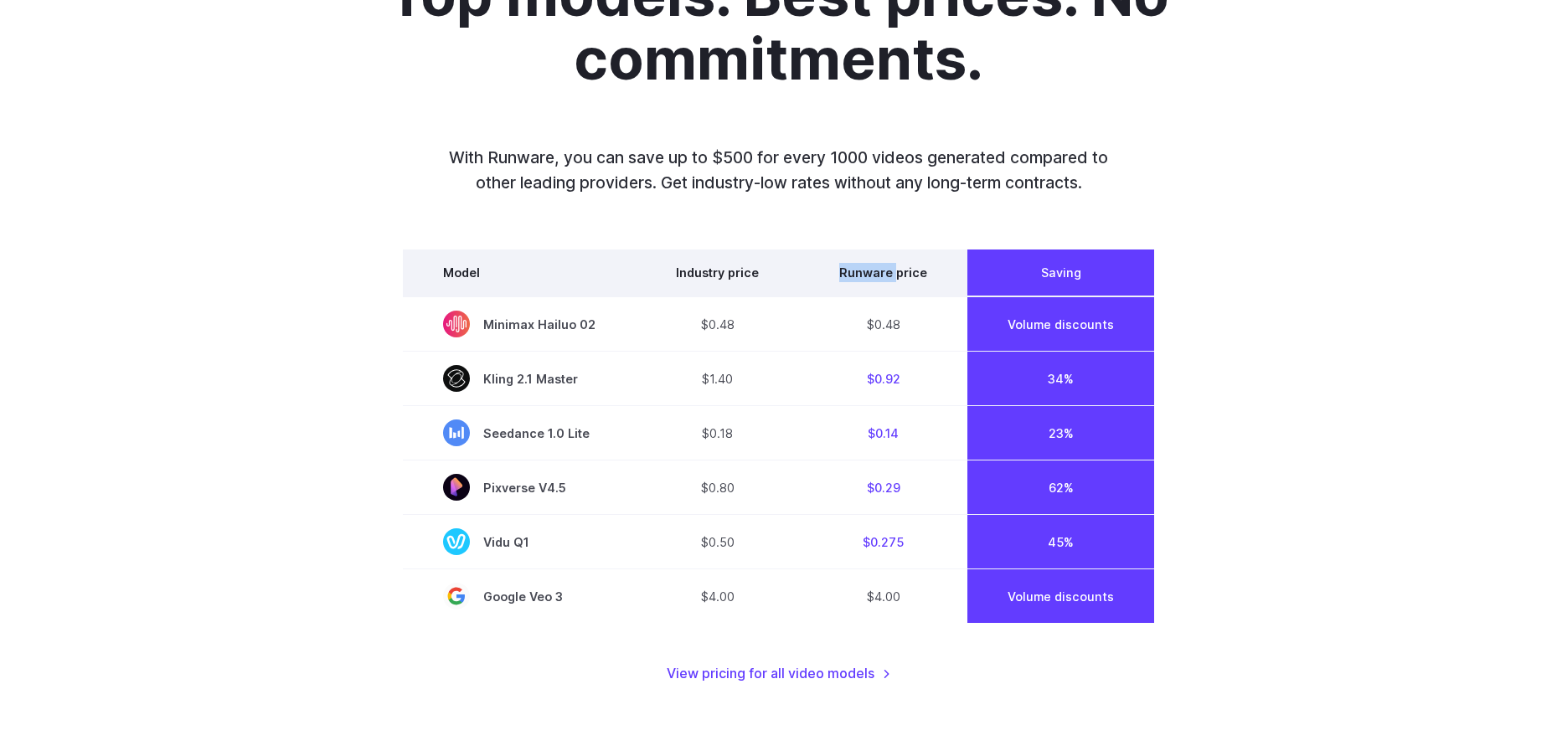
click at [872, 277] on th "Runware price" at bounding box center [883, 273] width 168 height 47
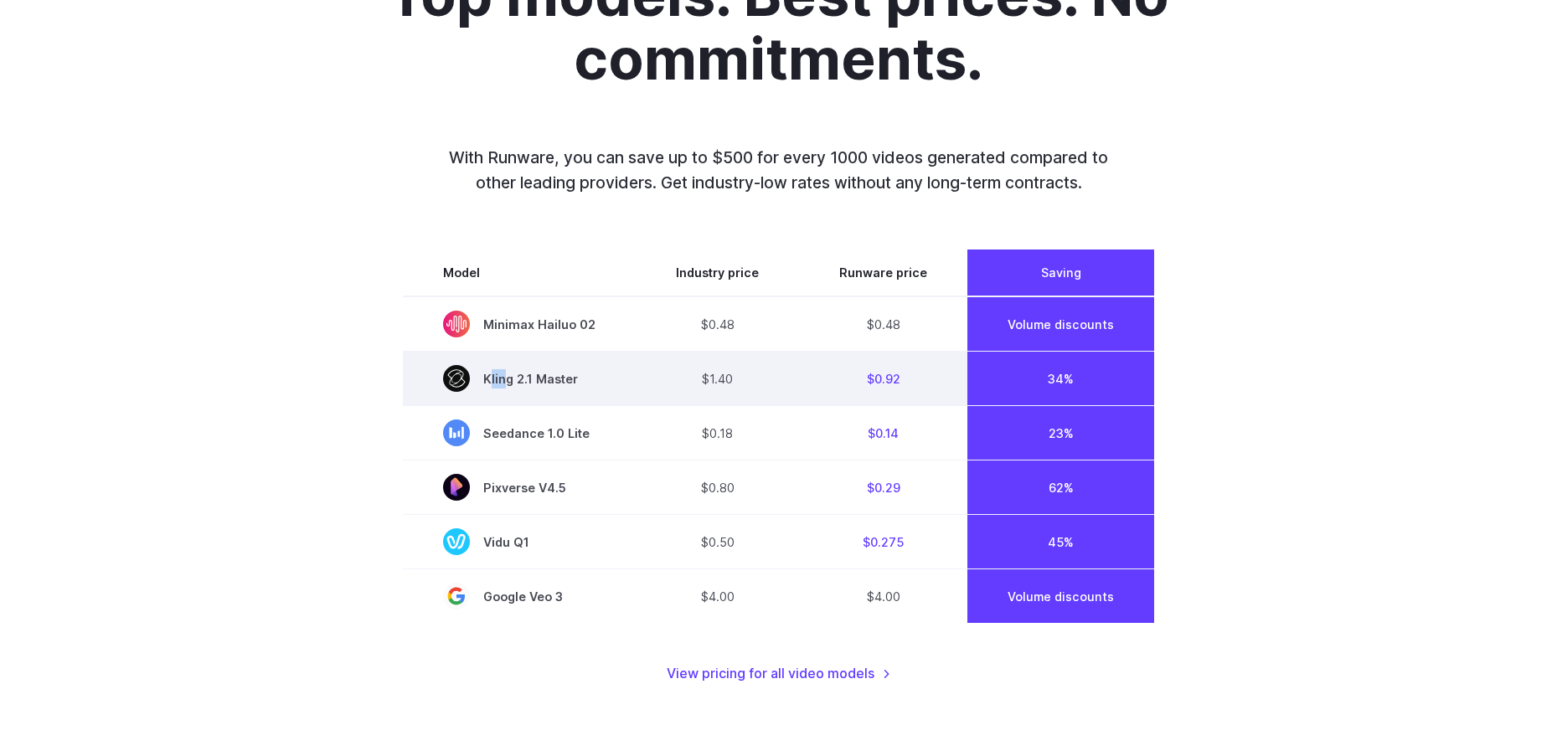
drag, startPoint x: 503, startPoint y: 382, endPoint x: 643, endPoint y: 386, distance: 140.0
click at [642, 386] on tr "Kling 2.1 Master $1.40 $0.92 34%" at bounding box center [778, 379] width 751 height 54
drag, startPoint x: 715, startPoint y: 385, endPoint x: 732, endPoint y: 385, distance: 16.8
click at [732, 385] on td "$1.40" at bounding box center [717, 379] width 163 height 54
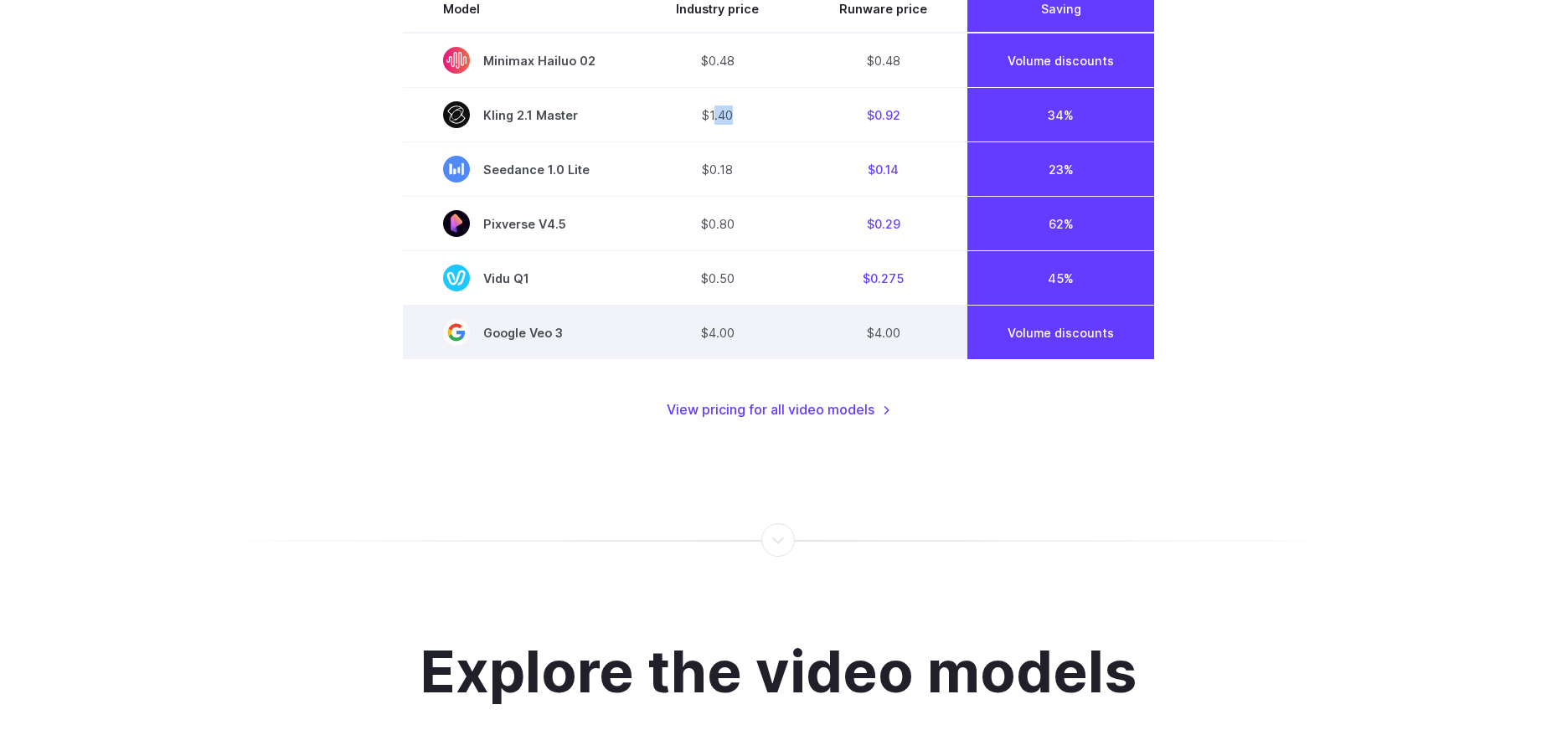
scroll to position [1396, 0]
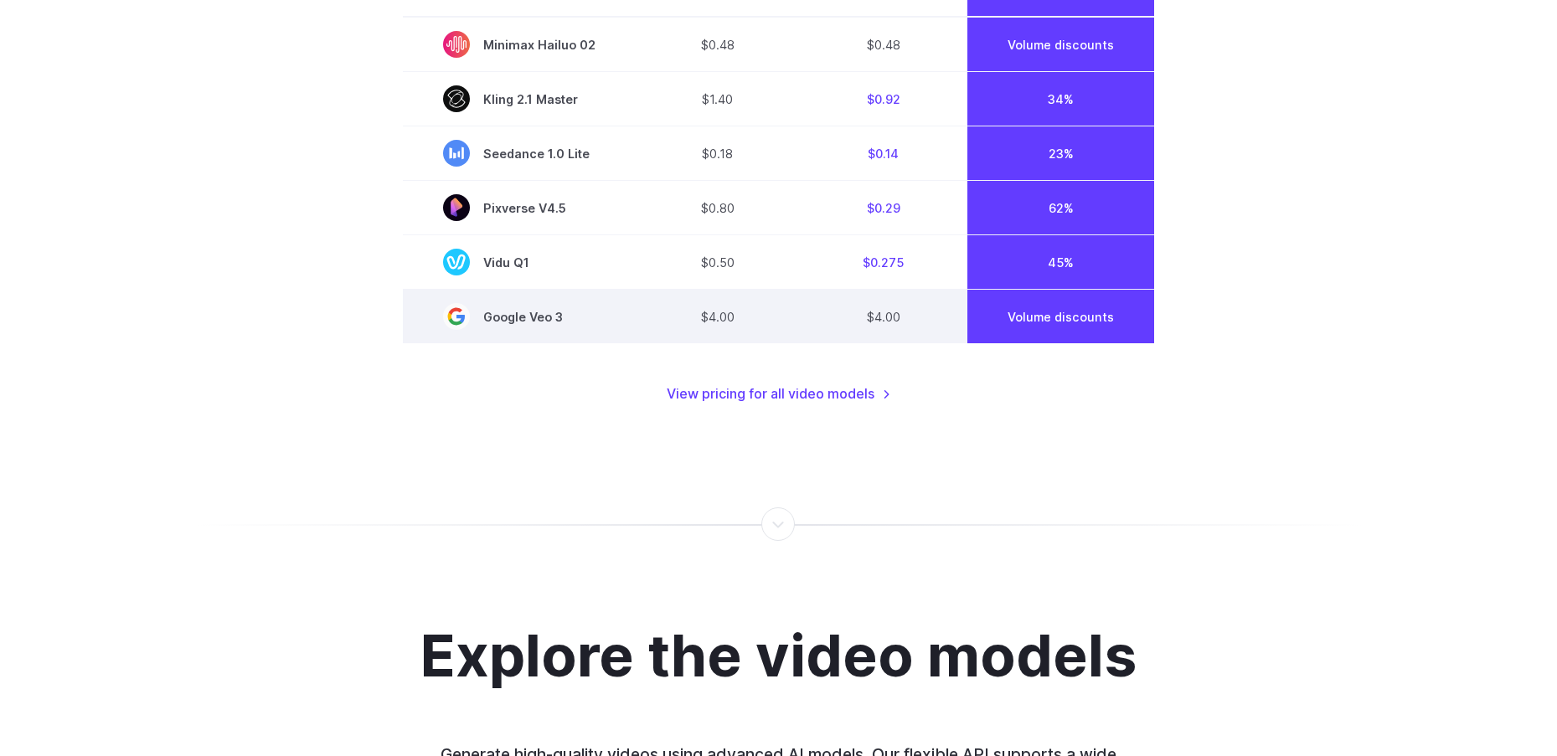
click at [715, 322] on td "$4.00" at bounding box center [717, 317] width 163 height 54
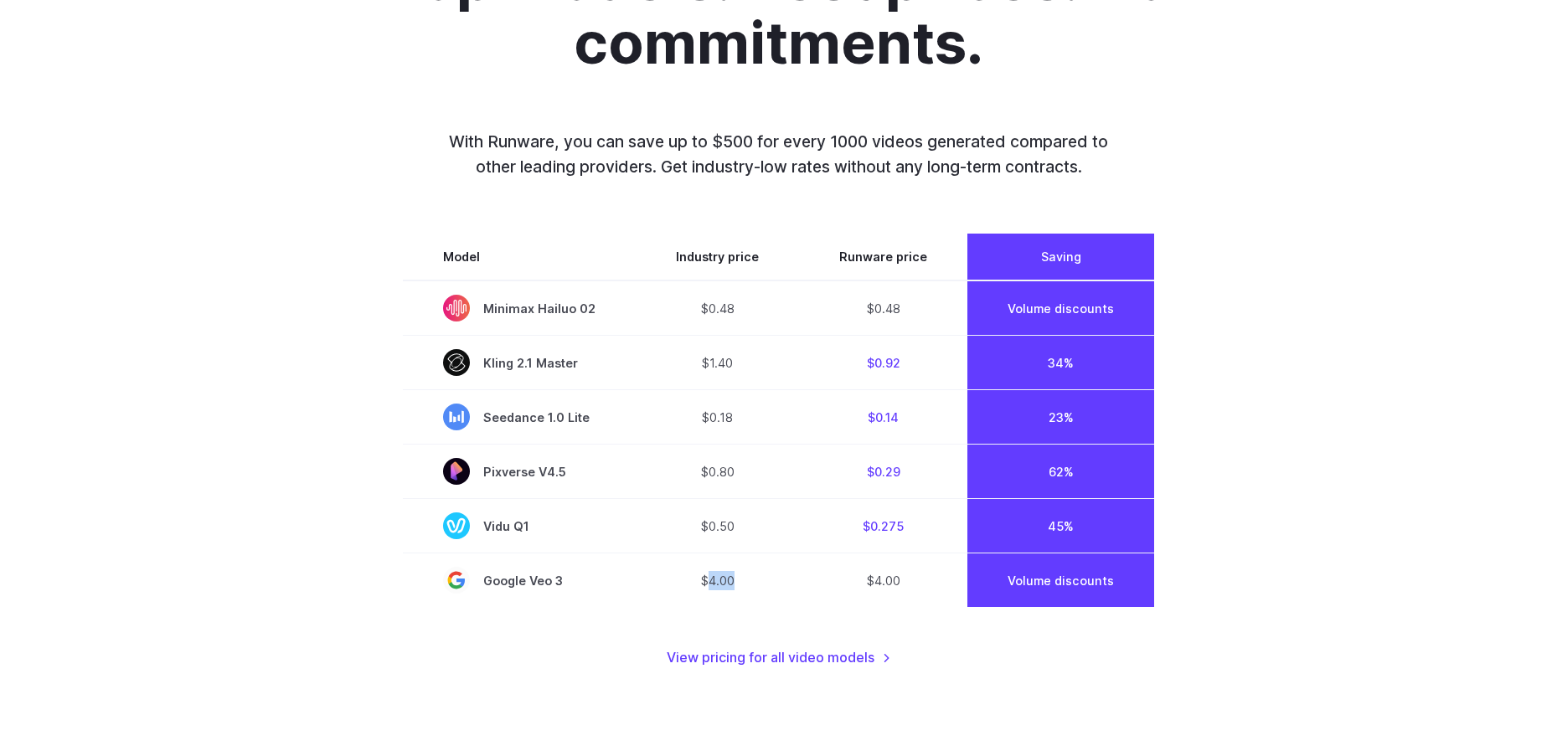
scroll to position [1117, 0]
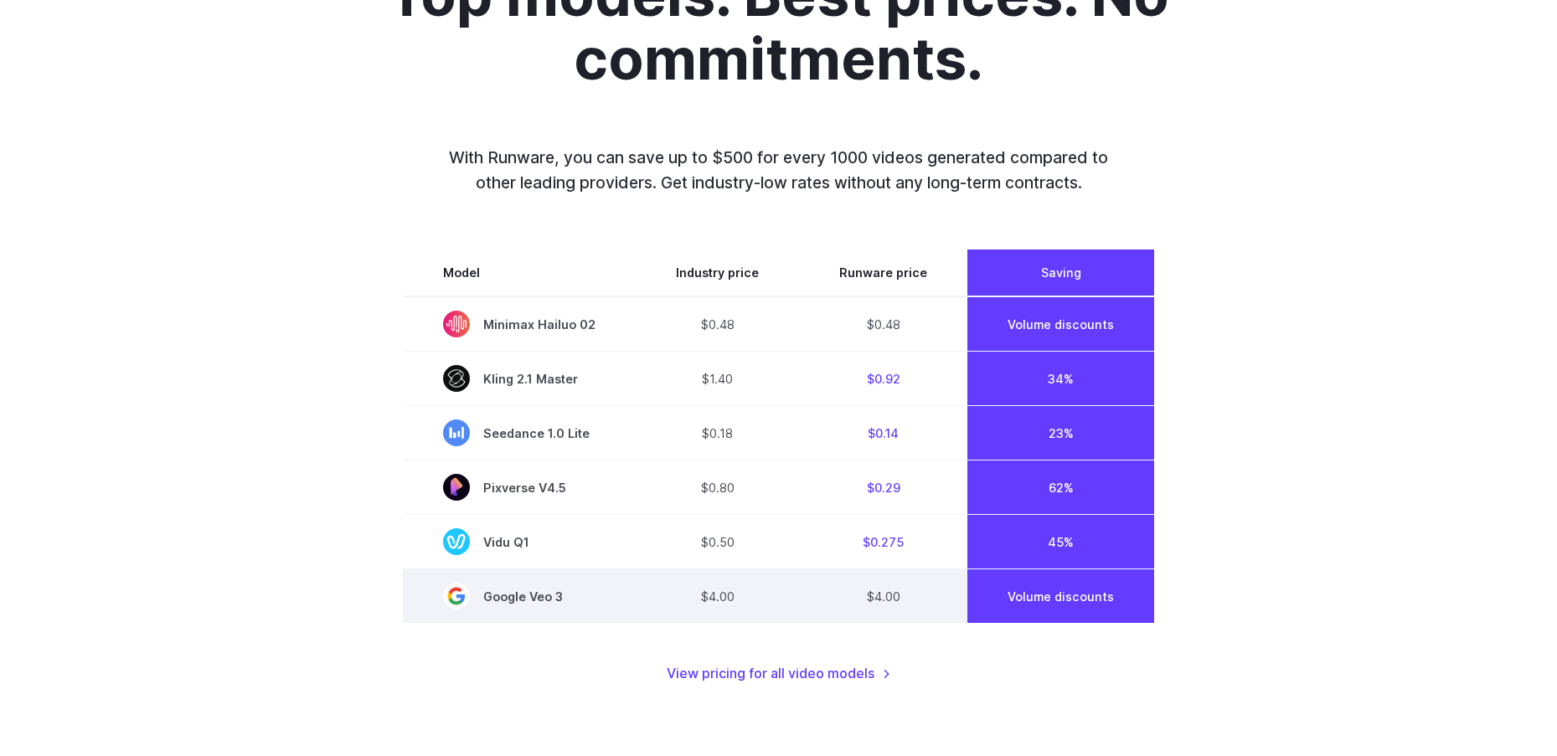
click at [880, 592] on td "$4.00" at bounding box center [883, 597] width 168 height 54
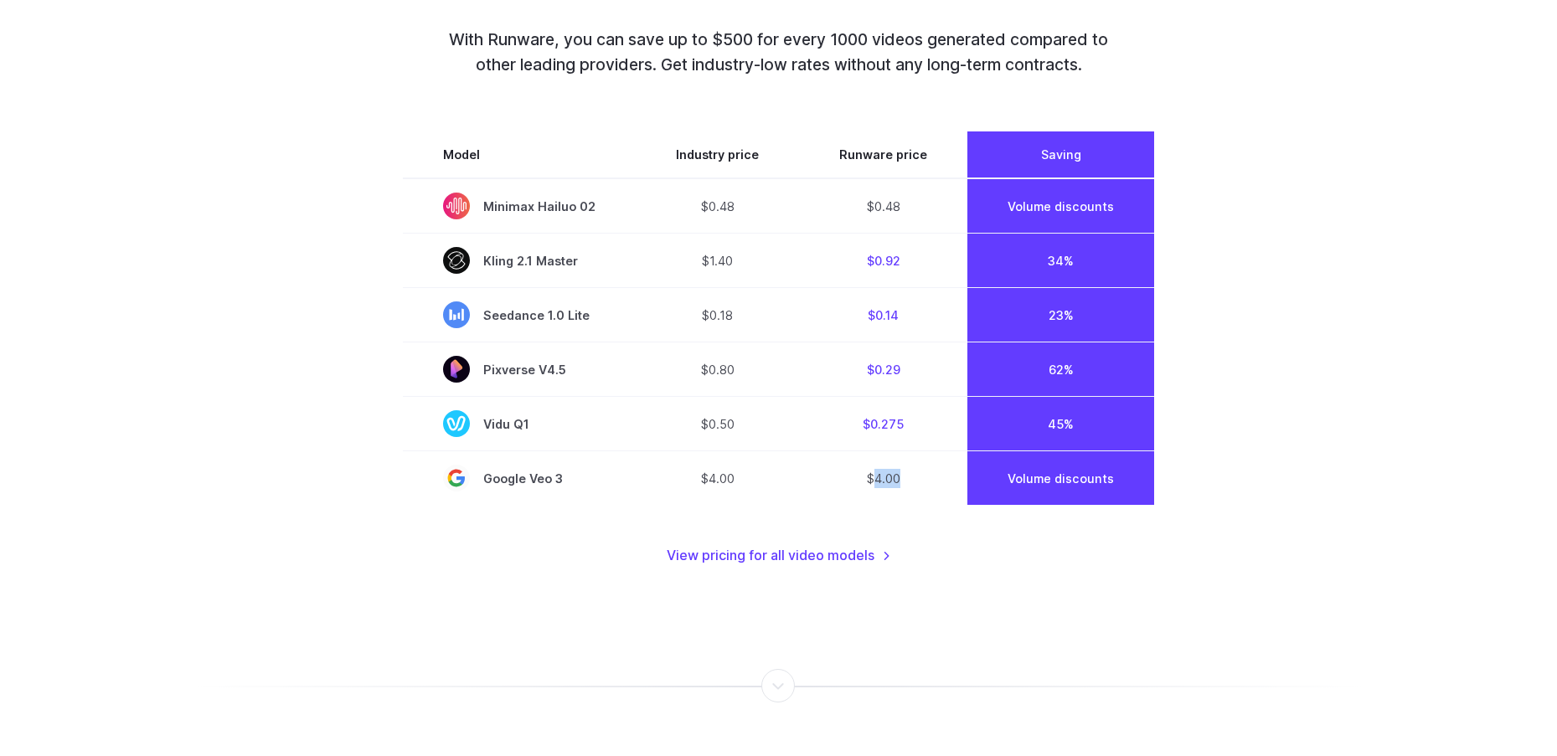
scroll to position [1396, 0]
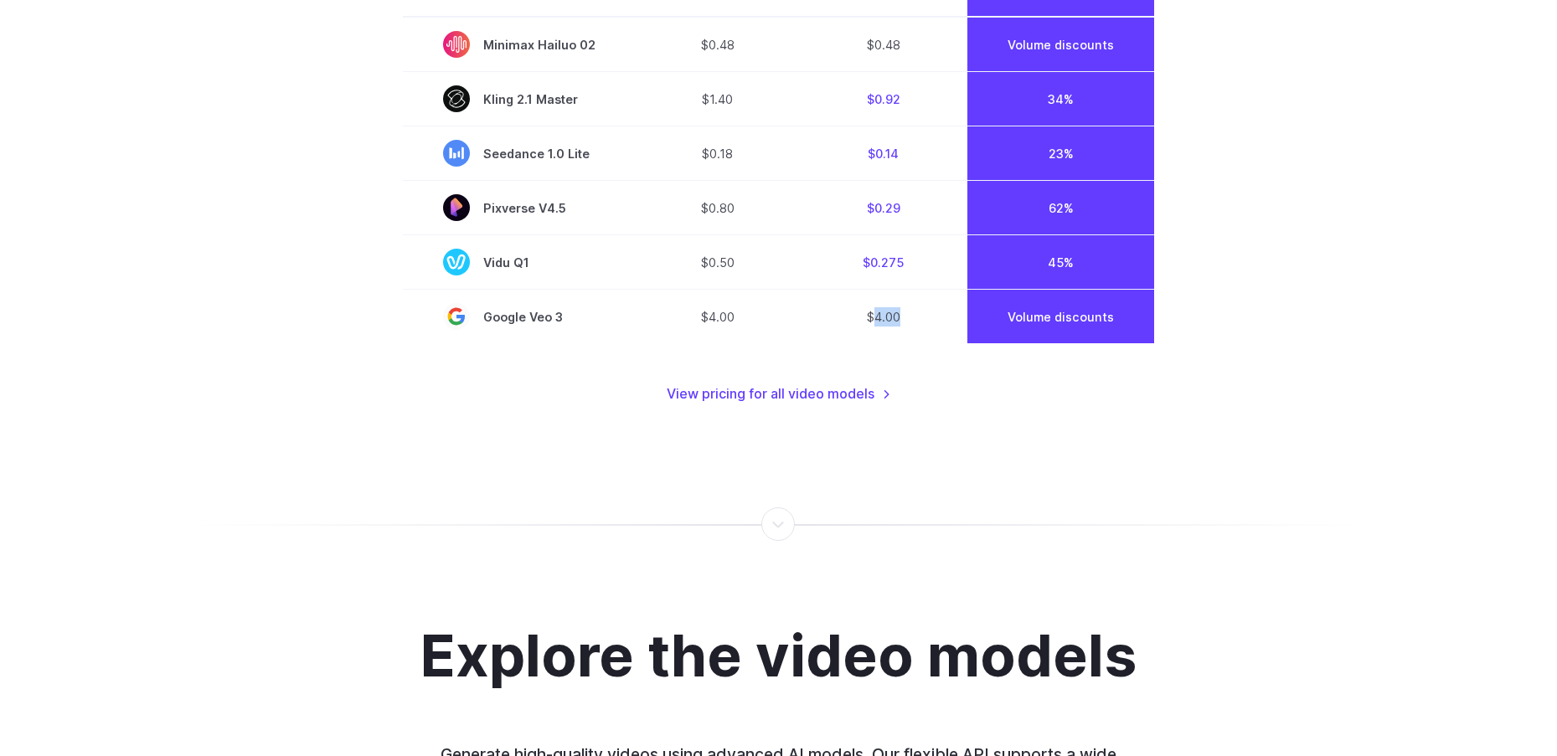
click at [989, 462] on div "Top models. Best prices. No commitments. With Runware, you can save up to $500 …" at bounding box center [778, 44] width 1557 height 881
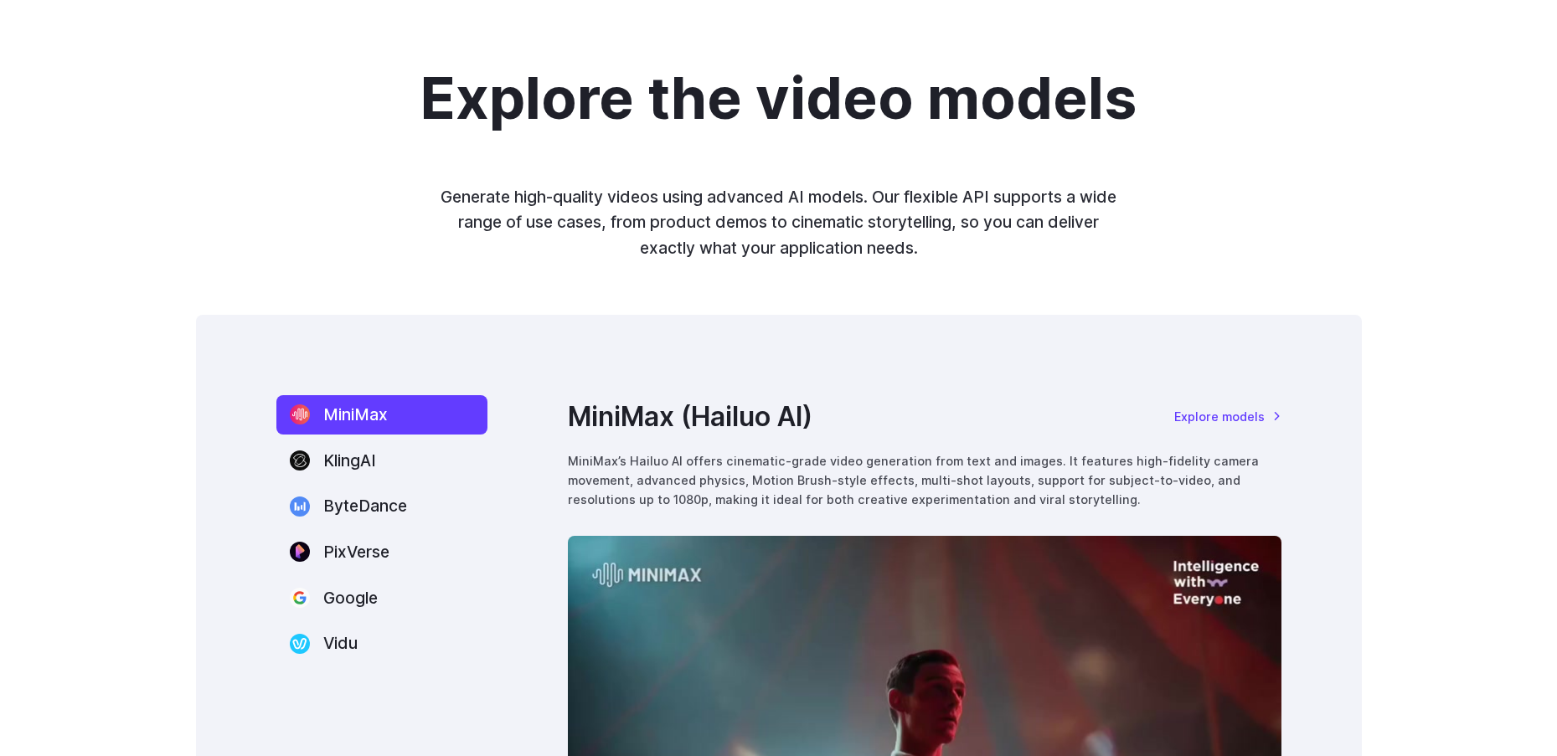
scroll to position [2234, 0]
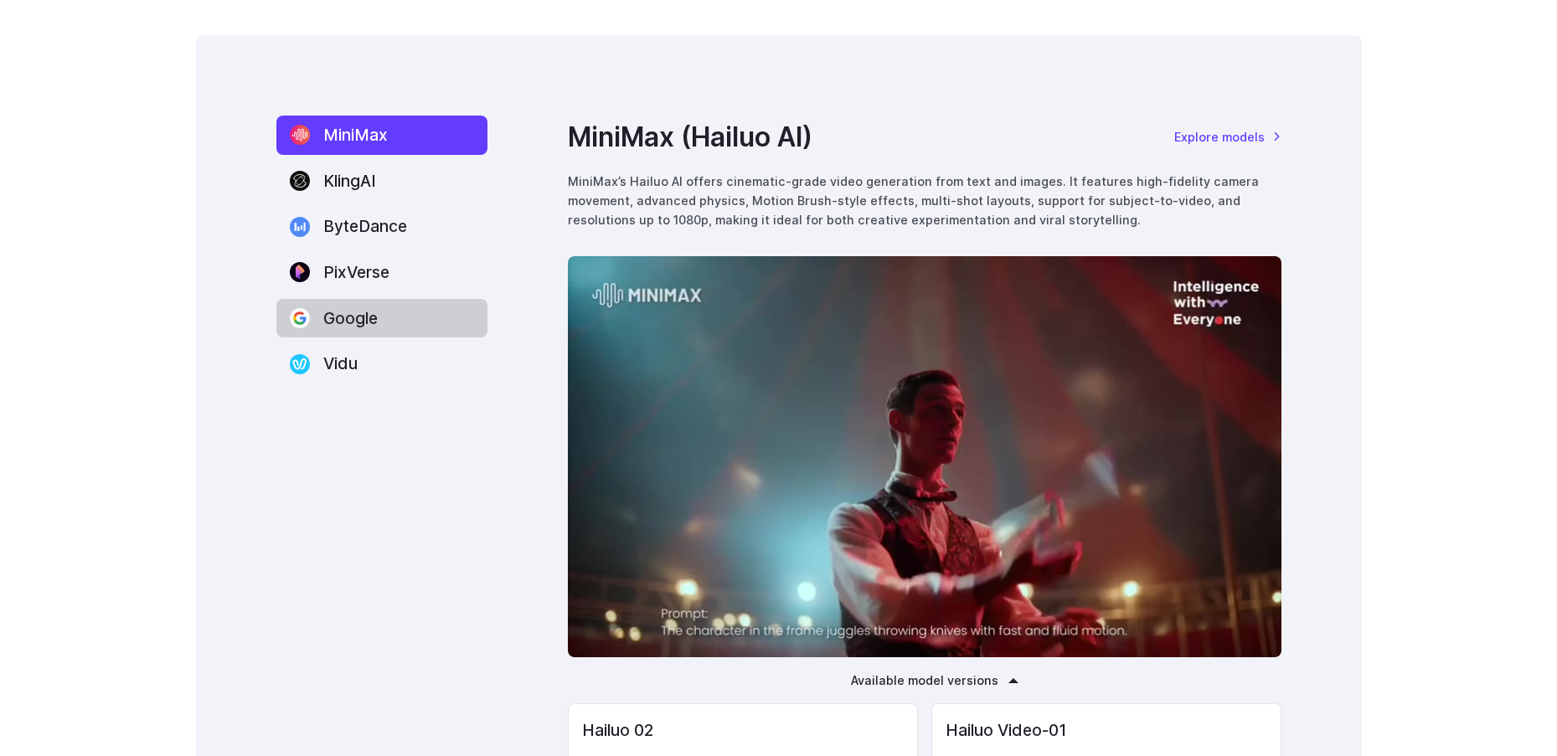
click at [363, 317] on label "Google" at bounding box center [381, 318] width 211 height 39
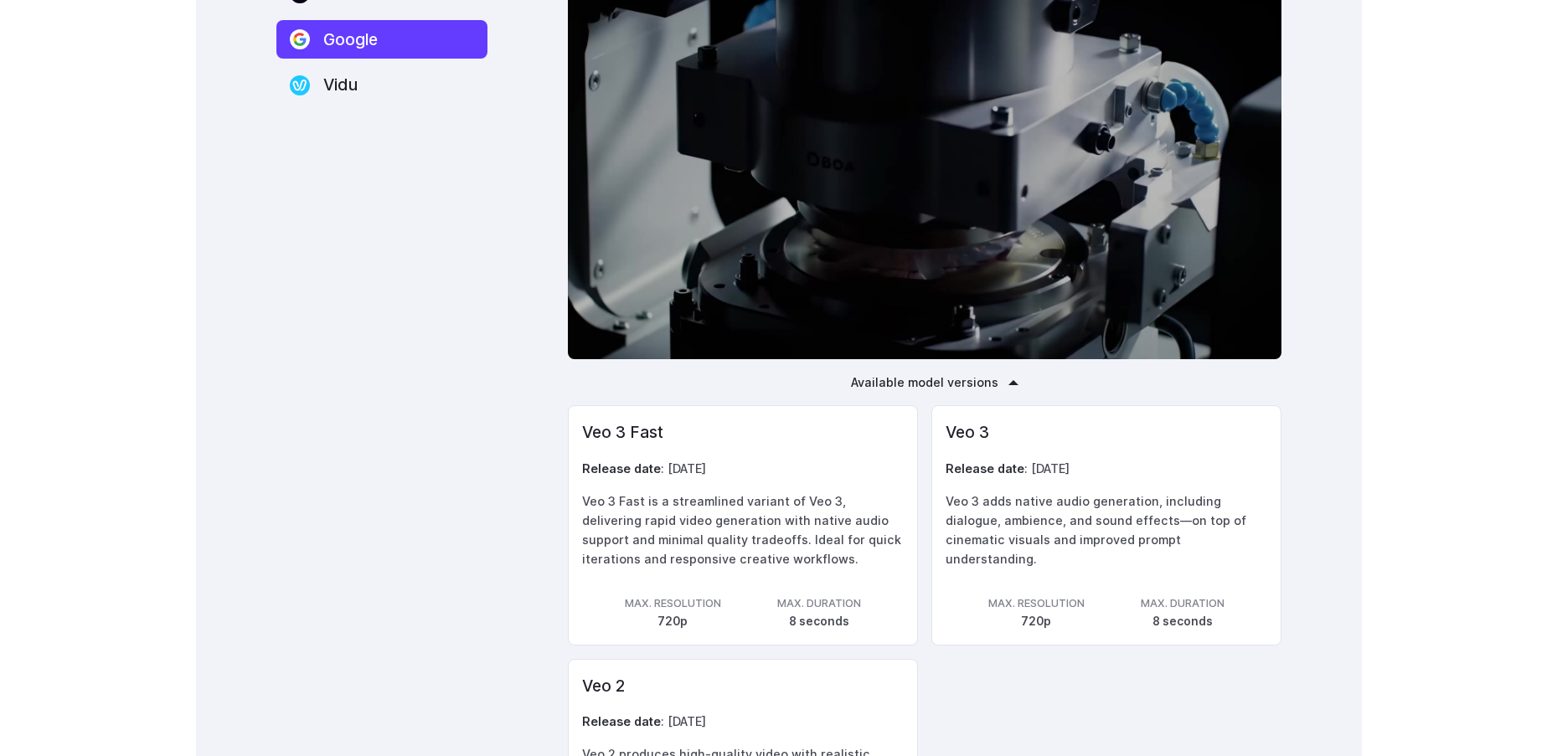
scroll to position [2792, 0]
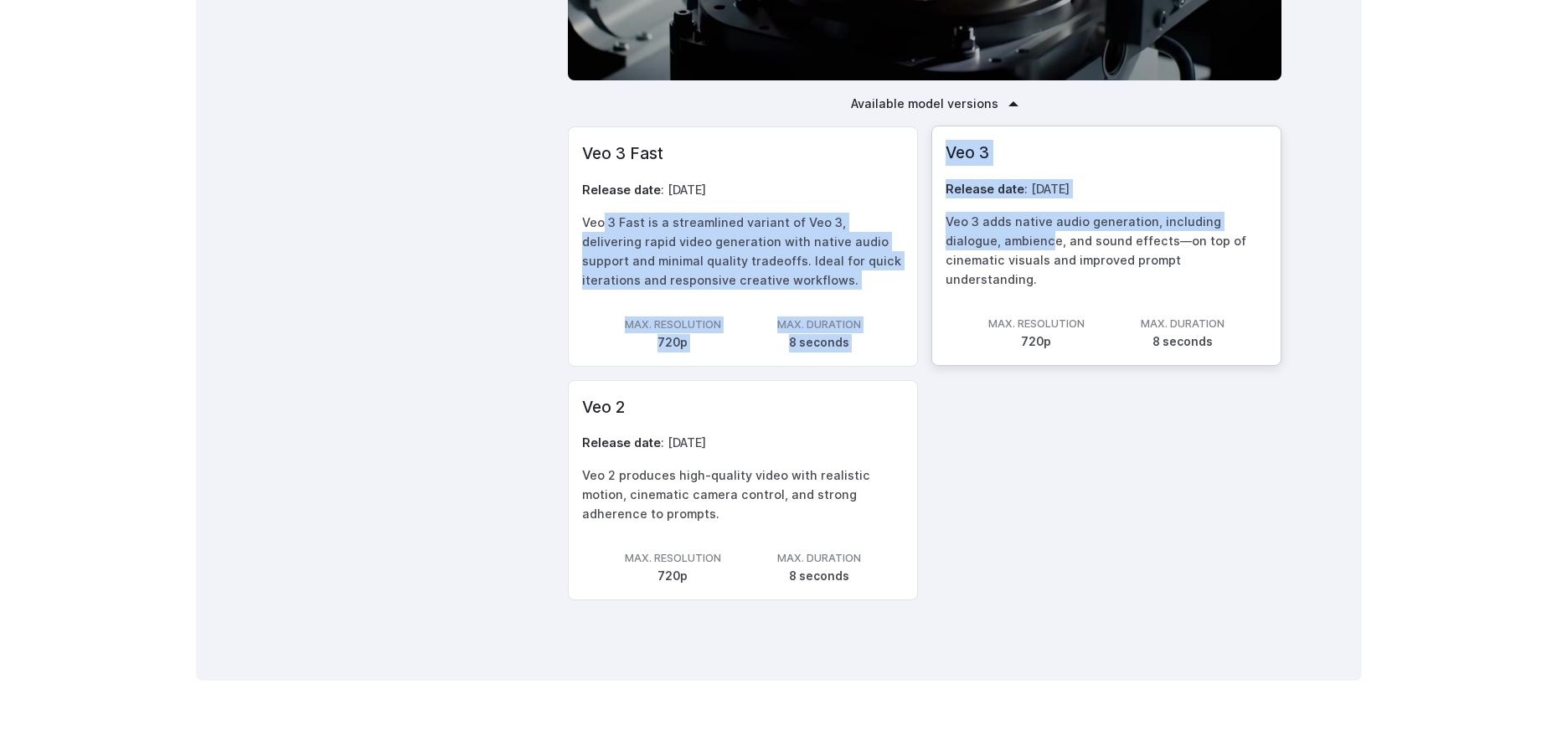
drag, startPoint x: 604, startPoint y: 229, endPoint x: 998, endPoint y: 250, distance: 395.1
click at [994, 248] on ul "Veo 3 Fast Release date : July 2025 Veo 3 Fast is a streamlined variant of Veo …" at bounding box center [925, 362] width 714 height 473
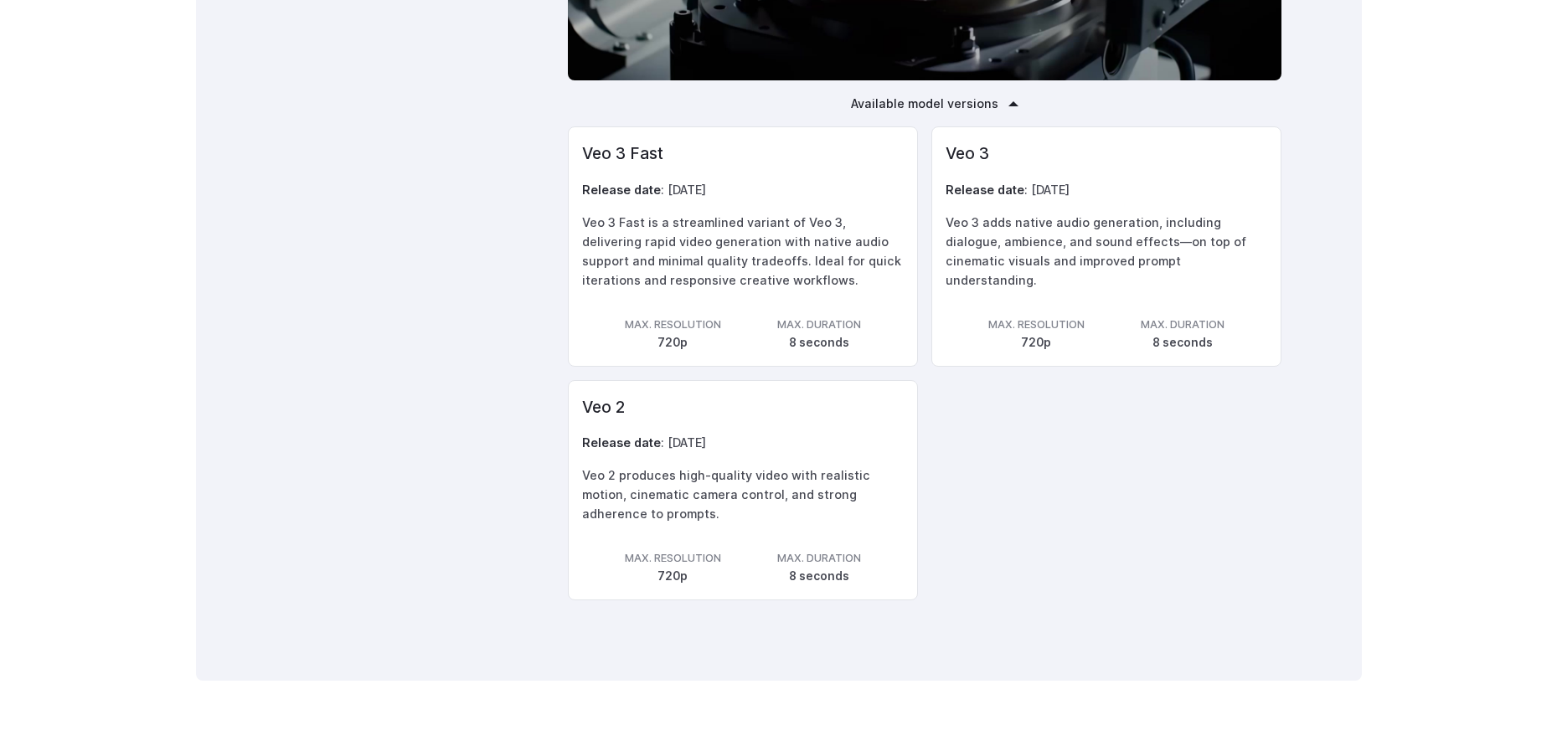
click at [1071, 384] on ul "Veo 3 Fast Release date : July 2025 Veo 3 Fast is a streamlined variant of Veo …" at bounding box center [925, 362] width 714 height 473
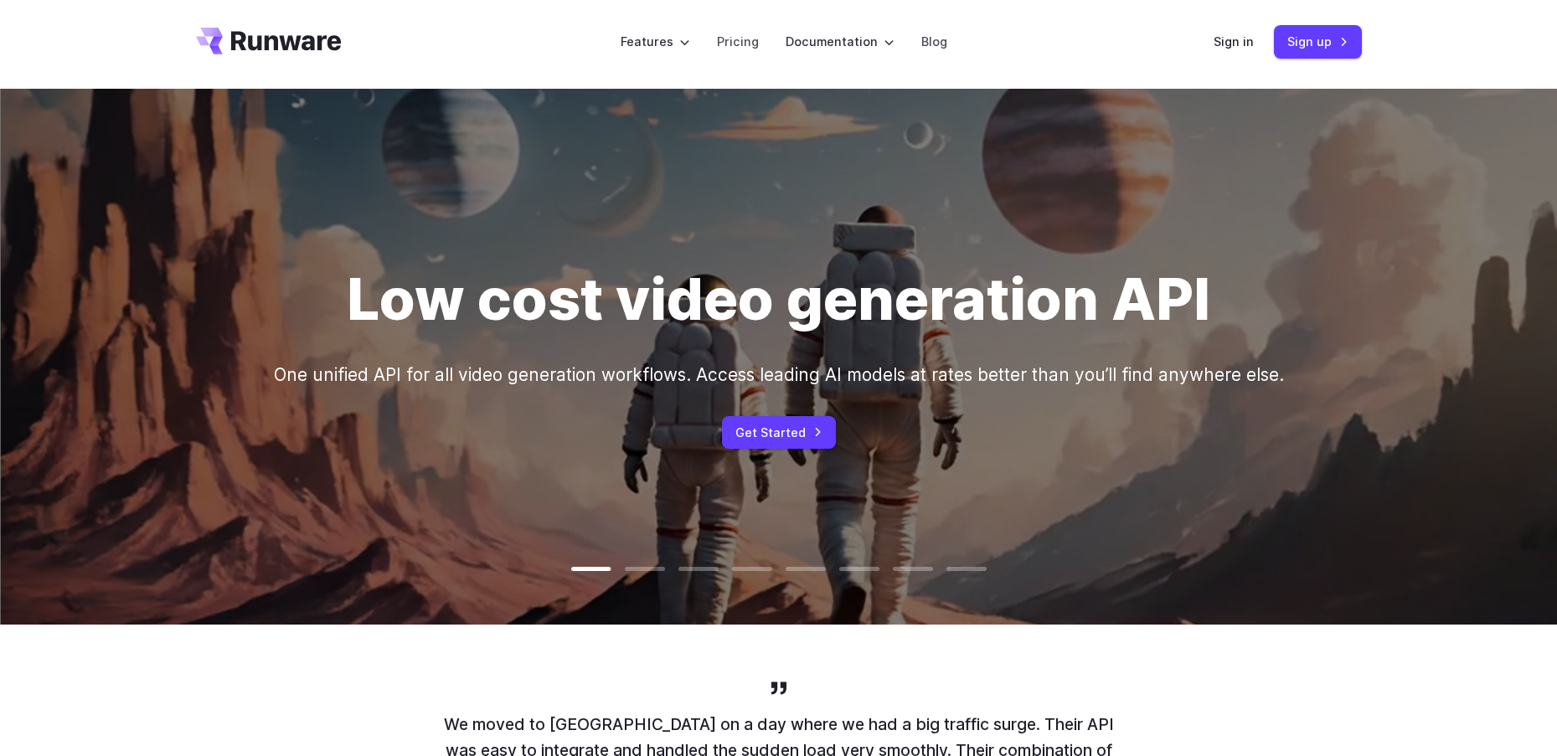
scroll to position [0, 0]
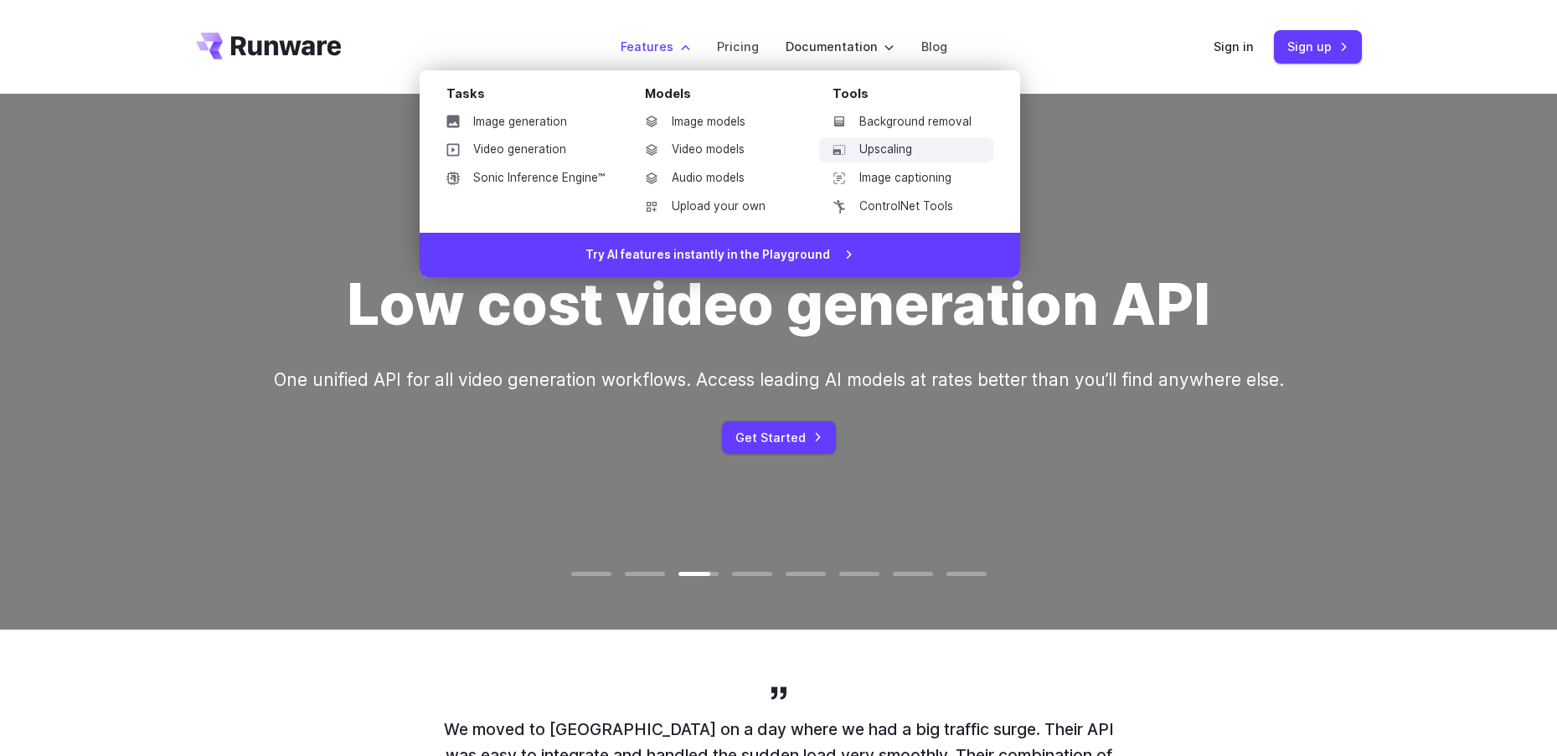
click at [903, 152] on link "Upscaling" at bounding box center [906, 149] width 174 height 25
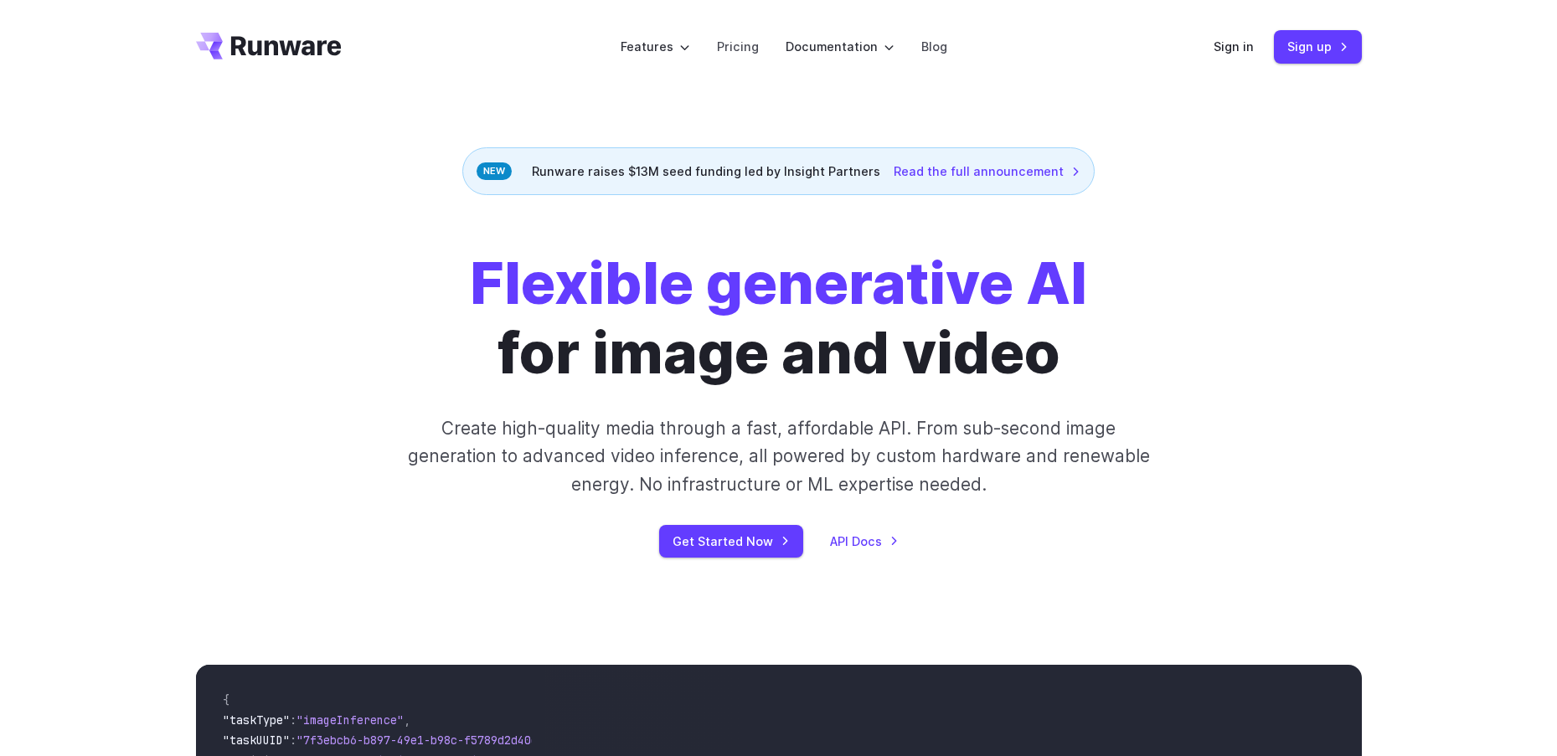
scroll to position [559, 0]
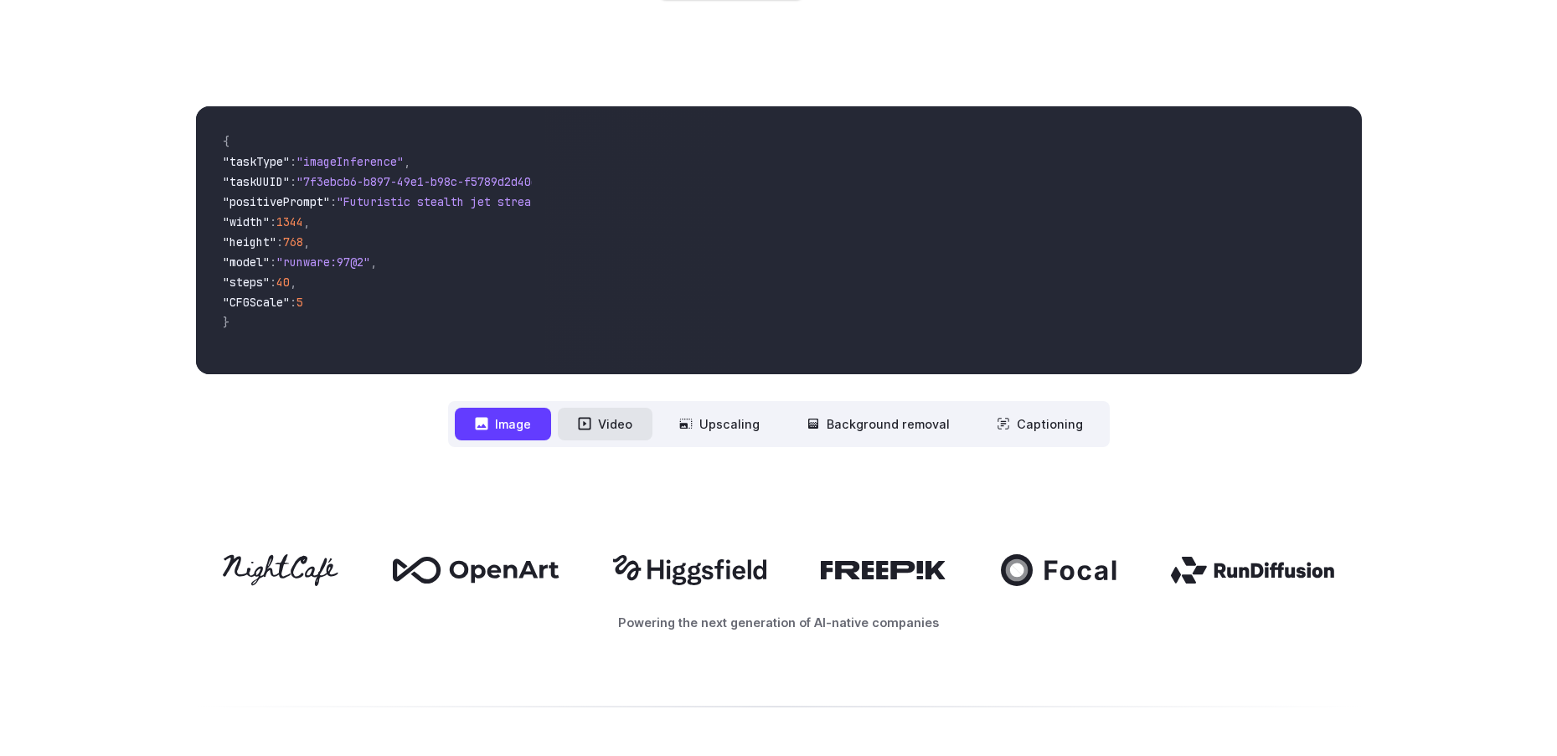
click at [618, 430] on button "Video" at bounding box center [605, 424] width 95 height 33
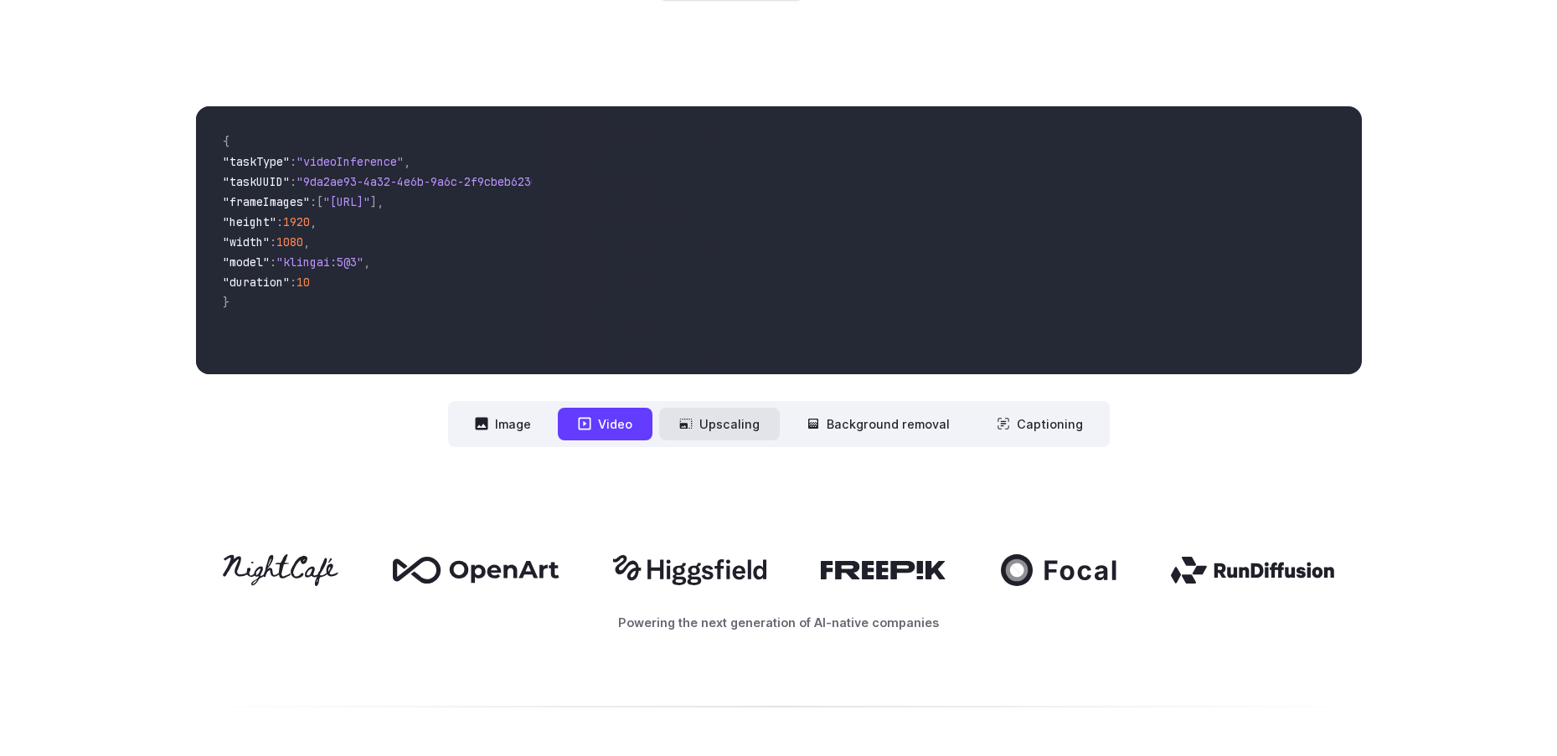
click at [732, 422] on button "Upscaling" at bounding box center [719, 424] width 121 height 33
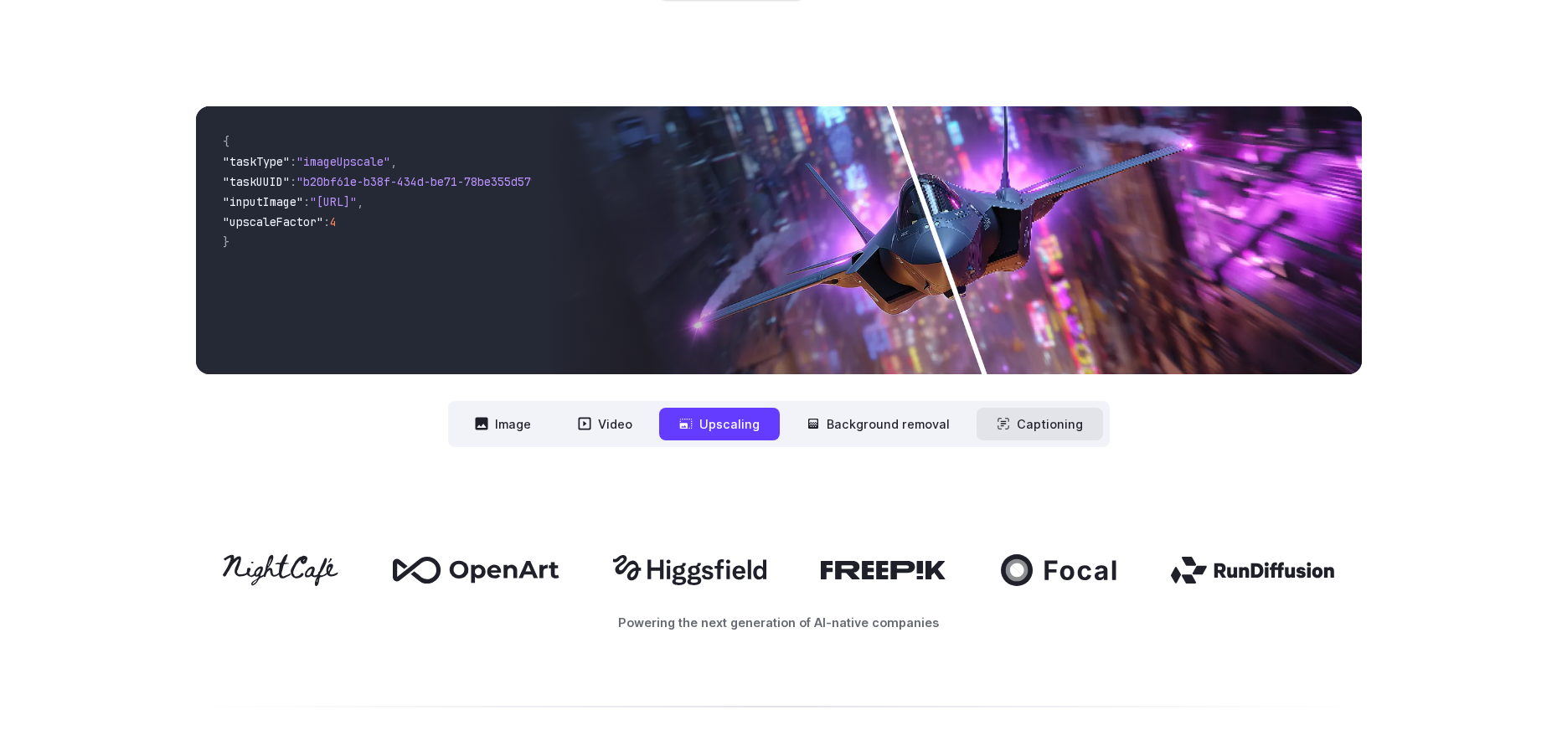
click at [1052, 426] on button "Captioning" at bounding box center [1040, 424] width 126 height 33
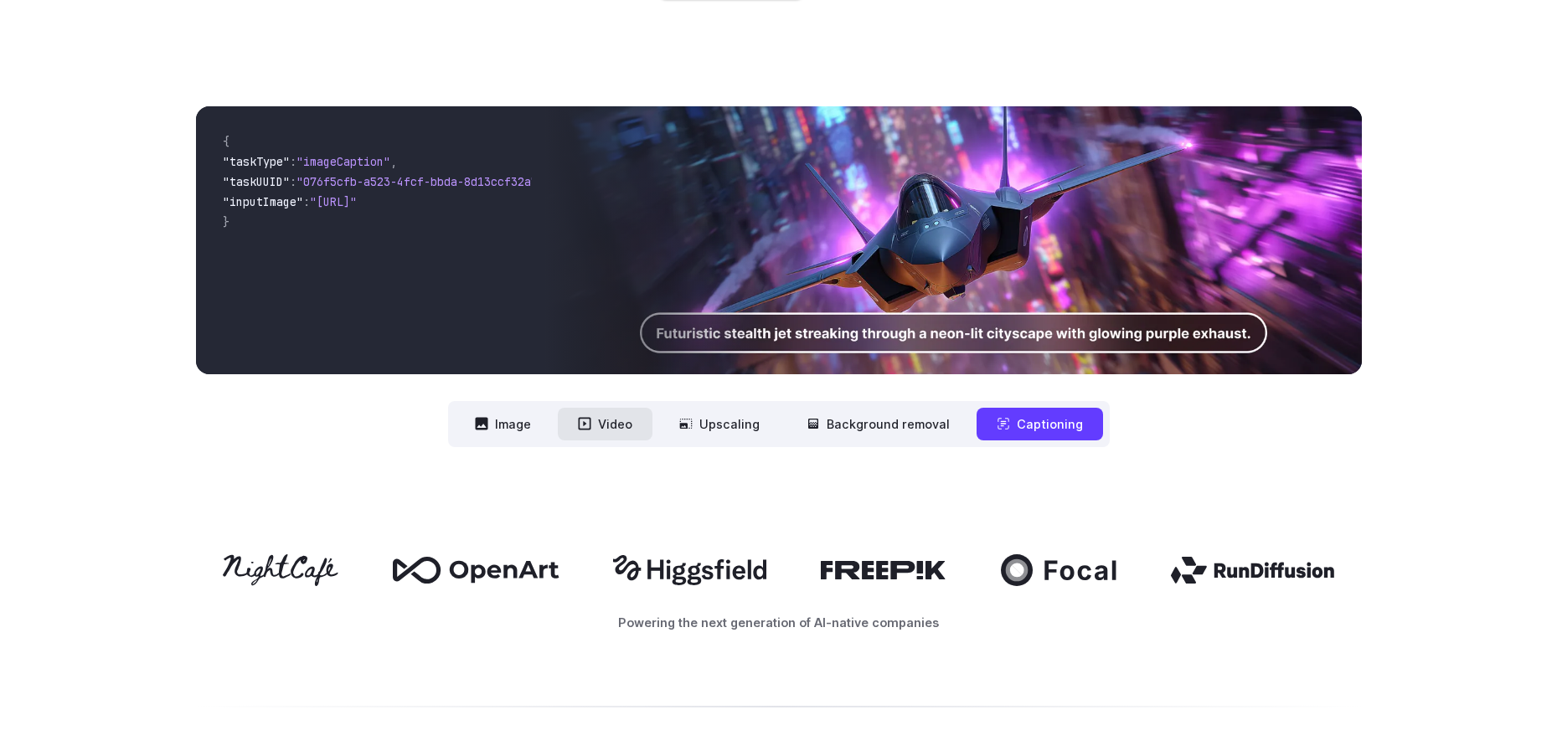
click at [627, 422] on button "Video" at bounding box center [605, 424] width 95 height 33
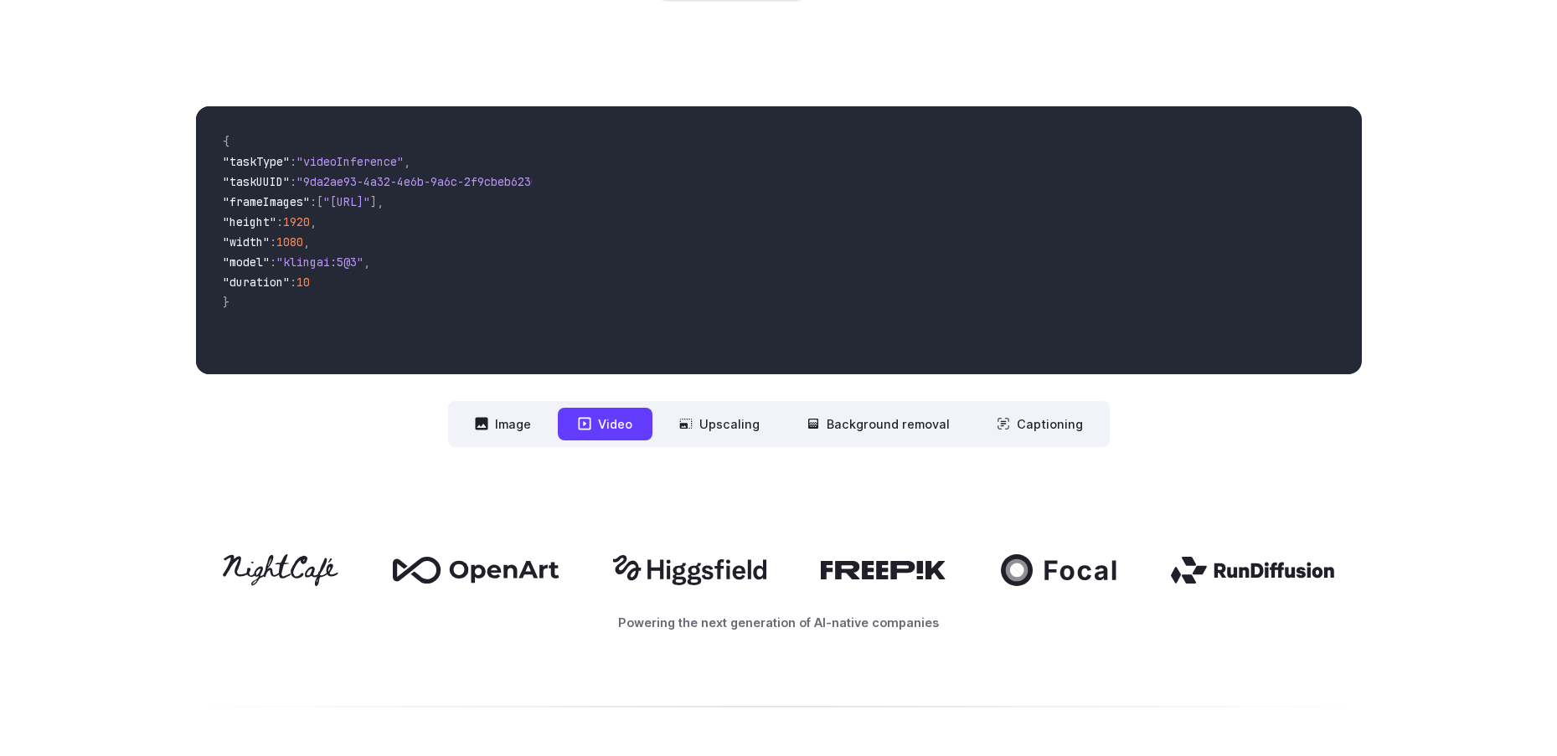
click at [854, 529] on div "Powering the next generation of AI-native companies" at bounding box center [778, 593] width 1557 height 185
